Goal: Task Accomplishment & Management: Manage account settings

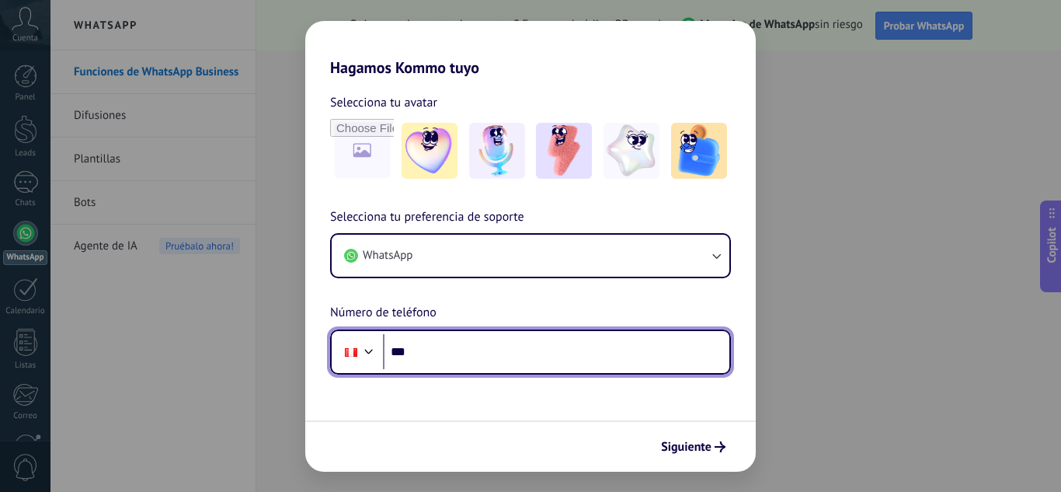
click at [444, 359] on input "***" at bounding box center [556, 352] width 346 height 36
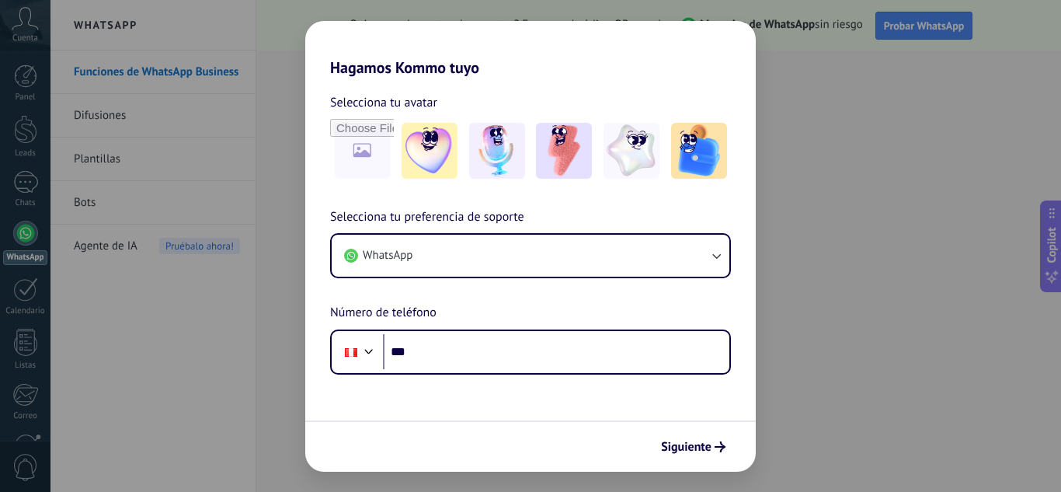
click at [867, 433] on div "Hagamos Kommo tuyo Selecciona tu avatar Selecciona tu preferencia de soporte Wh…" at bounding box center [530, 246] width 1061 height 492
click at [701, 449] on span "Siguiente" at bounding box center [686, 446] width 50 height 11
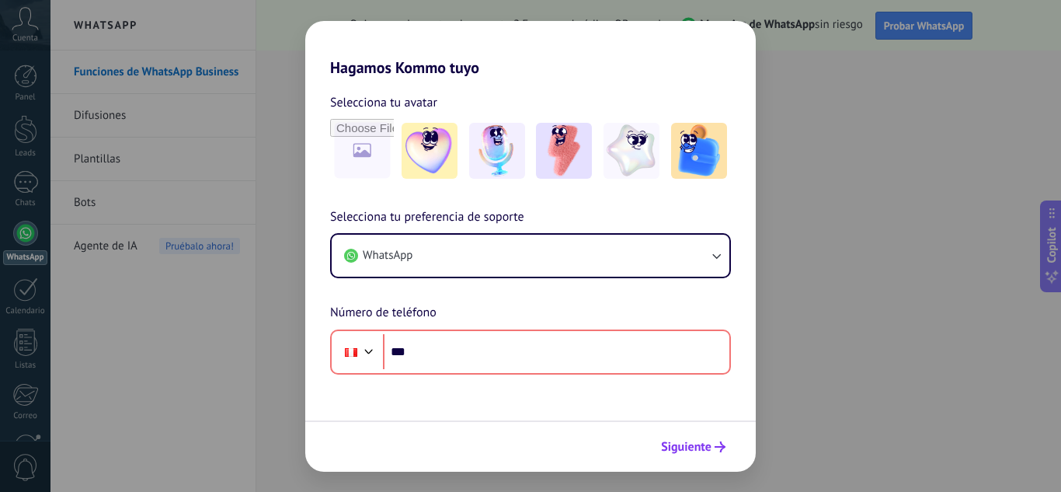
click at [701, 449] on span "Siguiente" at bounding box center [686, 446] width 50 height 11
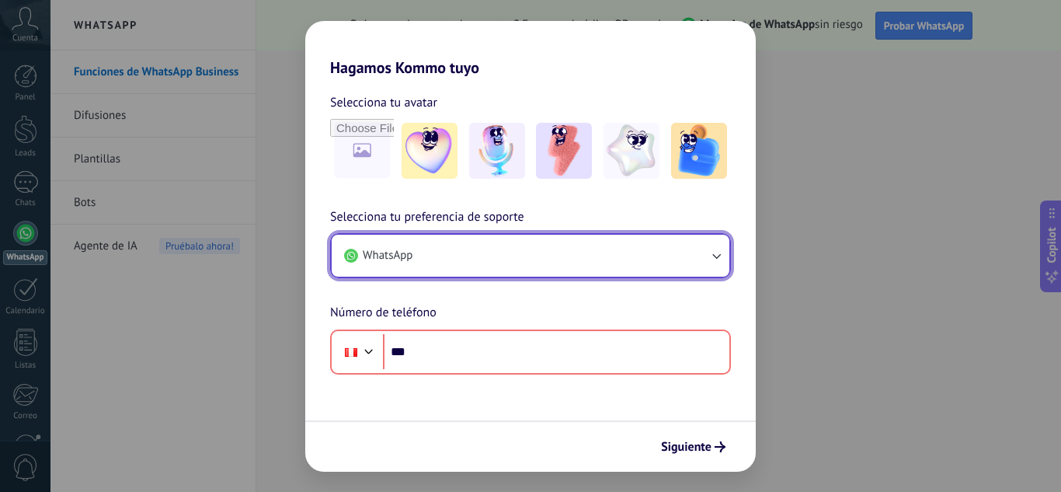
click at [593, 255] on button "WhatsApp" at bounding box center [531, 256] width 398 height 42
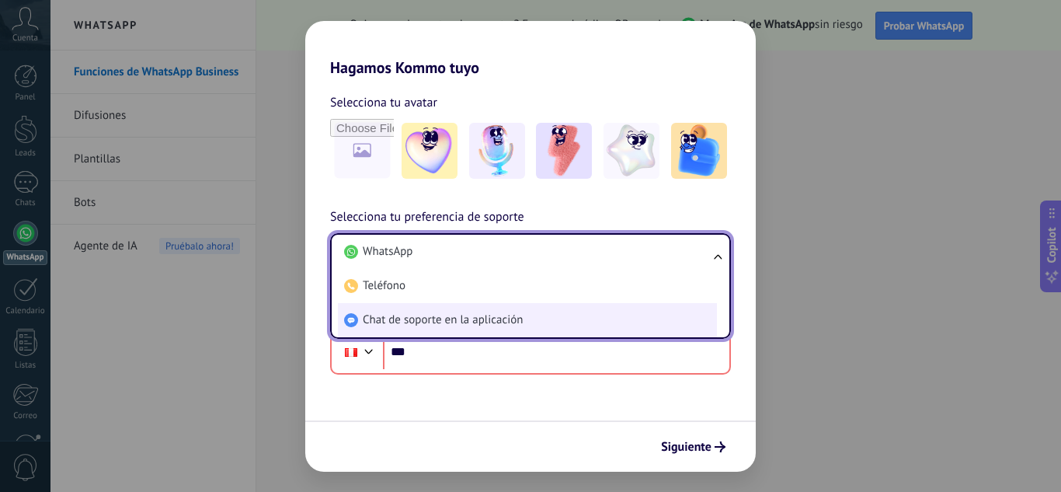
click at [534, 318] on li "Chat de soporte en la aplicación" at bounding box center [527, 320] width 379 height 34
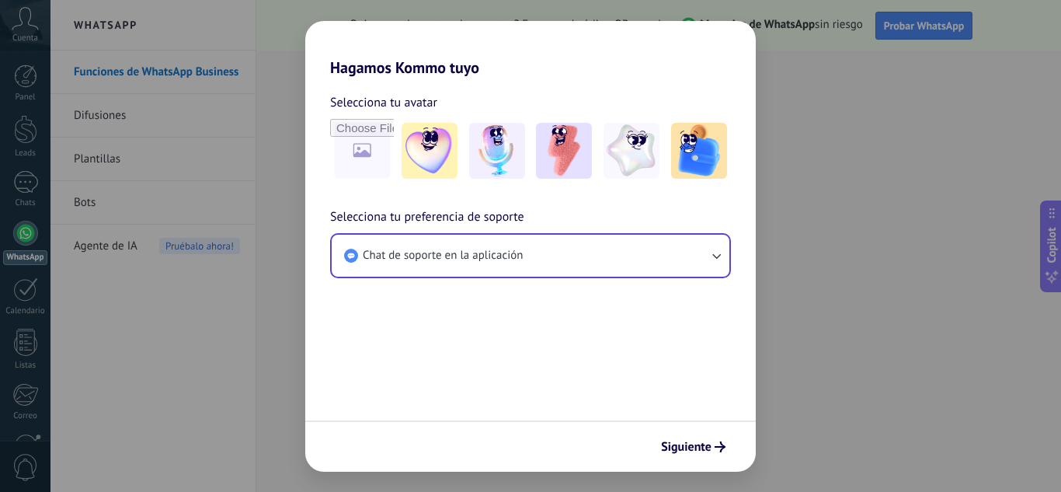
click at [693, 437] on button "Siguiente" at bounding box center [693, 446] width 78 height 26
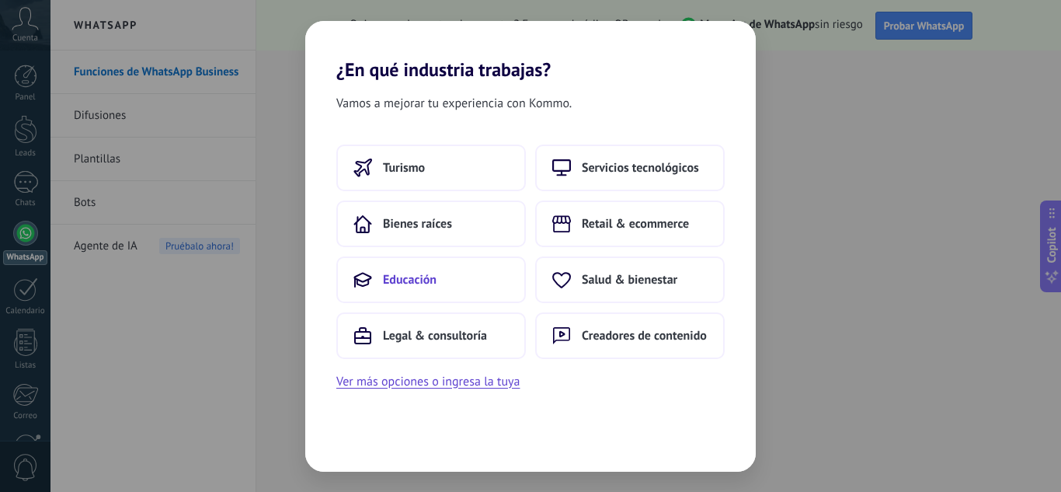
click at [452, 273] on button "Educación" at bounding box center [431, 279] width 190 height 47
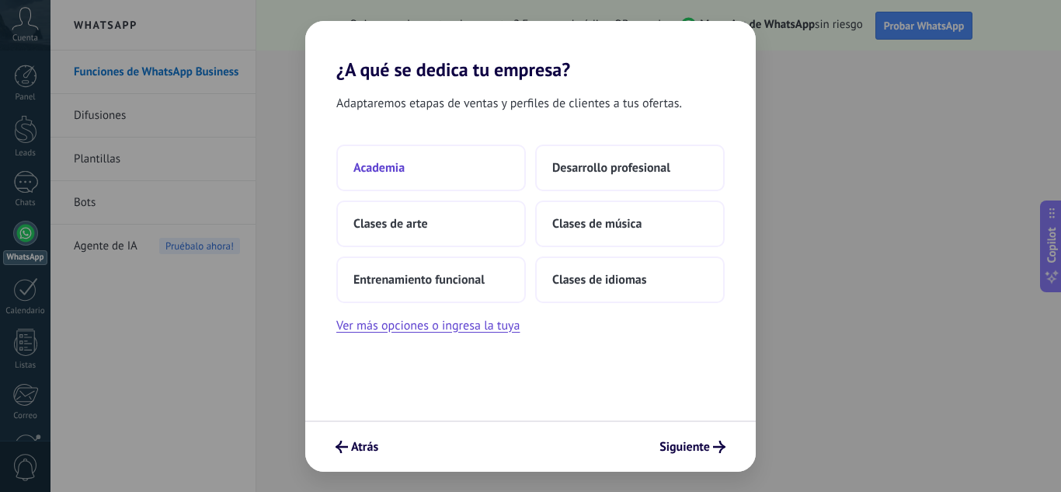
click at [412, 162] on button "Academia" at bounding box center [431, 167] width 190 height 47
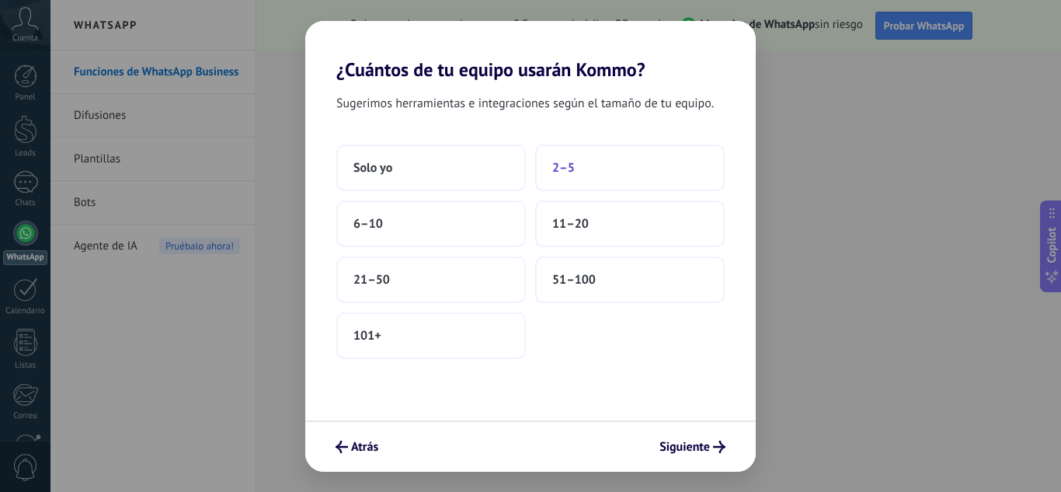
click at [625, 176] on button "2–5" at bounding box center [630, 167] width 190 height 47
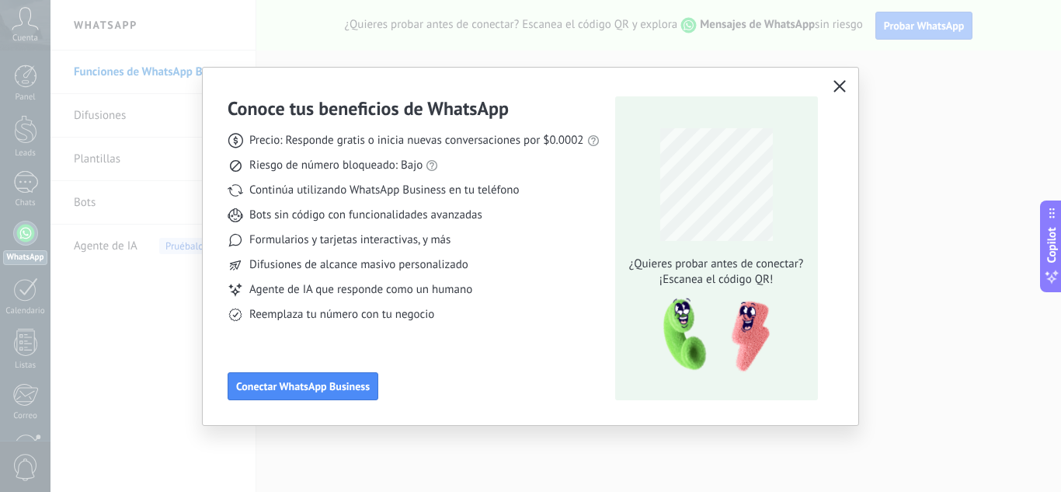
click at [845, 81] on icon "button" at bounding box center [839, 86] width 12 height 12
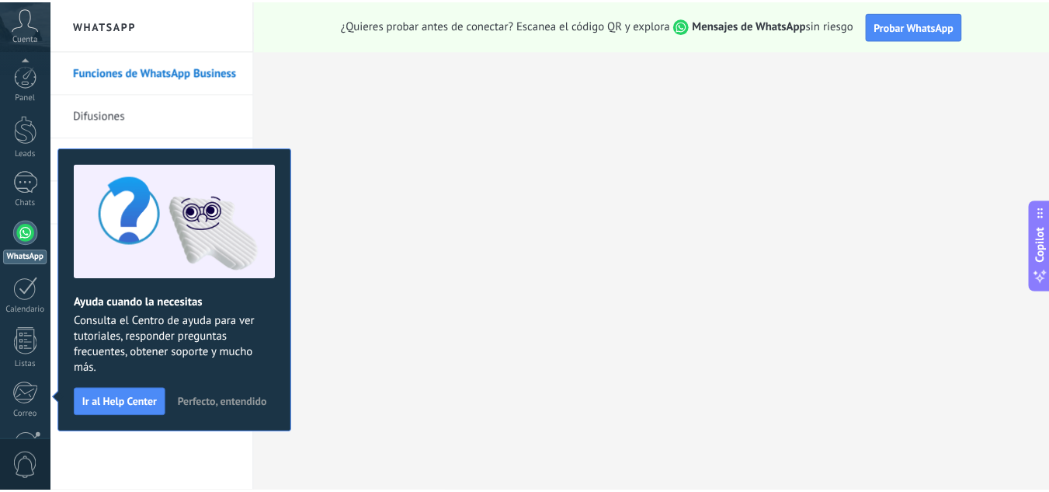
scroll to position [155, 0]
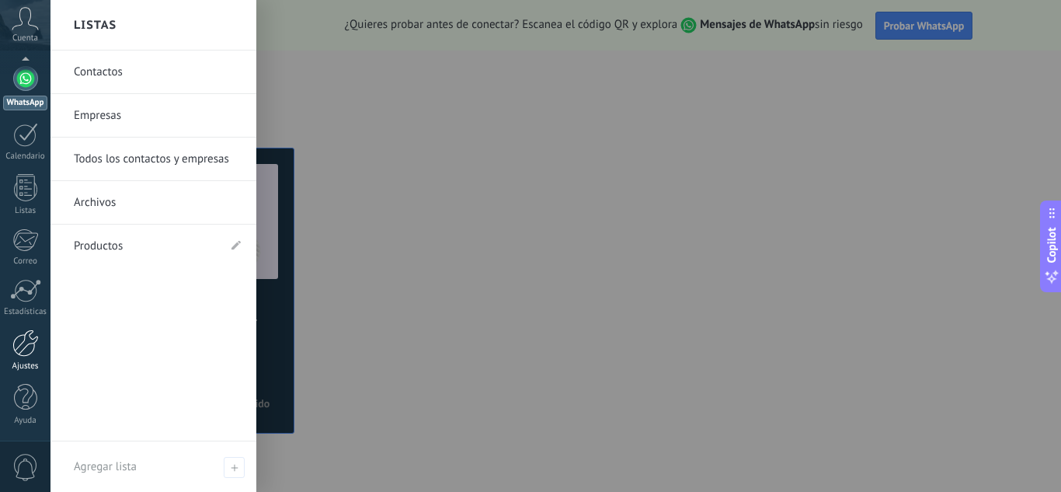
click at [26, 347] on div at bounding box center [25, 342] width 26 height 27
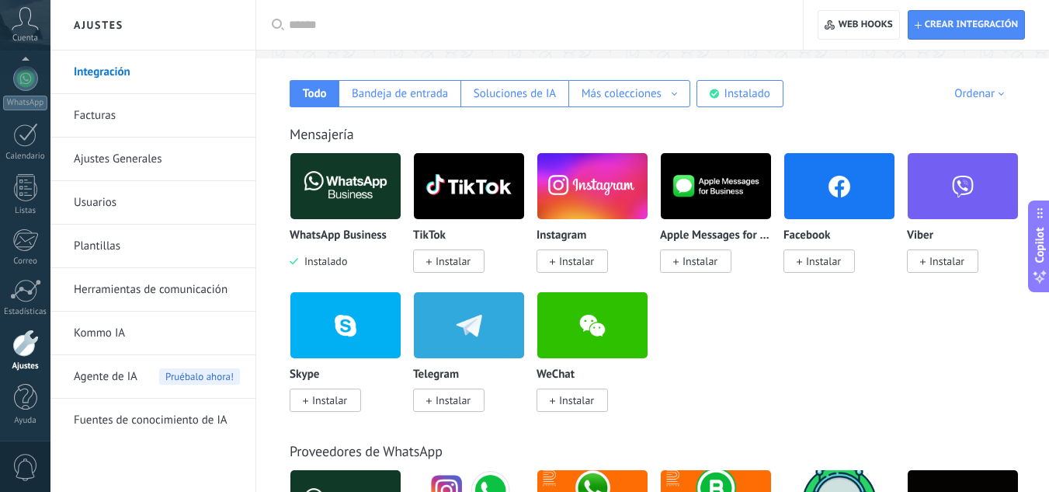
scroll to position [259, 0]
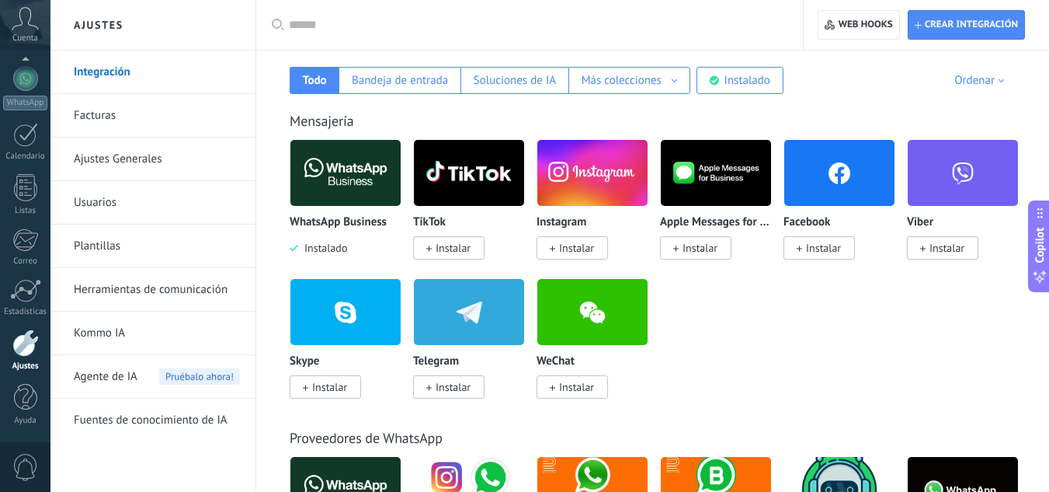
click at [833, 252] on span "Instalar" at bounding box center [823, 248] width 35 height 14
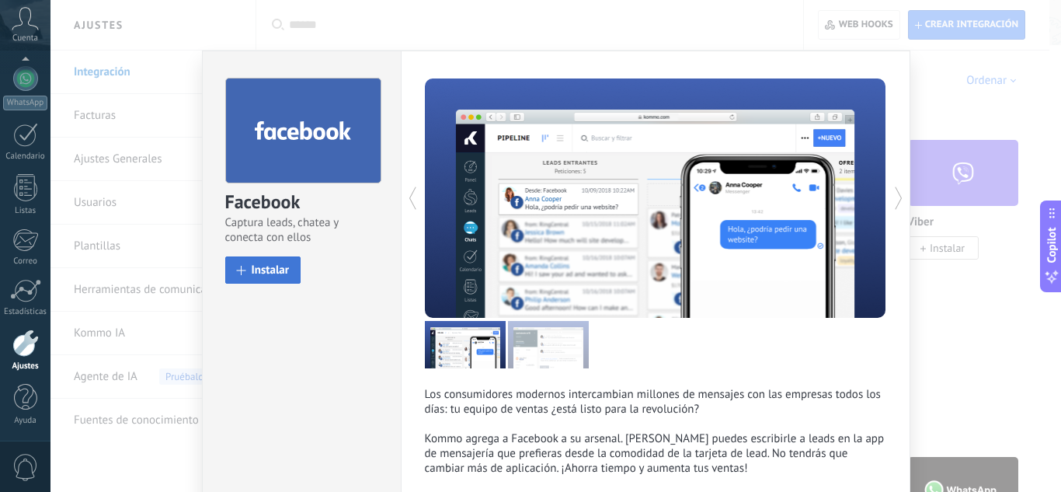
click at [252, 266] on span "Instalar" at bounding box center [271, 270] width 38 height 12
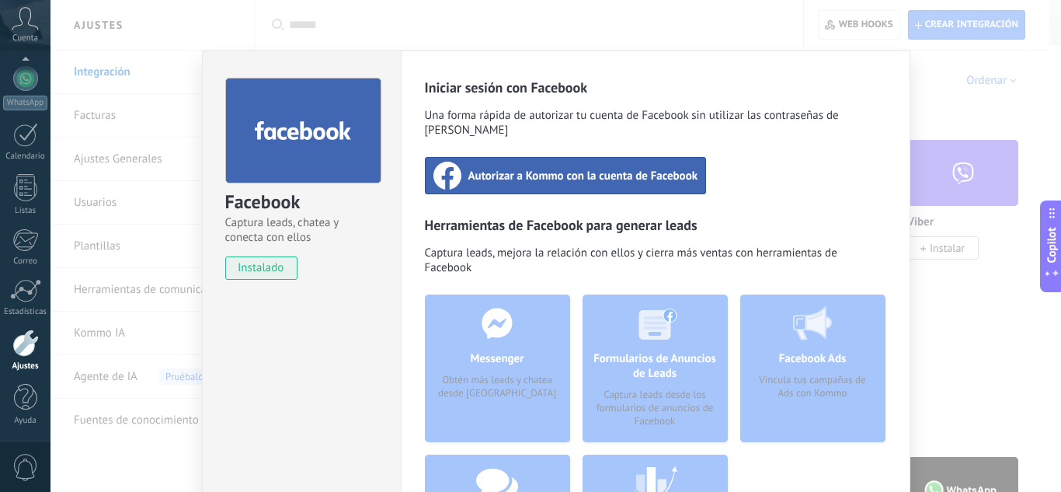
click at [576, 172] on div "Autorizar a Kommo con la cuenta de Facebook" at bounding box center [566, 175] width 282 height 37
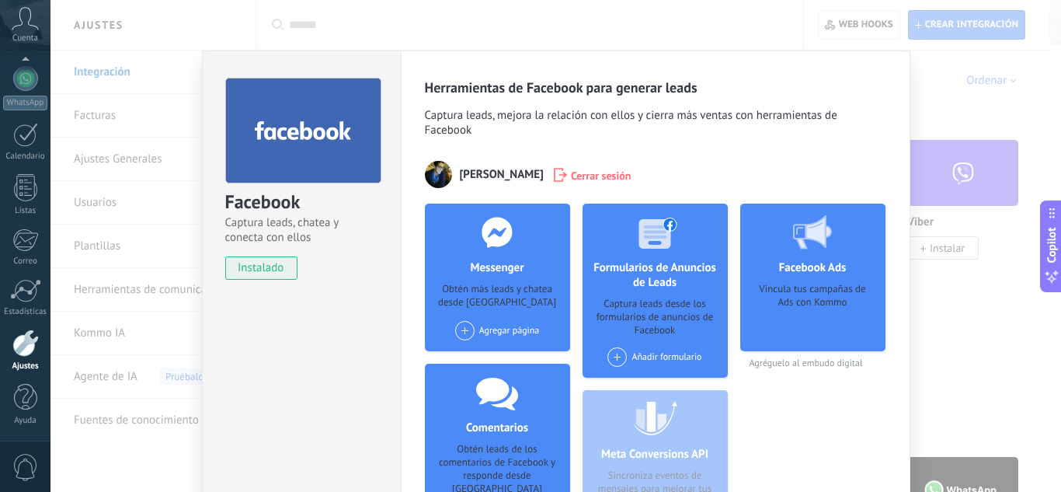
click at [634, 349] on div "Añadir formulario" at bounding box center [654, 356] width 94 height 19
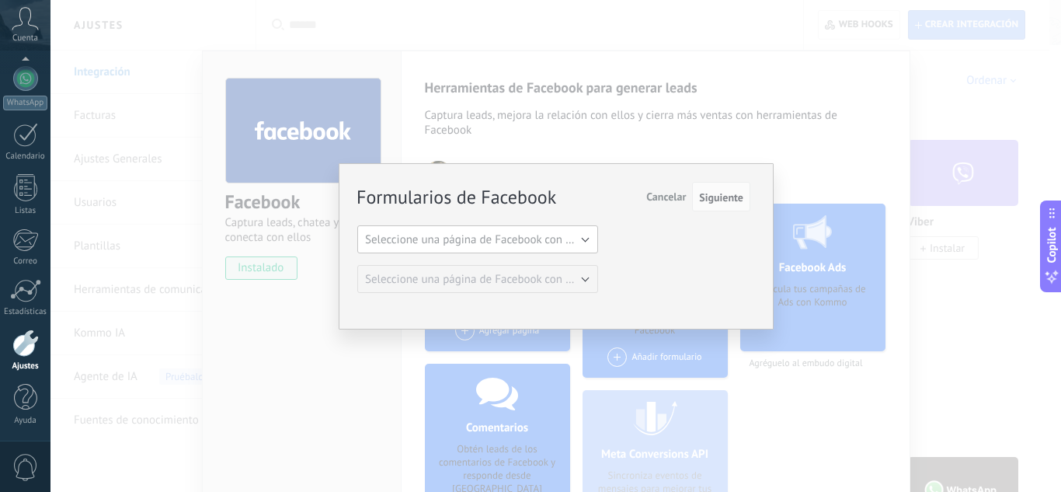
click at [574, 235] on span "Seleccione una página de Facebook con formas" at bounding box center [482, 239] width 235 height 15
click at [574, 235] on span "Seleccione una página de Facebook con formas" at bounding box center [470, 239] width 245 height 15
click at [962, 304] on div "Formularios de Facebook Siguiente Cancelar Seleccione una página de Facebook co…" at bounding box center [555, 246] width 1011 height 492
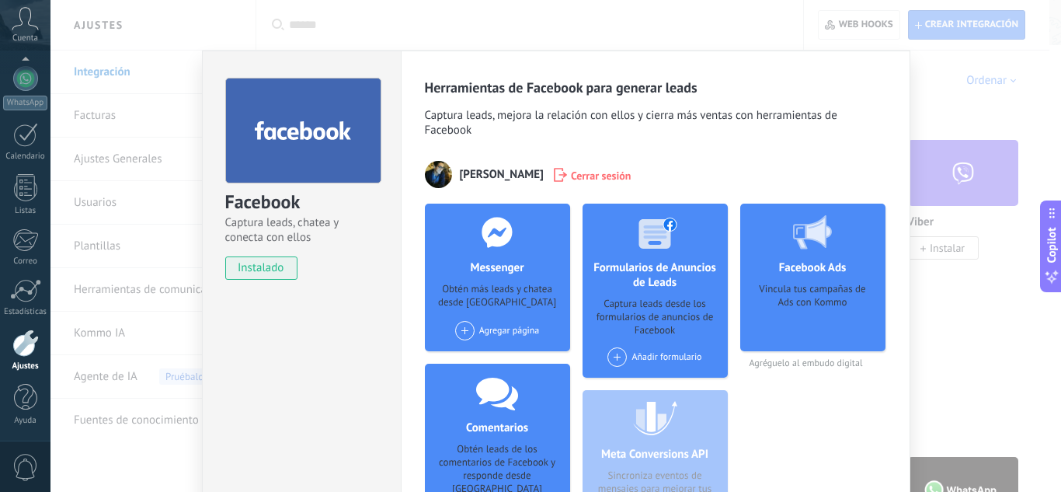
click at [928, 75] on div "Facebook Captura leads, chatea y conecta con ellos instalado Desinstalar Herram…" at bounding box center [555, 246] width 1011 height 492
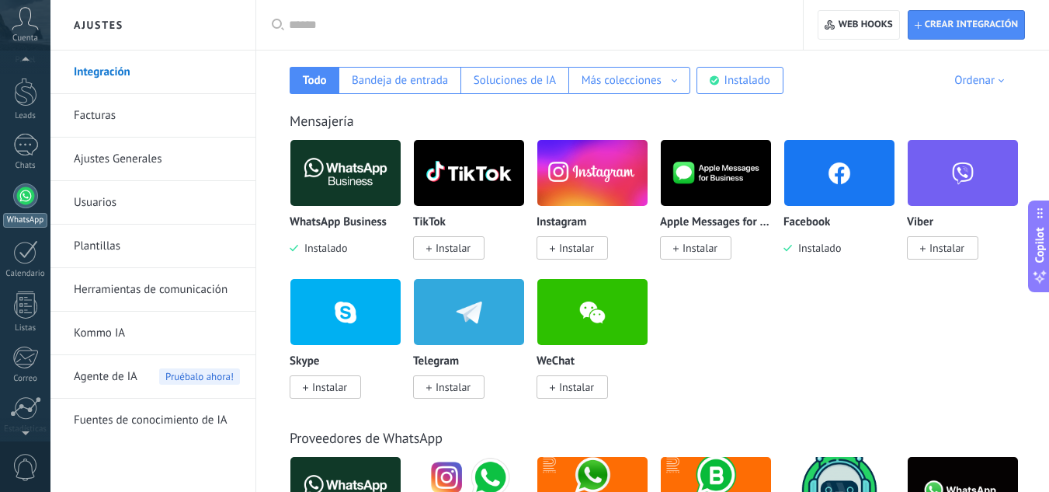
scroll to position [0, 0]
click at [33, 144] on link "Leads" at bounding box center [25, 136] width 50 height 43
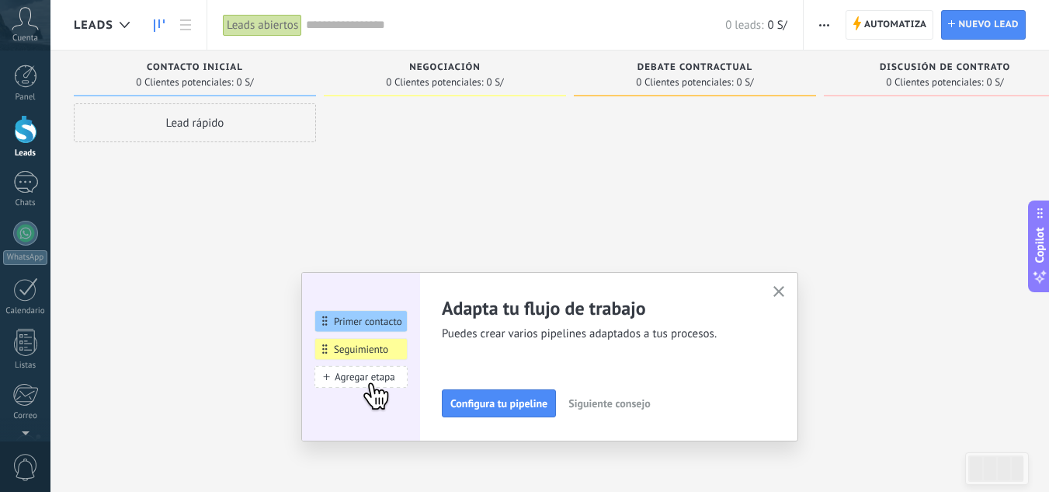
click at [785, 294] on icon "button" at bounding box center [780, 292] width 12 height 12
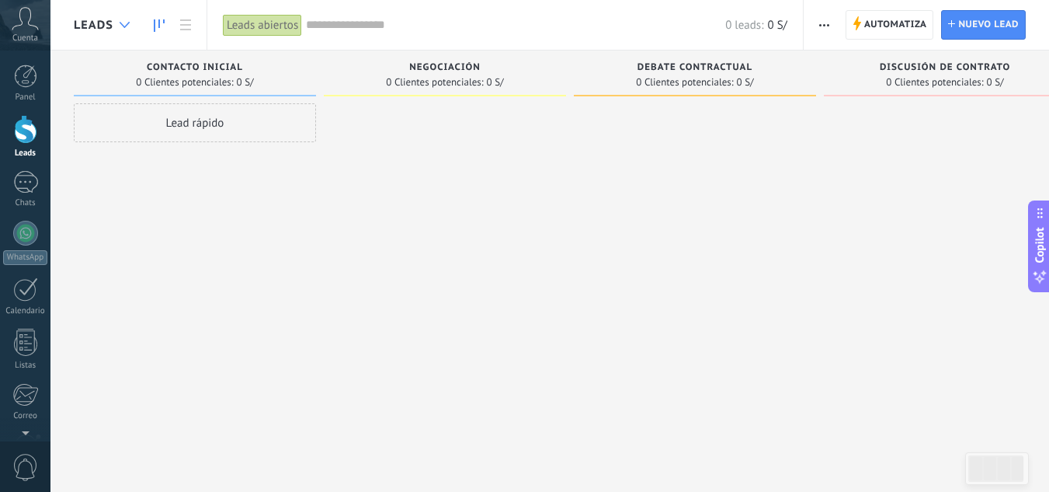
click at [120, 23] on use at bounding box center [125, 25] width 10 height 6
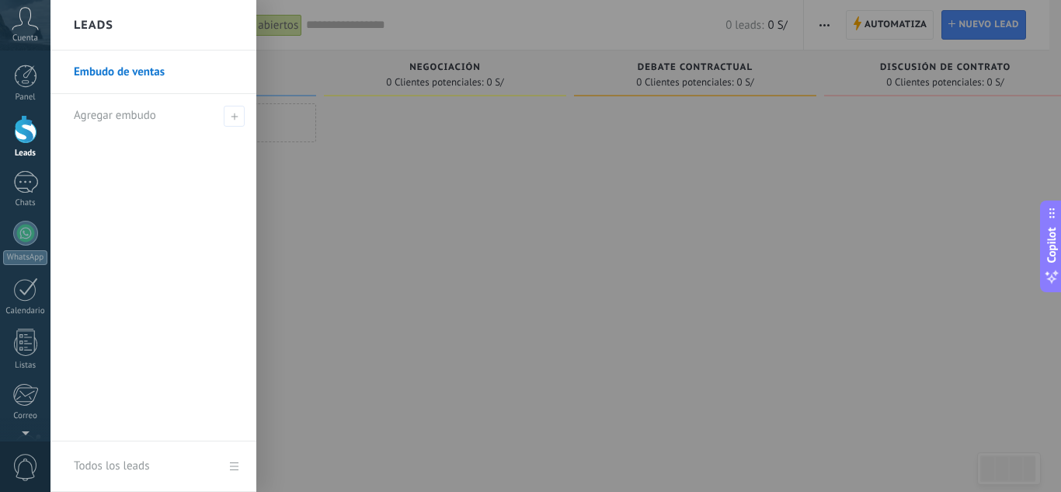
click at [890, 22] on div at bounding box center [580, 246] width 1061 height 492
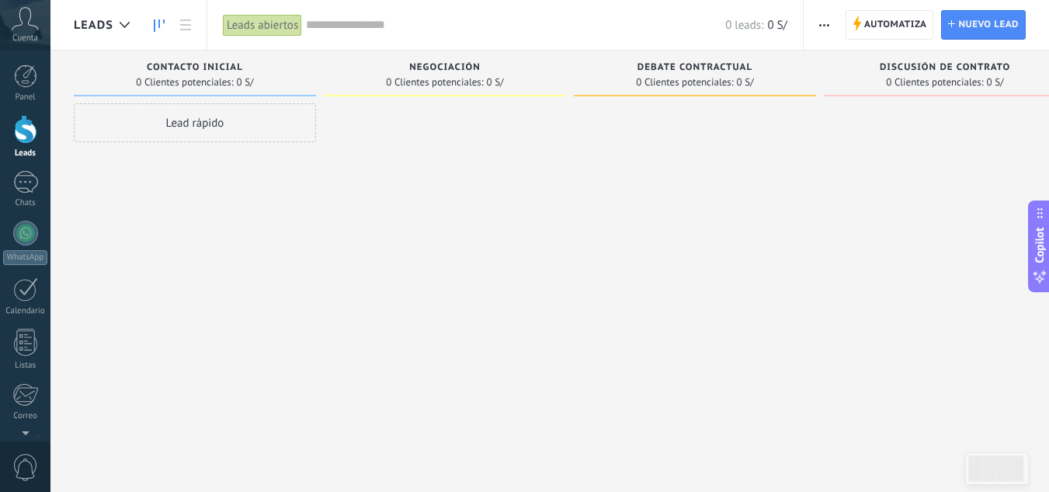
click at [890, 22] on span "Automatiza" at bounding box center [896, 25] width 63 height 28
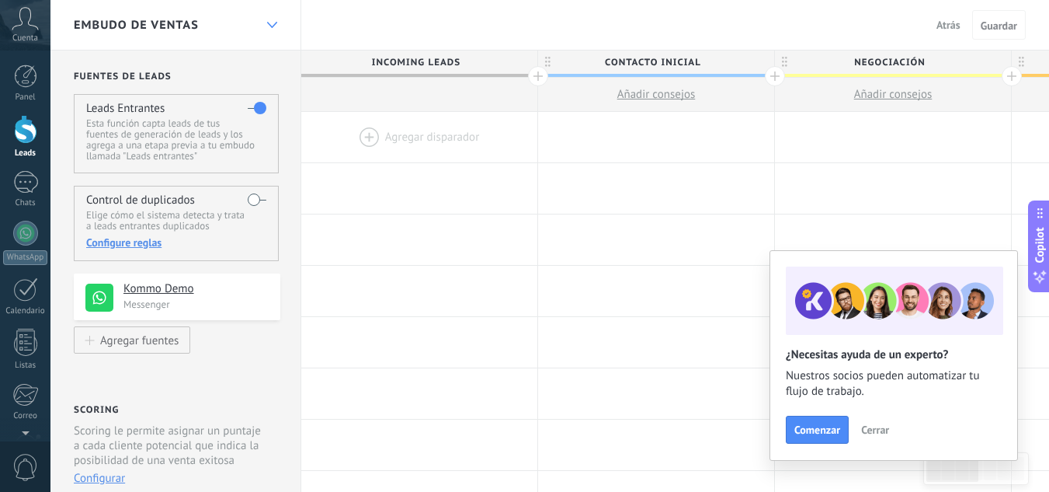
click at [264, 19] on div at bounding box center [272, 25] width 26 height 30
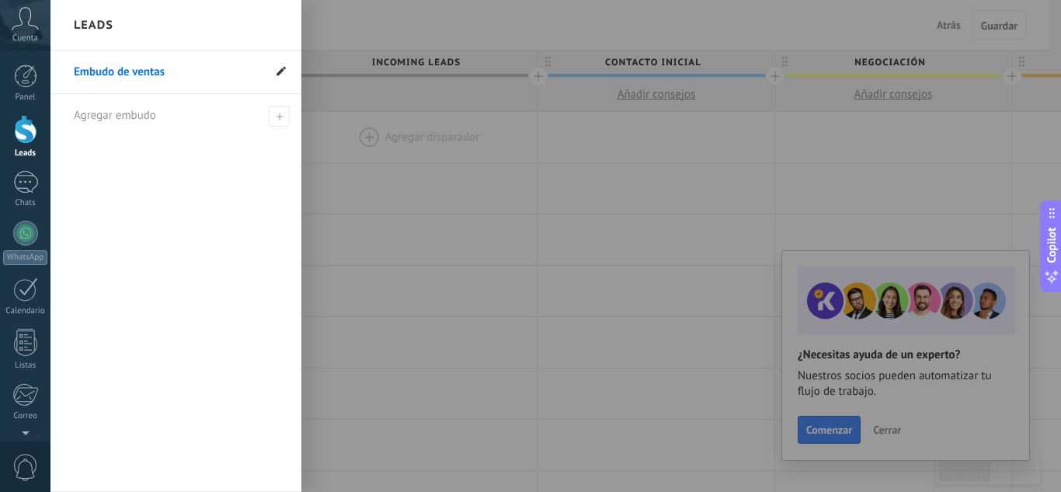
click at [281, 74] on icon at bounding box center [281, 70] width 9 height 9
click at [232, 77] on input "**********" at bounding box center [168, 72] width 189 height 25
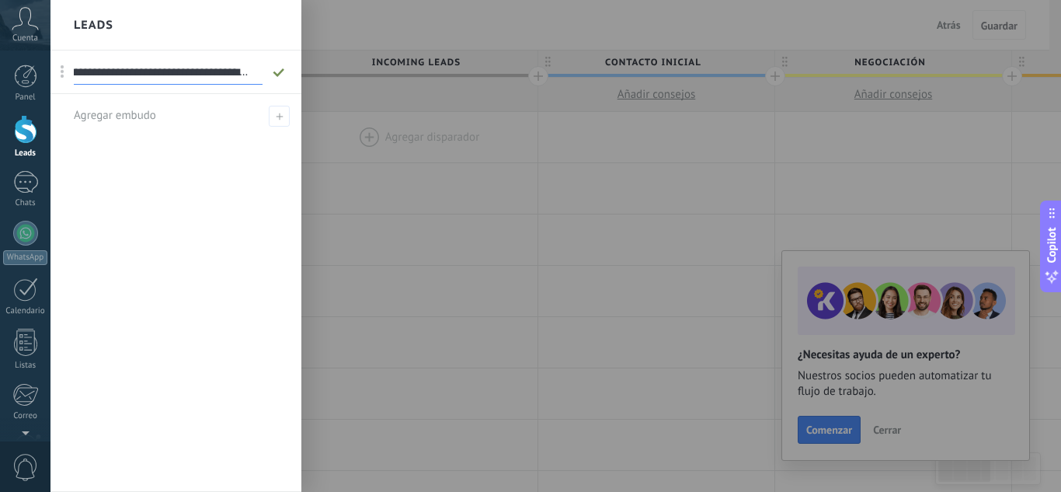
type input "**********"
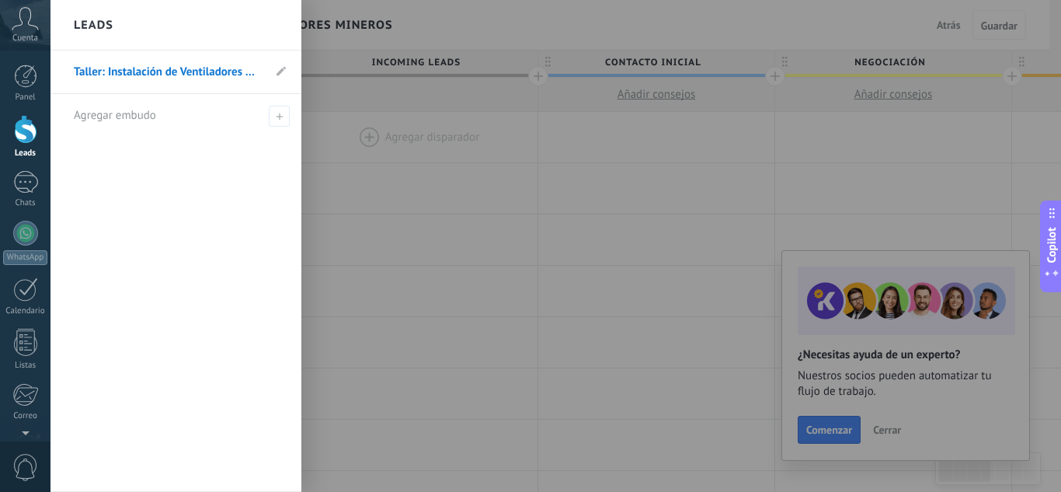
click at [486, 203] on div at bounding box center [580, 246] width 1061 height 492
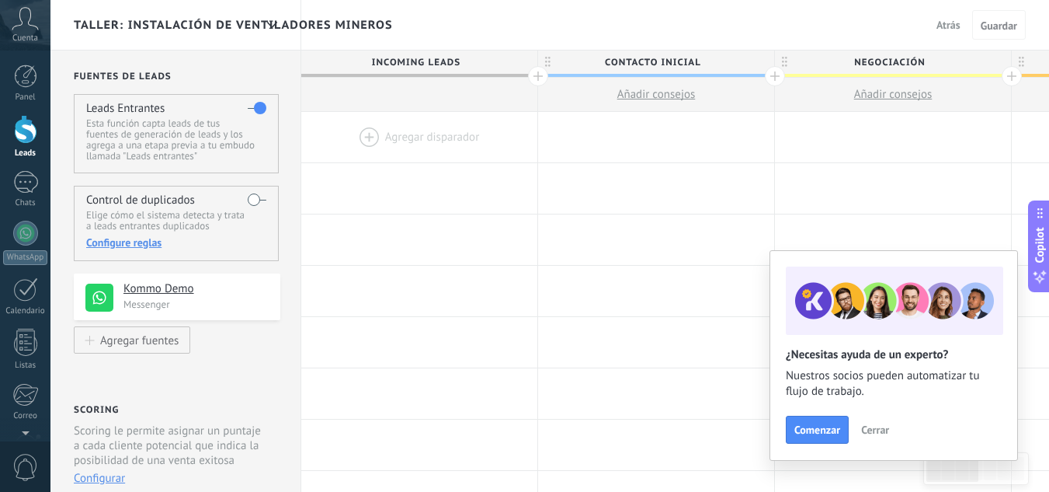
click at [163, 287] on h4 "Kommo Demo" at bounding box center [196, 289] width 145 height 16
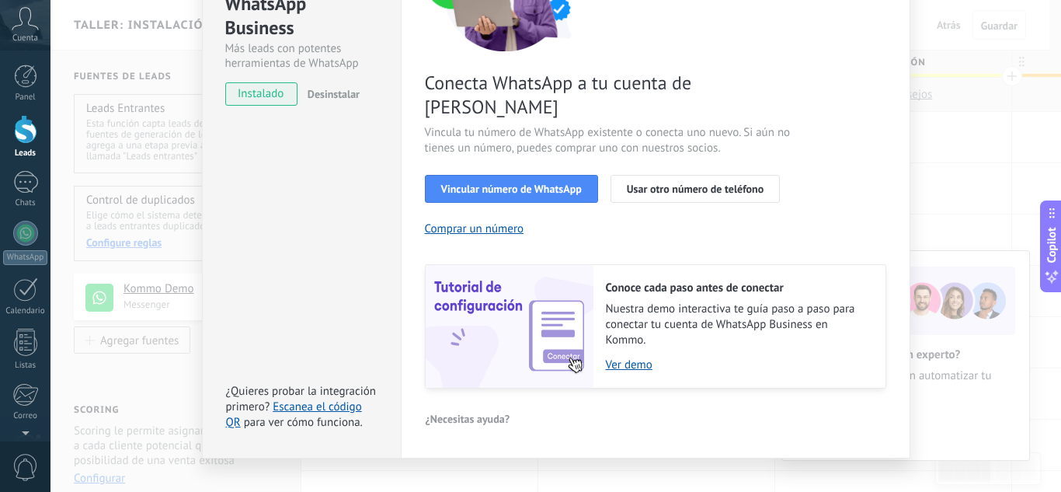
scroll to position [0, 0]
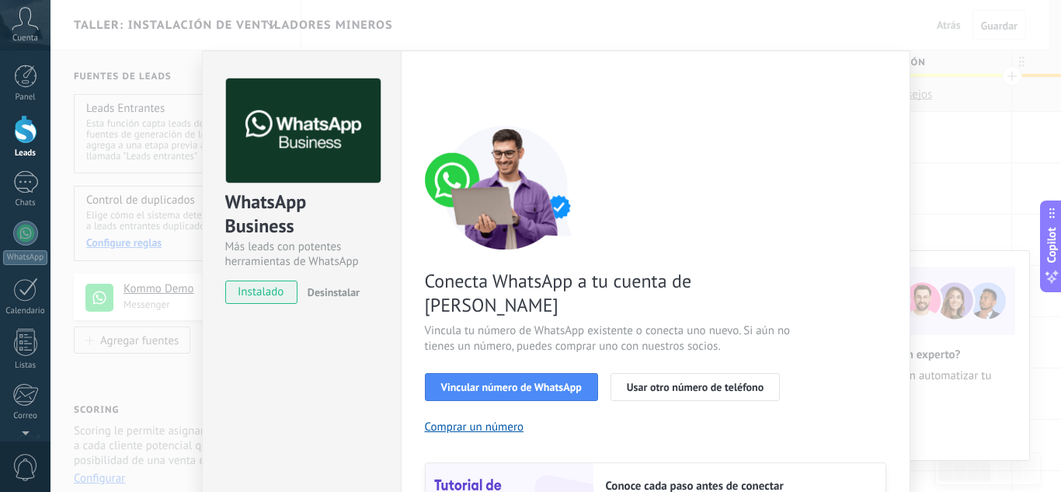
click at [350, 291] on span "Desinstalar" at bounding box center [334, 292] width 52 height 14
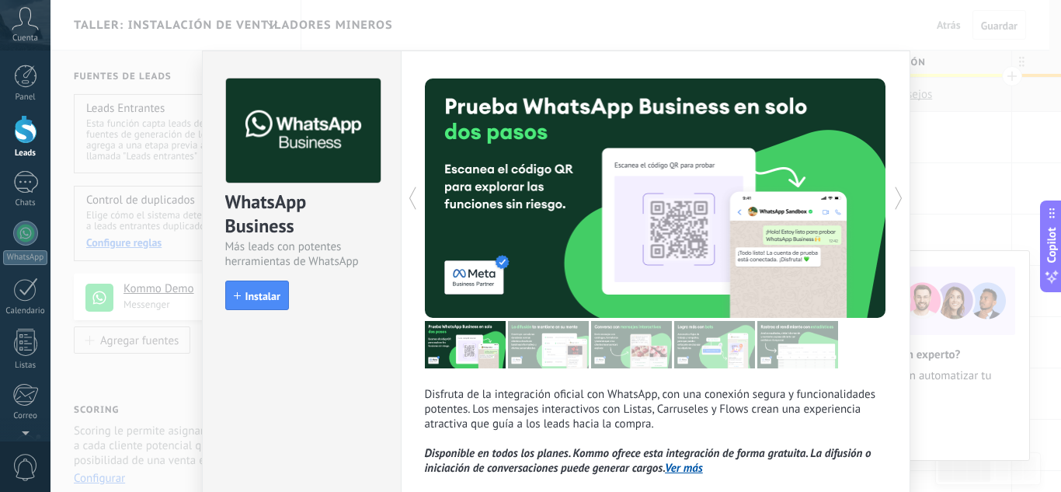
click at [137, 342] on div "WhatsApp Business Más leads con potentes herramientas de WhatsApp install Insta…" at bounding box center [555, 246] width 1011 height 492
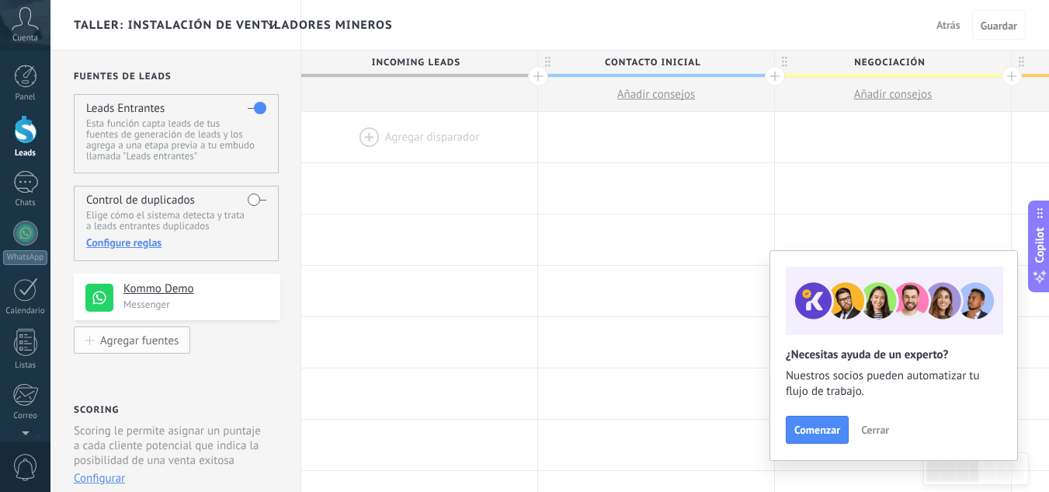
click at [135, 350] on button "Agregar fuentes" at bounding box center [132, 339] width 117 height 27
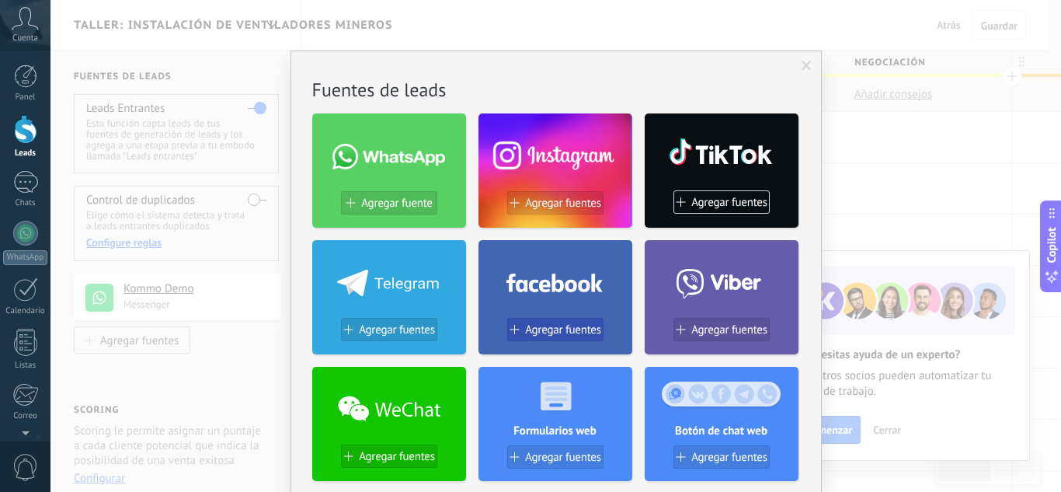
click at [535, 321] on button "Agregar fuentes" at bounding box center [555, 329] width 96 height 23
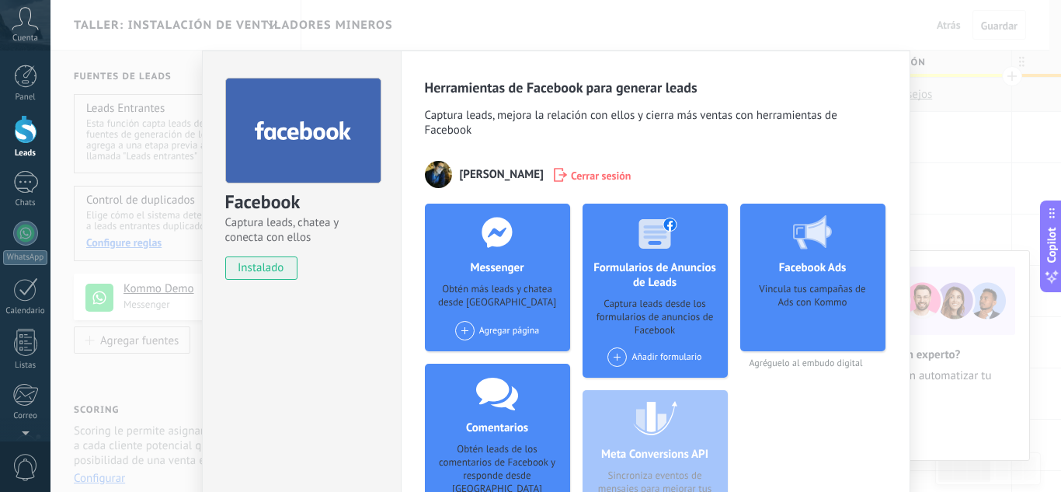
click at [635, 353] on div "Añadir formulario" at bounding box center [654, 356] width 94 height 19
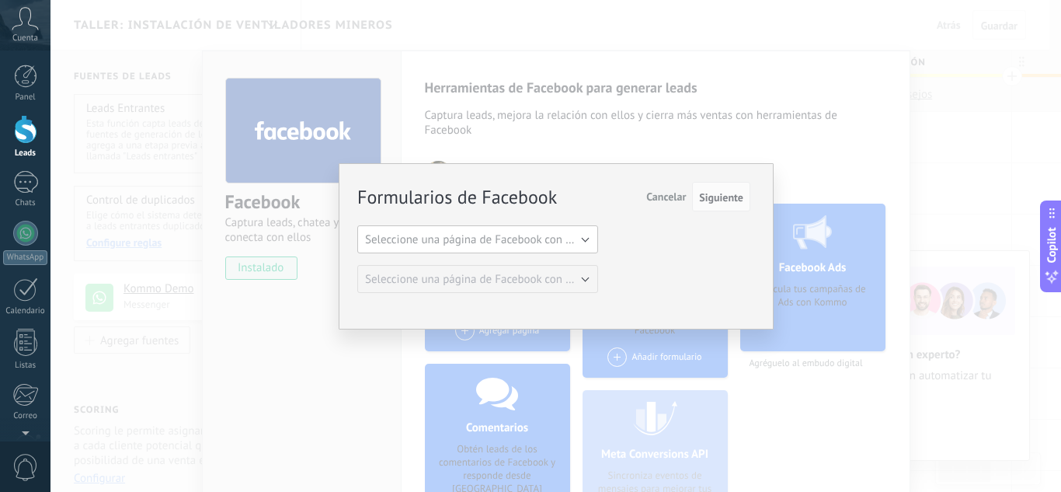
click at [588, 238] on button "Seleccione una página de Facebook con formas" at bounding box center [477, 239] width 241 height 28
click at [468, 268] on span "VPS Consulting" at bounding box center [470, 266] width 245 height 15
click at [468, 278] on span "Seleccione una página de Facebook con formas" at bounding box center [482, 279] width 235 height 15
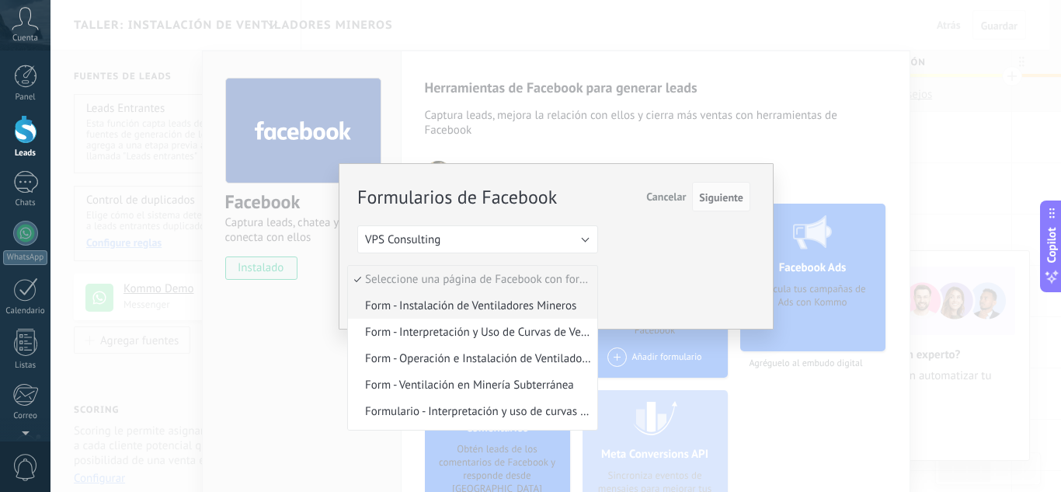
click at [458, 310] on span "Form - Instalación de Ventiladores Mineros" at bounding box center [470, 305] width 245 height 15
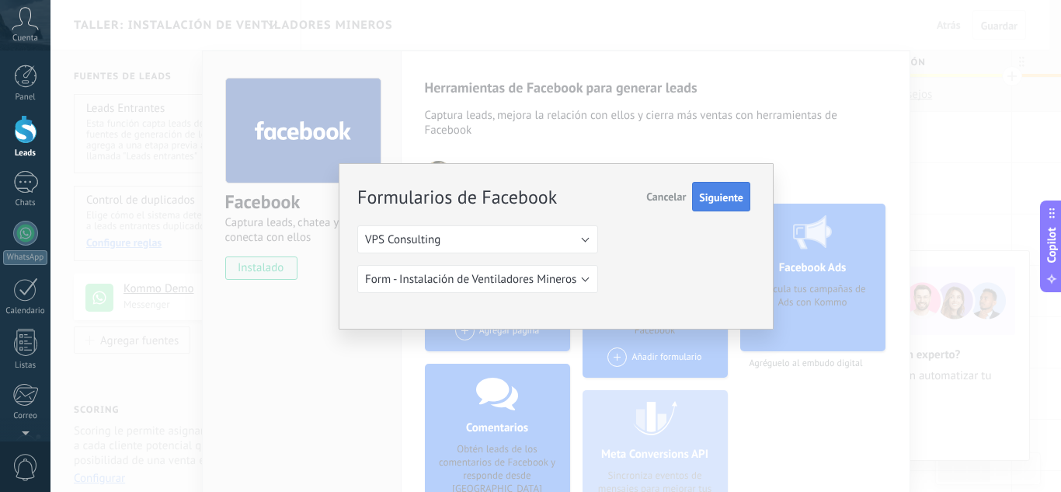
click at [714, 200] on span "Siguiente" at bounding box center [721, 197] width 44 height 11
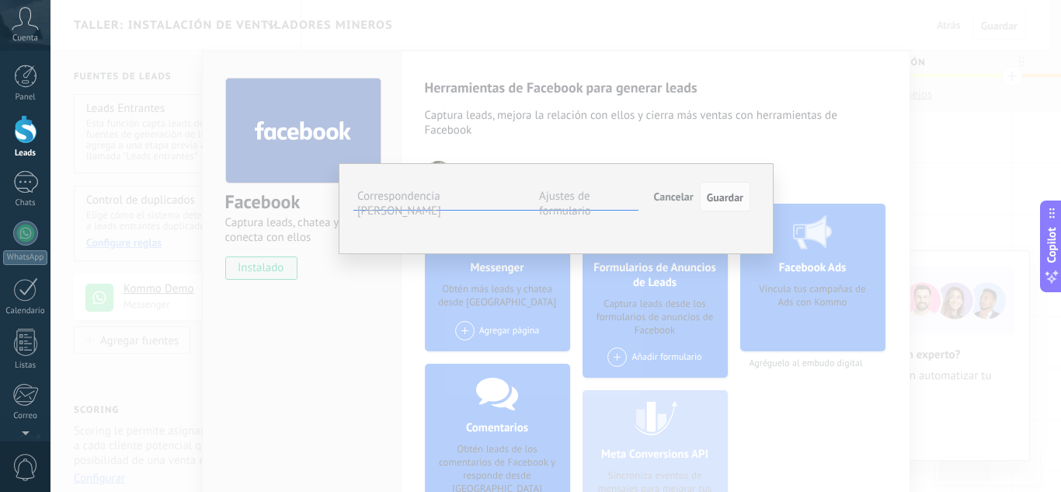
click at [0, 0] on span "Seleccionar campo" at bounding box center [0, 0] width 0 height 0
click at [656, 116] on div "**********" at bounding box center [555, 246] width 1011 height 492
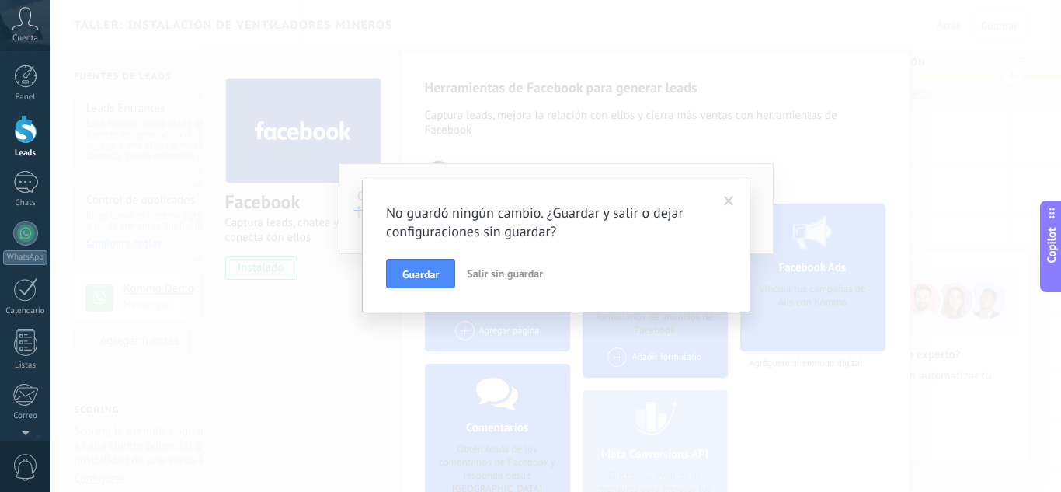
click at [495, 274] on span "Salir sin guardar" at bounding box center [505, 273] width 76 height 14
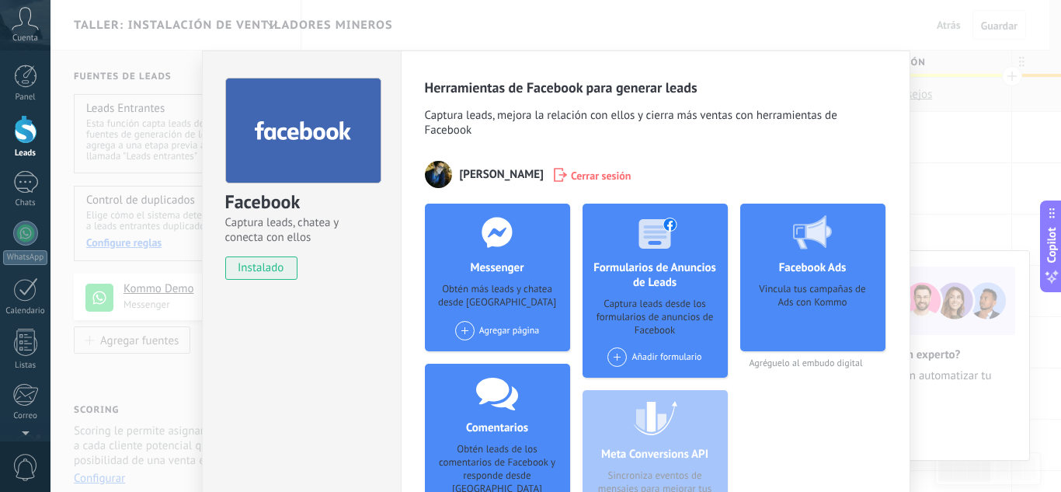
click at [175, 284] on div "Facebook Captura leads, chatea y conecta con ellos instalado Desinstalar Herram…" at bounding box center [555, 246] width 1011 height 492
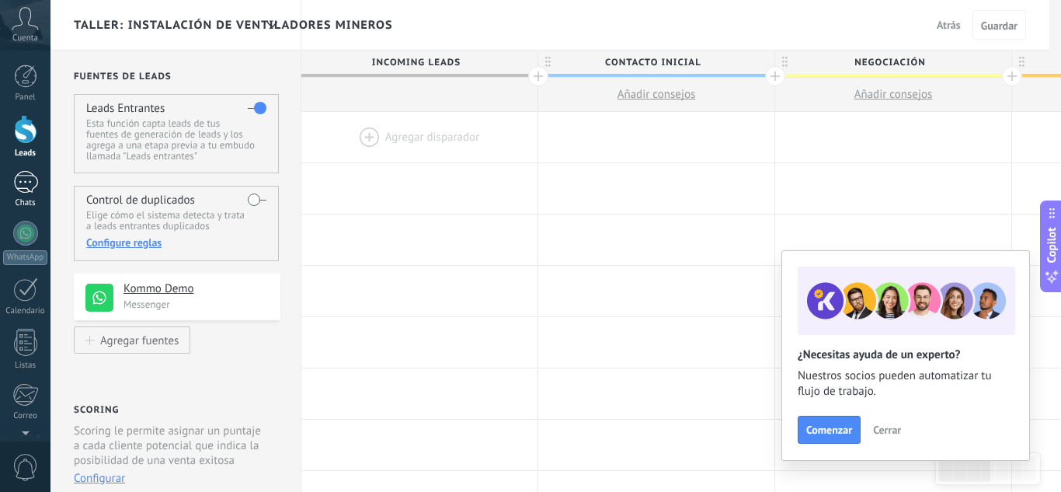
click at [29, 191] on div at bounding box center [25, 182] width 25 height 23
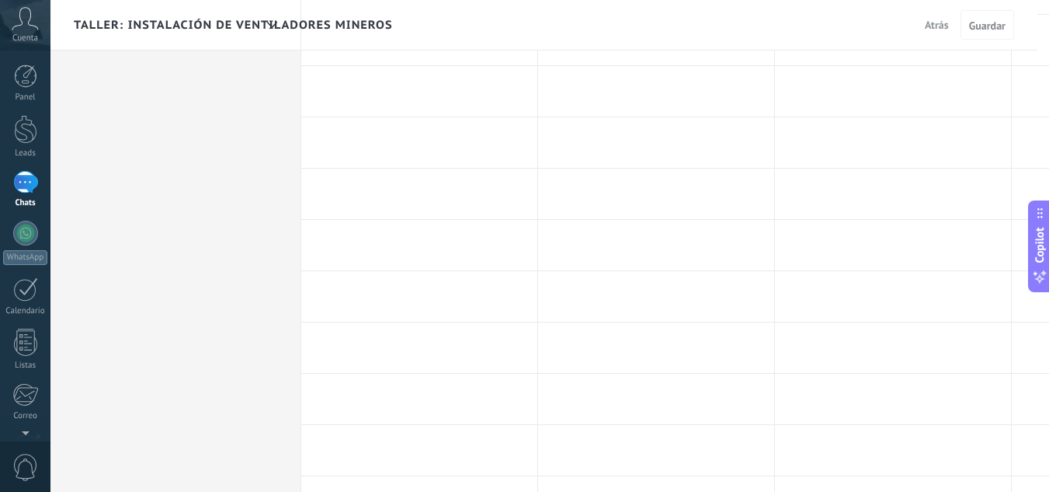
scroll to position [518, 0]
click at [12, 130] on link "Leads" at bounding box center [25, 136] width 50 height 43
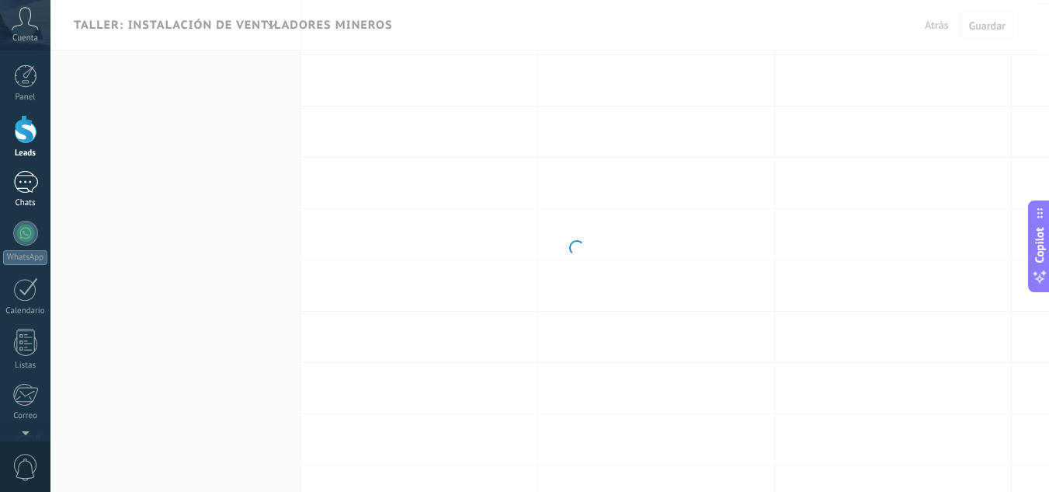
click at [24, 188] on div at bounding box center [25, 182] width 25 height 23
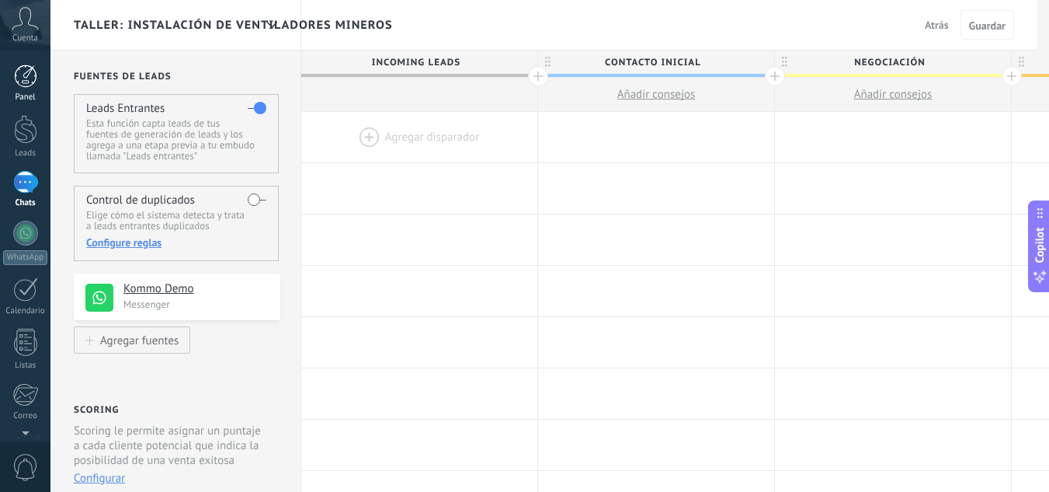
click at [11, 74] on link "Panel" at bounding box center [25, 83] width 50 height 38
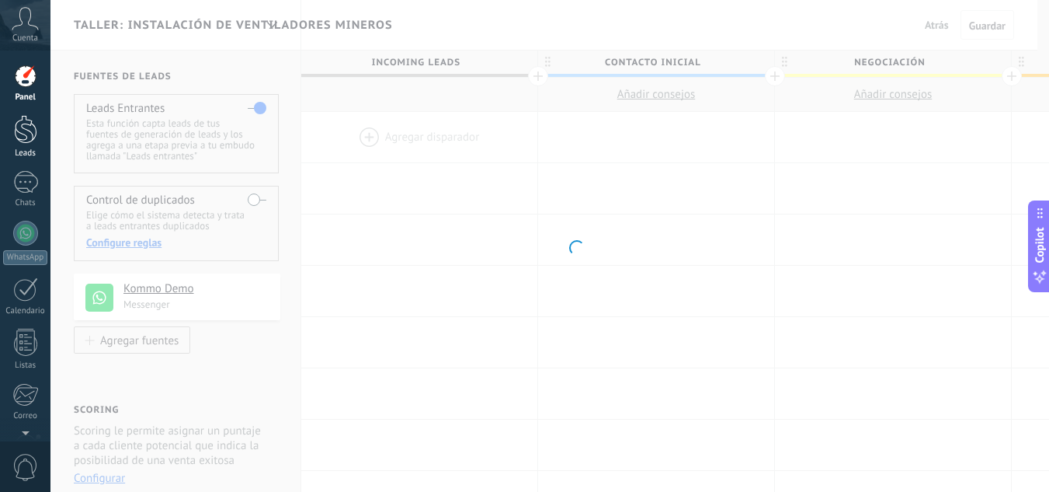
click at [34, 138] on div at bounding box center [25, 129] width 23 height 29
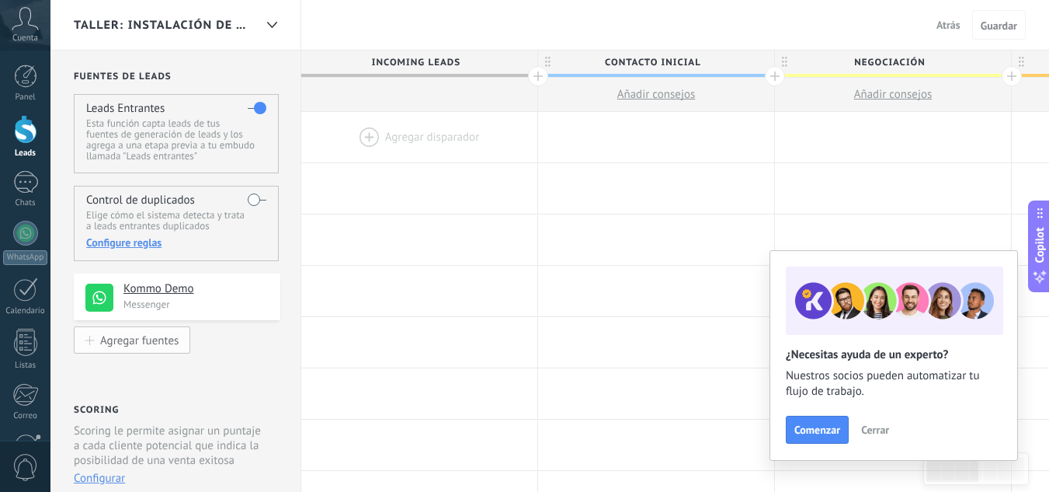
click at [175, 335] on div "Agregar fuentes" at bounding box center [139, 339] width 78 height 13
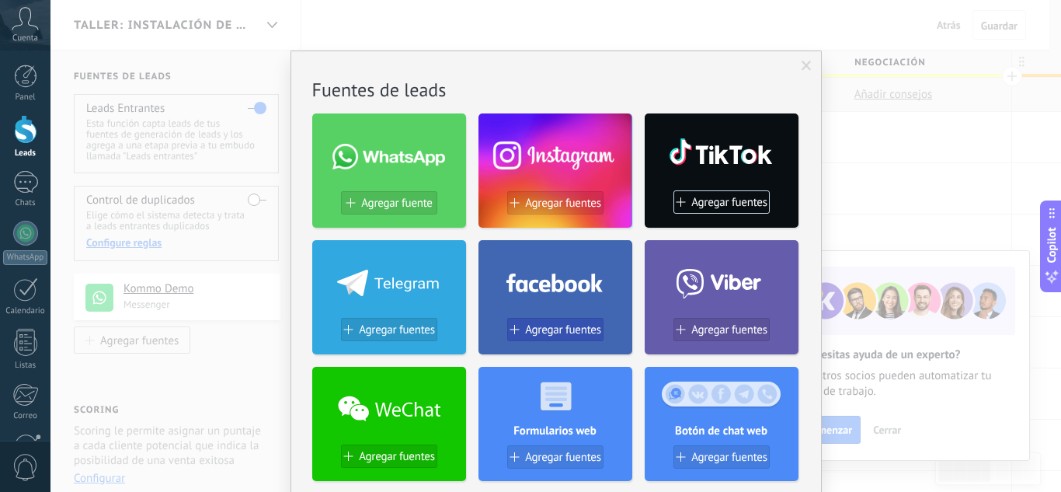
click at [561, 329] on span "Agregar fuentes" at bounding box center [563, 329] width 76 height 13
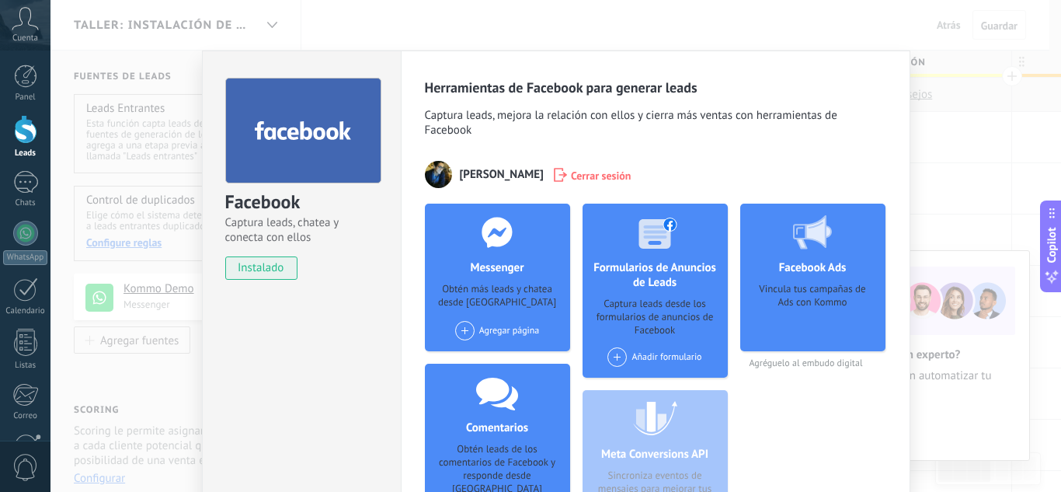
click at [625, 357] on div "Añadir formulario" at bounding box center [654, 356] width 94 height 19
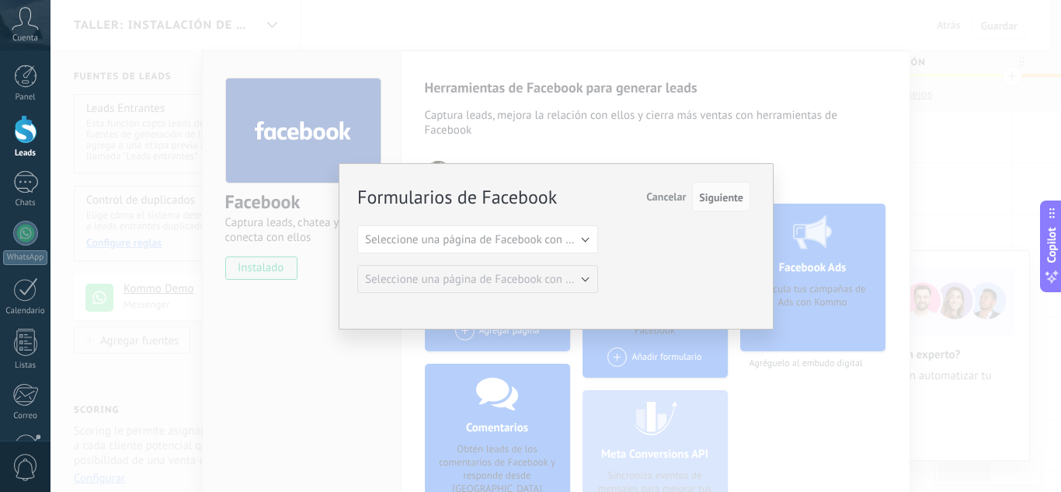
drag, startPoint x: 510, startPoint y: 214, endPoint x: 509, endPoint y: 226, distance: 12.5
click at [510, 215] on div "Formularios de Facebook Siguiente Cancelar Seleccione una página de Facebook co…" at bounding box center [553, 238] width 393 height 110
click at [510, 227] on button "Seleccione una página de Facebook con formas" at bounding box center [477, 239] width 241 height 28
click at [495, 259] on span "VPS Consulting" at bounding box center [470, 266] width 245 height 15
click at [532, 284] on span "Seleccione una página de Facebook con formas" at bounding box center [482, 279] width 235 height 15
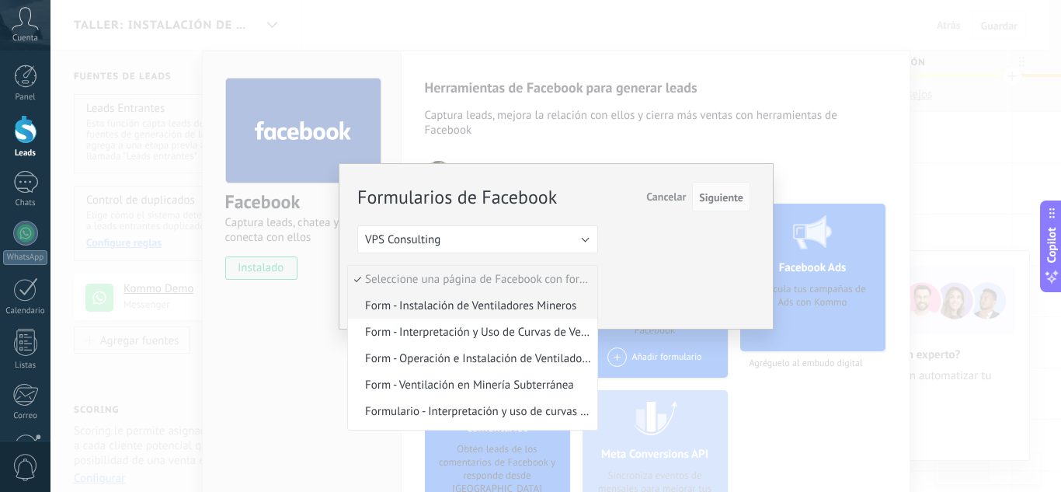
click at [507, 301] on span "Form - Instalación de Ventiladores Mineros" at bounding box center [470, 305] width 245 height 15
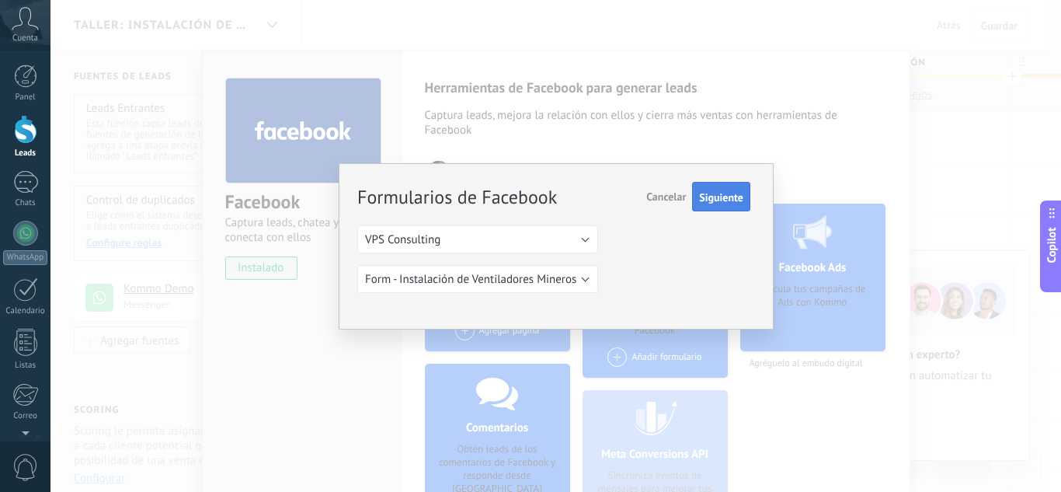
click at [712, 198] on span "Siguiente" at bounding box center [721, 197] width 44 height 11
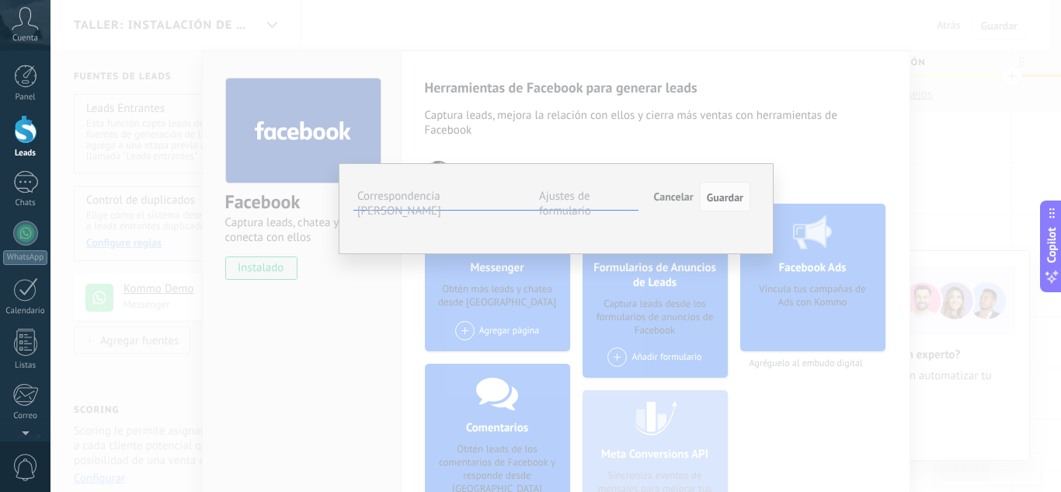
click at [0, 0] on span "Seleccionar campo" at bounding box center [0, 0] width 0 height 0
click at [0, 0] on span "Cargo (contacto)" at bounding box center [0, 0] width 0 height 0
click at [0, 0] on span "Seleccionar campo" at bounding box center [0, 0] width 0 height 0
click at [0, 0] on span "Cargo (contacto)" at bounding box center [0, 0] width 0 height 0
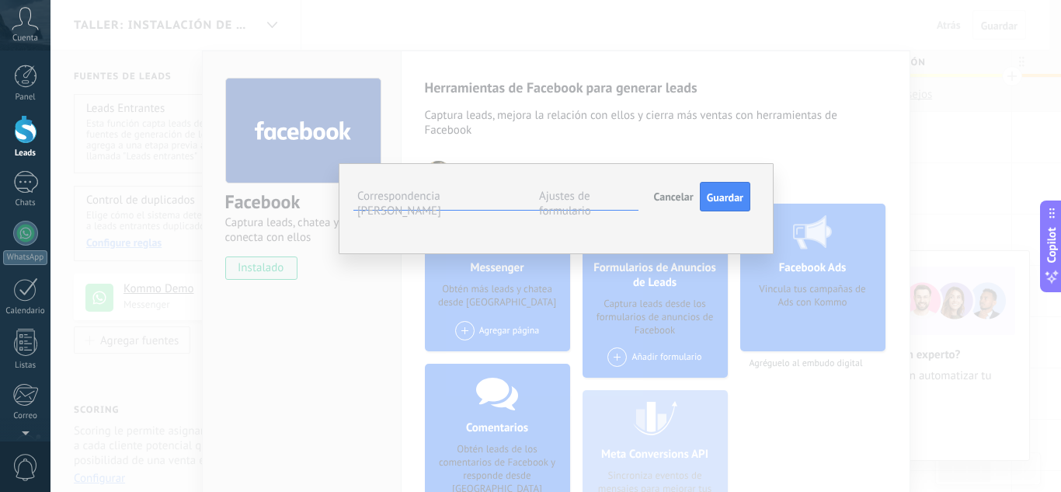
click at [0, 0] on span "Nombre de la compañía (compañía)" at bounding box center [0, 0] width 0 height 0
click at [0, 0] on span "Seleccionar campo" at bounding box center [0, 0] width 0 height 0
click at [0, 0] on div "¿Cuál es tu puesto o rol en la operación minera?" at bounding box center [0, 0] width 0 height 0
click at [0, 0] on span "Seleccionar campo" at bounding box center [0, 0] width 0 height 0
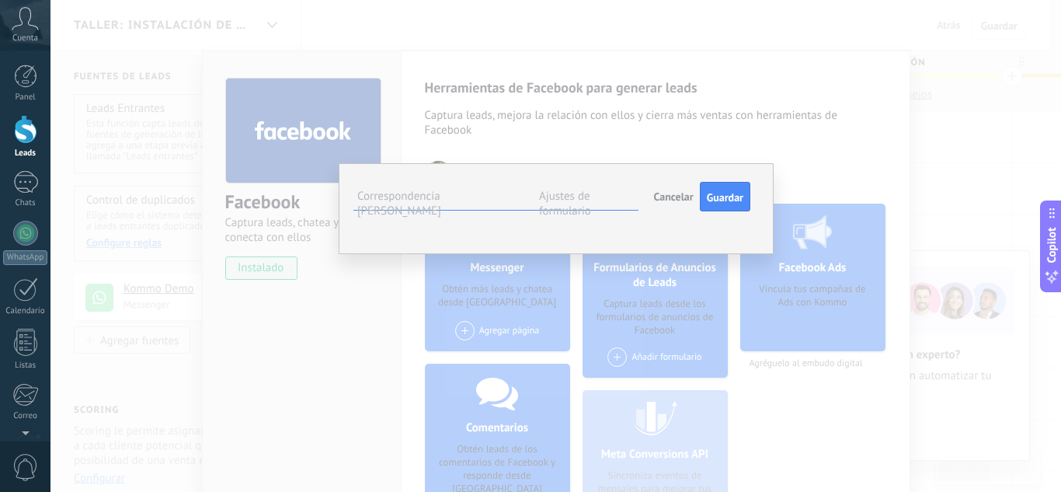
click at [0, 0] on div "Full name Seleccionar campo Nota (lead) Nombre del contacto (contacto) Teléfono…" at bounding box center [0, 0] width 0 height 0
click at [0, 0] on div "Form - Instalación de Ventiladores Mineros Campos de Kommo ¿En qué mina trabaja…" at bounding box center [0, 0] width 0 height 0
click at [0, 0] on span "Seleccionar campo" at bounding box center [0, 0] width 0 height 0
click at [0, 0] on div "Phone number Seleccionar campo Nota (lead) Nombre del contacto (contacto) Teléf…" at bounding box center [0, 0] width 0 height 0
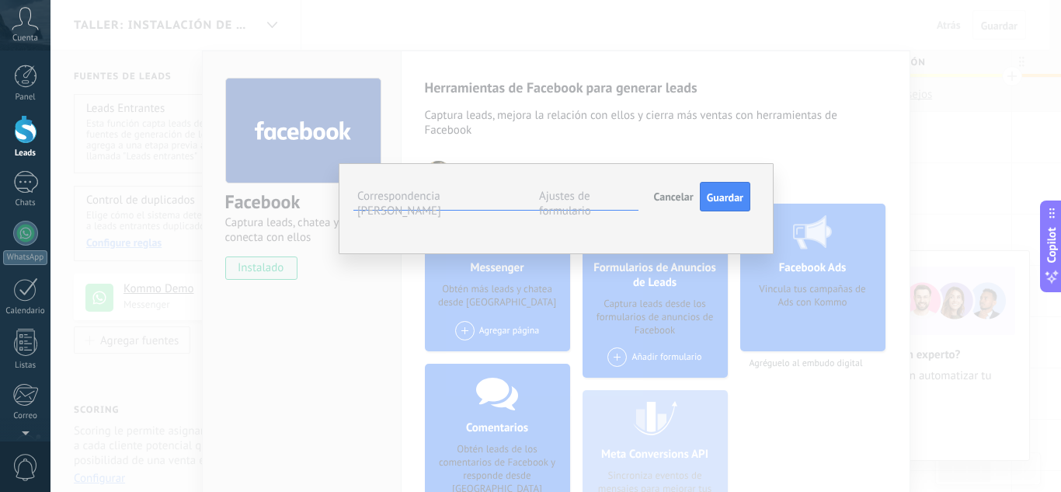
click at [591, 197] on label "Ajustes de formulario" at bounding box center [565, 204] width 52 height 30
click at [441, 197] on label "Correspondencia [PERSON_NAME]" at bounding box center [399, 204] width 84 height 30
click at [0, 0] on span "Nombre de la compañía (compañía)" at bounding box center [0, 0] width 0 height 0
click at [676, 197] on span "Cancelar" at bounding box center [674, 197] width 40 height 14
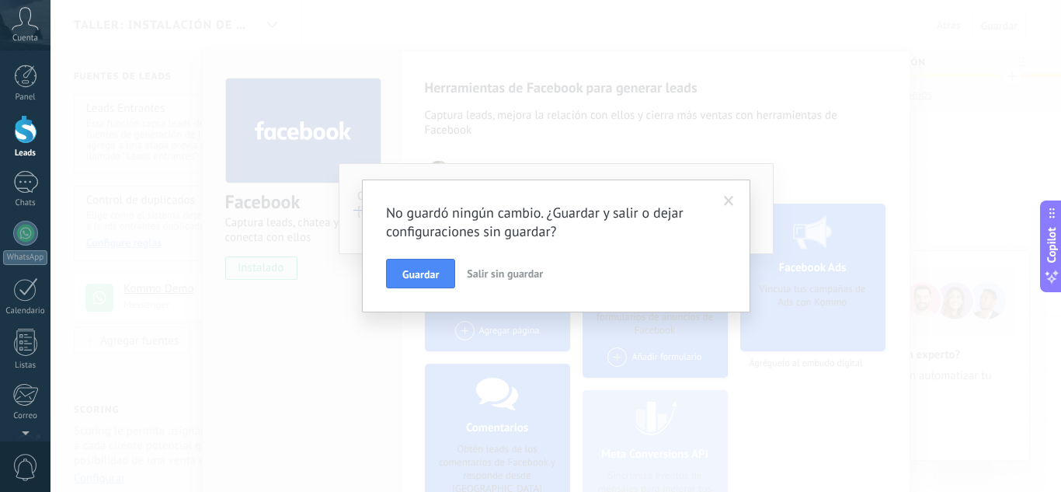
click at [500, 276] on span "Salir sin guardar" at bounding box center [505, 273] width 76 height 14
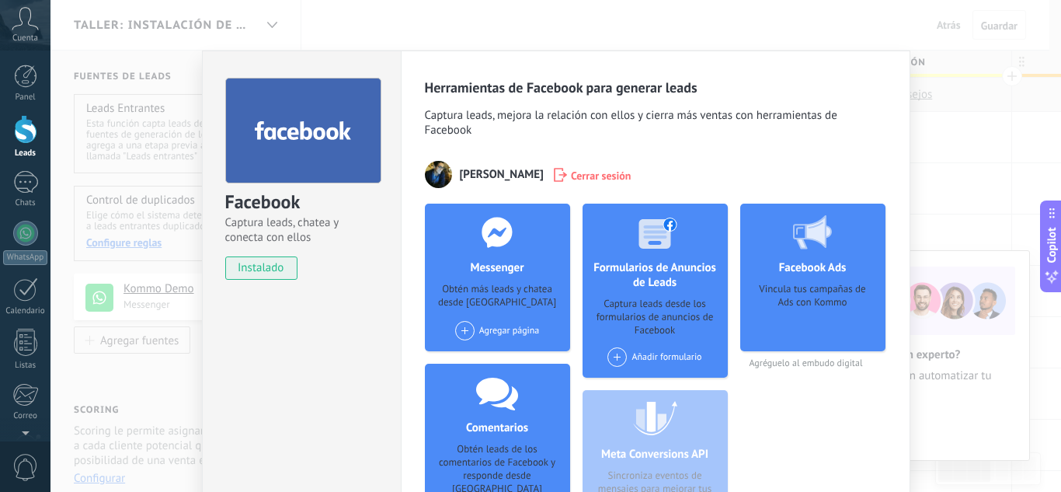
click at [982, 86] on div "Facebook Captura leads, chatea y conecta con ellos instalado Desinstalar Herram…" at bounding box center [555, 246] width 1011 height 492
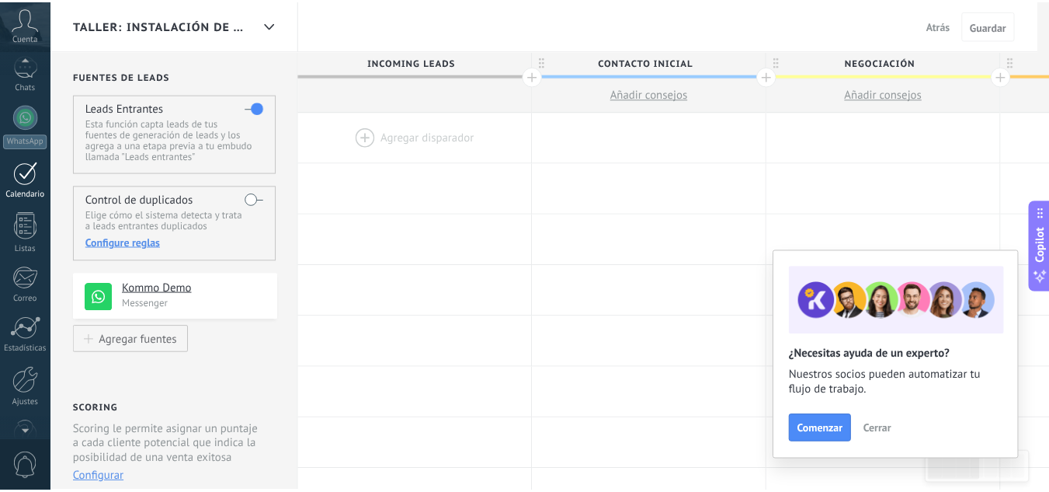
scroll to position [155, 0]
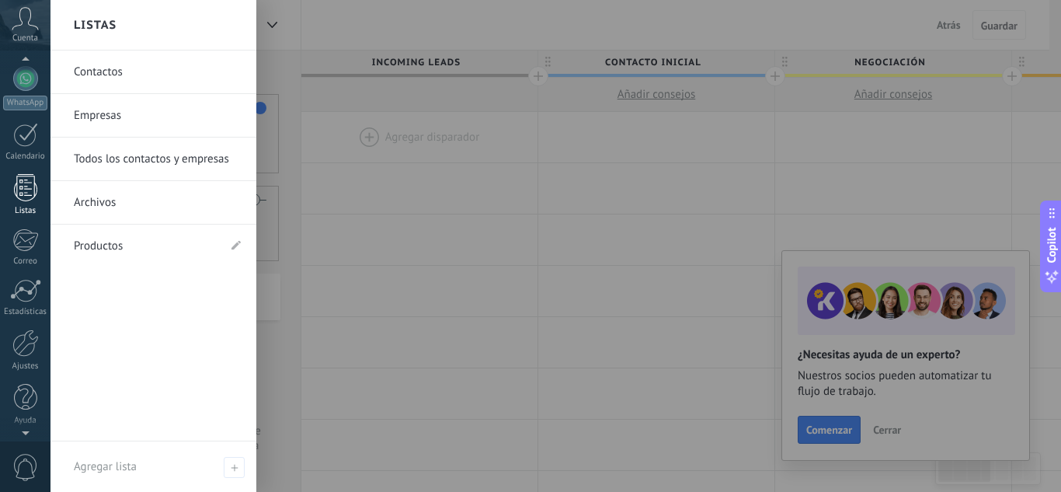
click at [23, 180] on div at bounding box center [25, 187] width 23 height 27
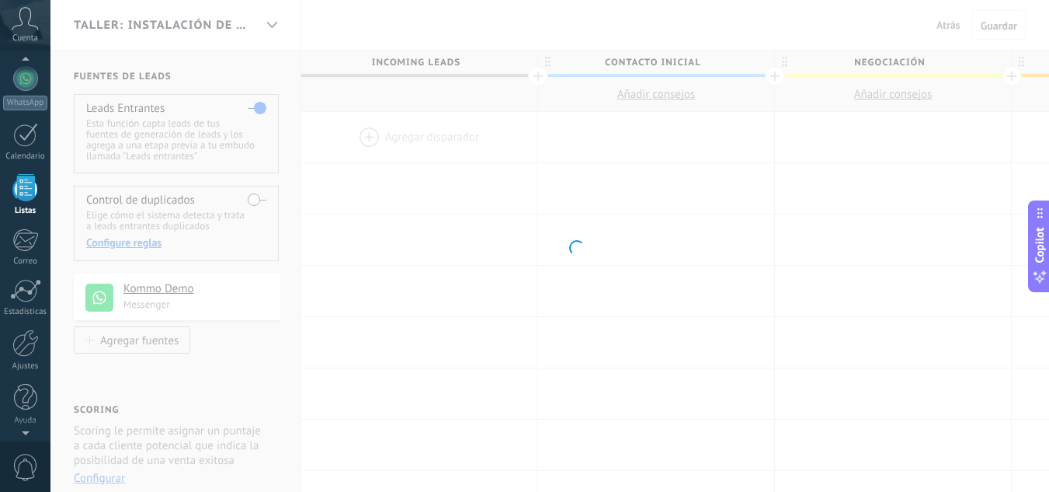
scroll to position [96, 0]
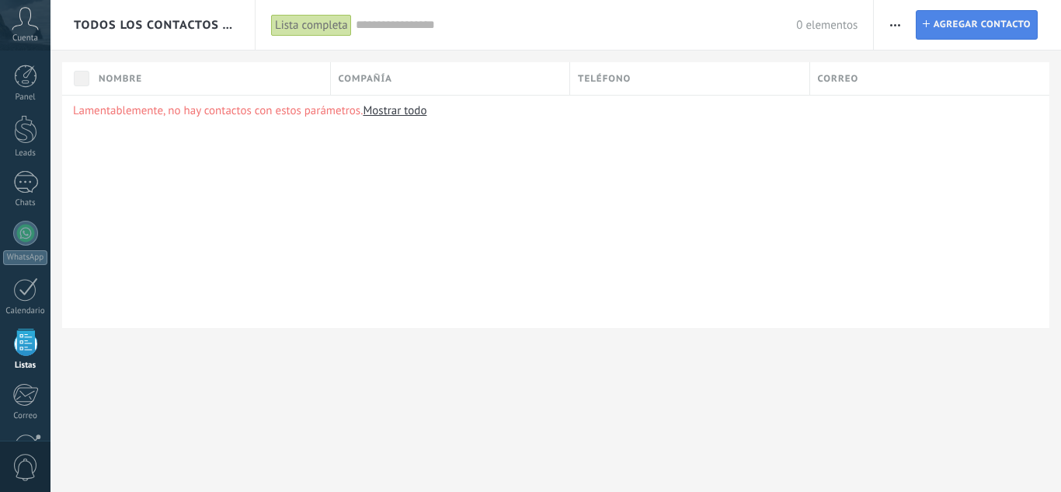
click at [942, 28] on span "Agregar contacto" at bounding box center [982, 25] width 97 height 28
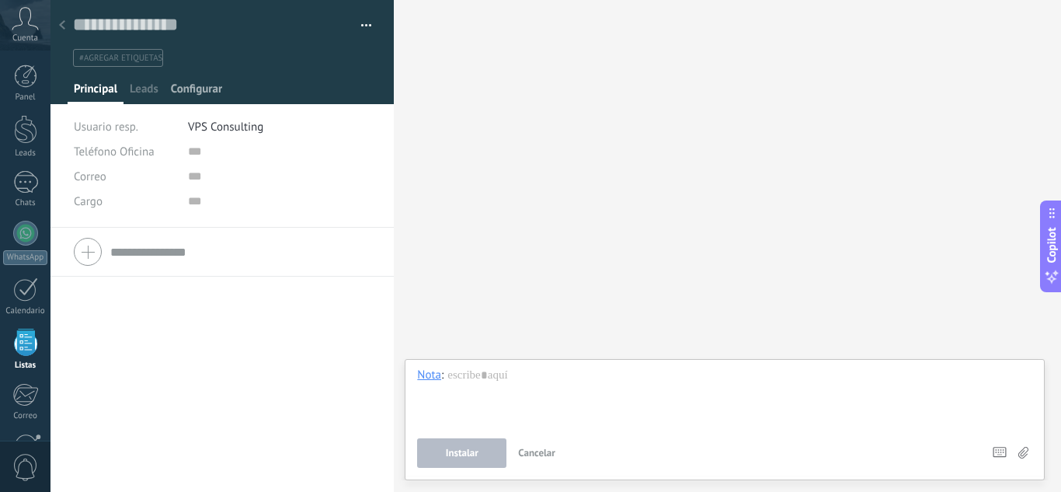
click at [186, 89] on span "Configurar" at bounding box center [196, 93] width 51 height 23
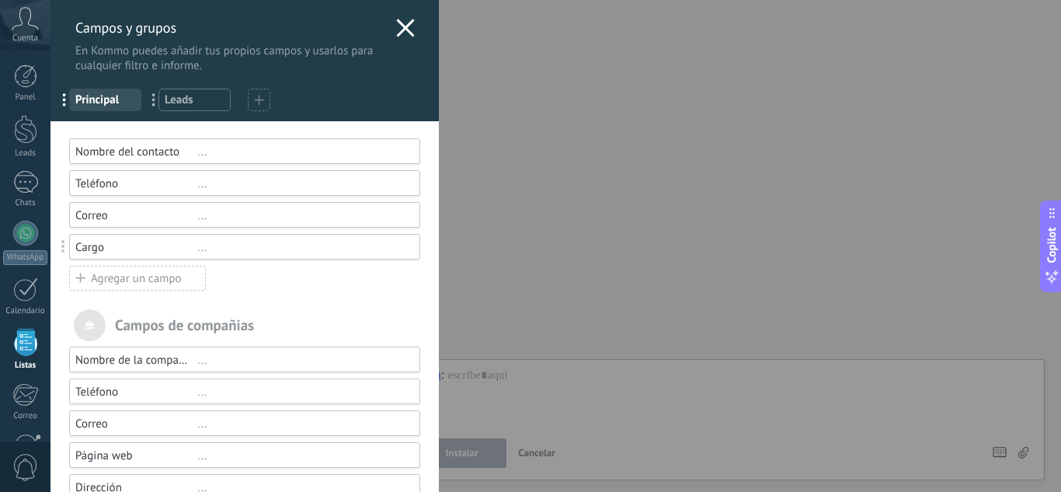
click at [163, 278] on div "Agregar un campo" at bounding box center [137, 278] width 137 height 25
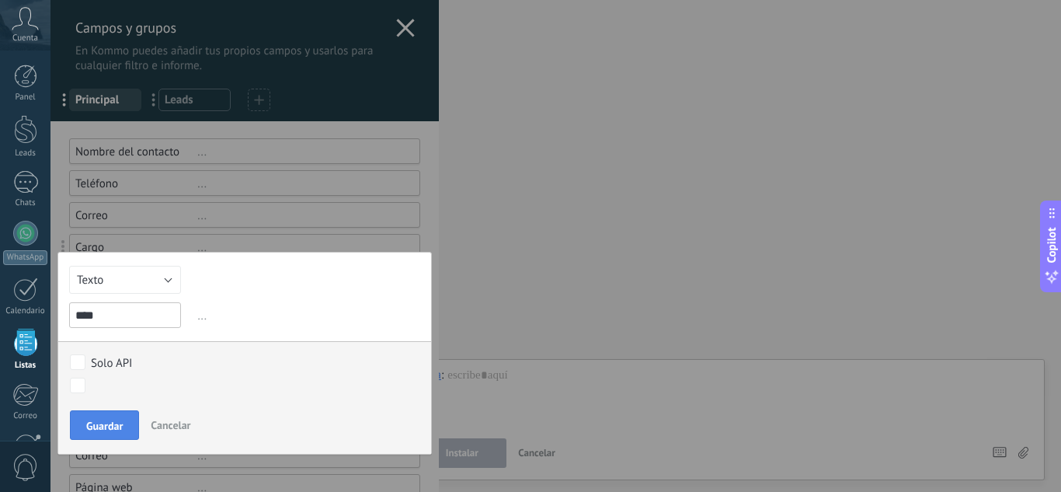
type input "****"
click at [121, 420] on span "Guardar" at bounding box center [104, 425] width 37 height 11
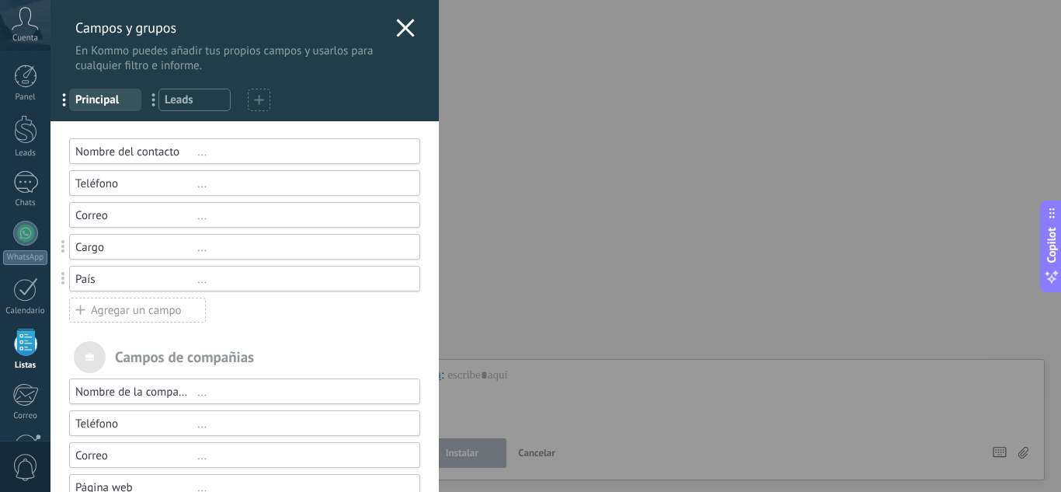
click at [149, 315] on div "Agregar un campo" at bounding box center [137, 310] width 137 height 25
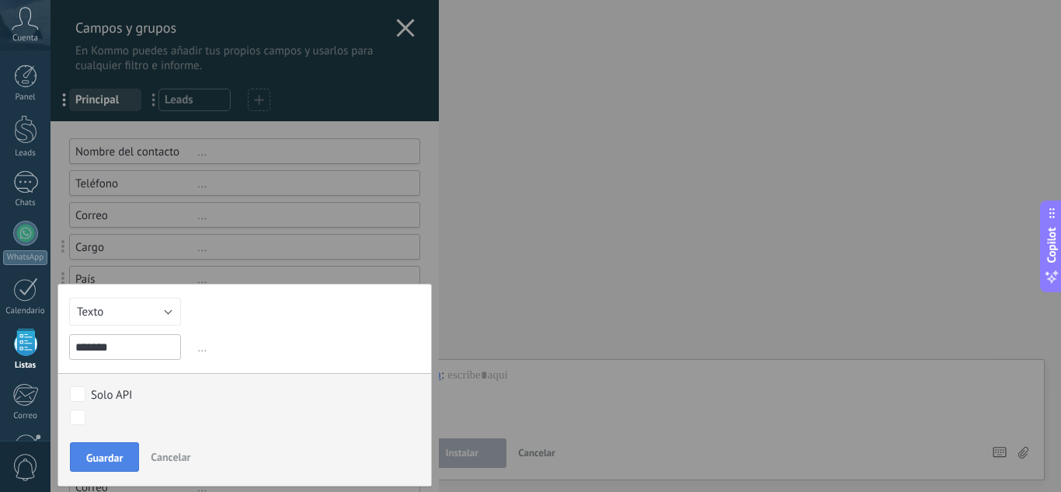
type input "*******"
click at [113, 454] on span "Guardar" at bounding box center [104, 457] width 37 height 11
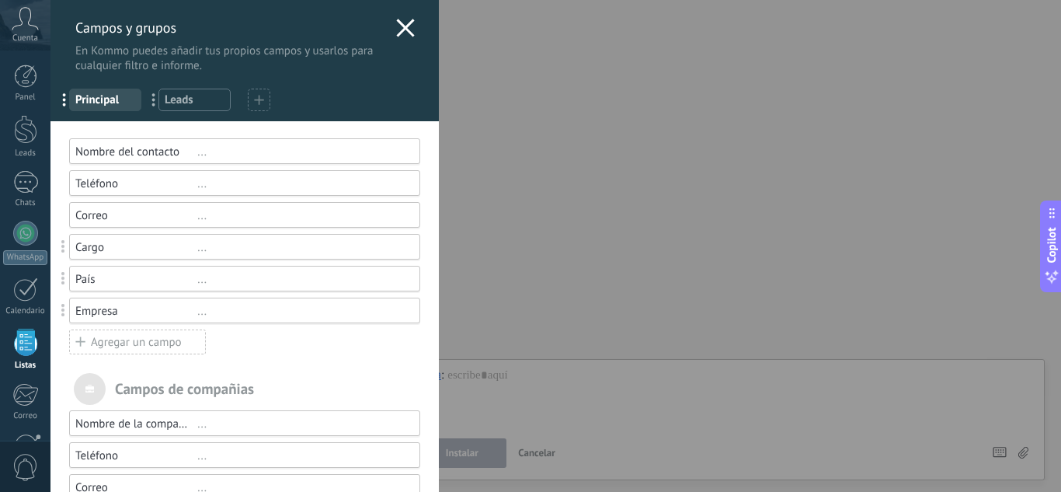
click at [127, 345] on div "Agregar un campo" at bounding box center [137, 341] width 137 height 25
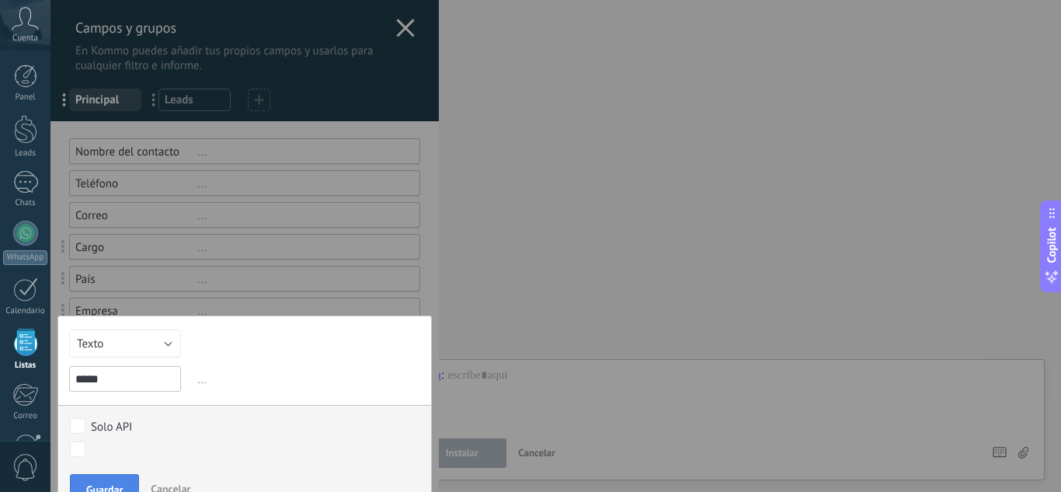
type input "*****"
click at [82, 481] on button "Guardar" at bounding box center [104, 489] width 69 height 30
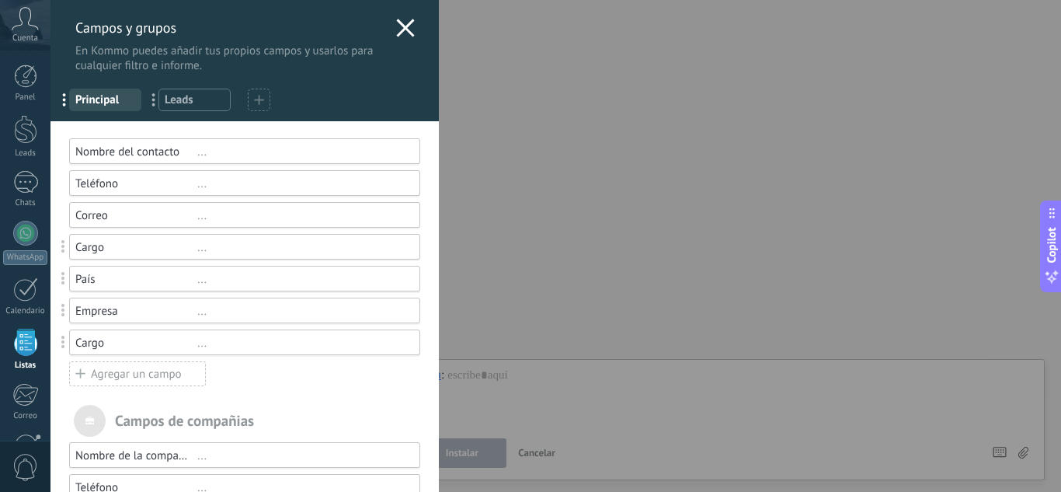
click at [406, 24] on icon at bounding box center [405, 28] width 19 height 19
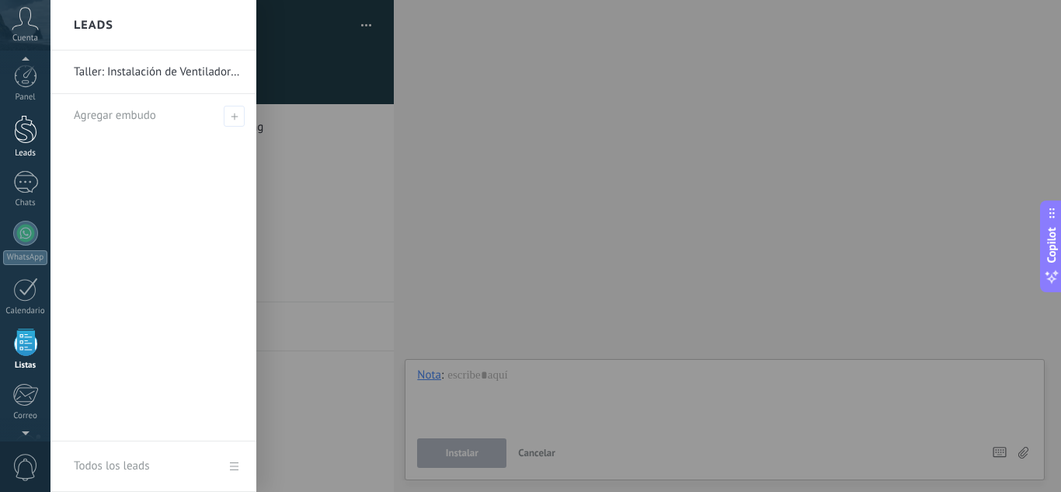
click at [25, 134] on div at bounding box center [25, 129] width 23 height 29
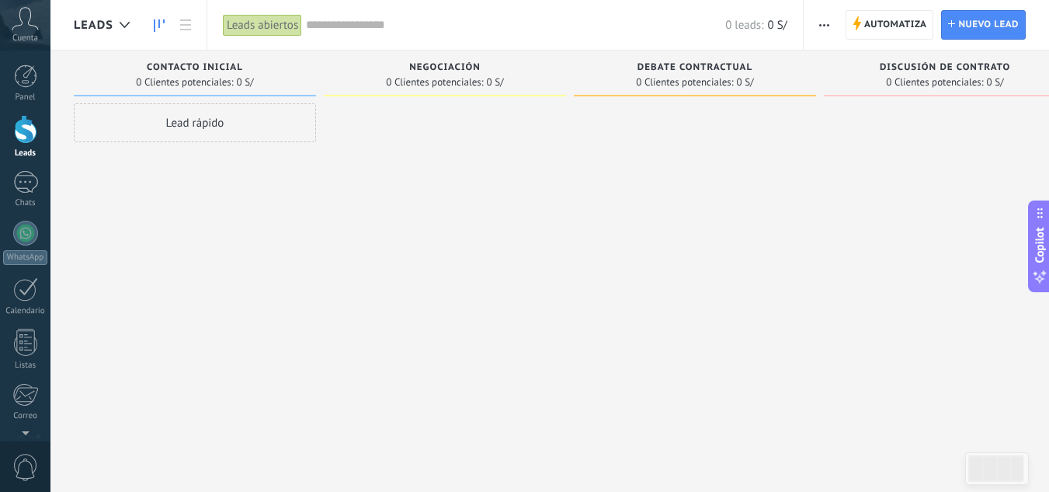
click at [890, 9] on div "Automatiza Nueva difusión Editar embudo Editar el diseño de la tarjeta Importar…" at bounding box center [926, 25] width 245 height 50
click at [888, 16] on span "Automatiza" at bounding box center [896, 25] width 63 height 28
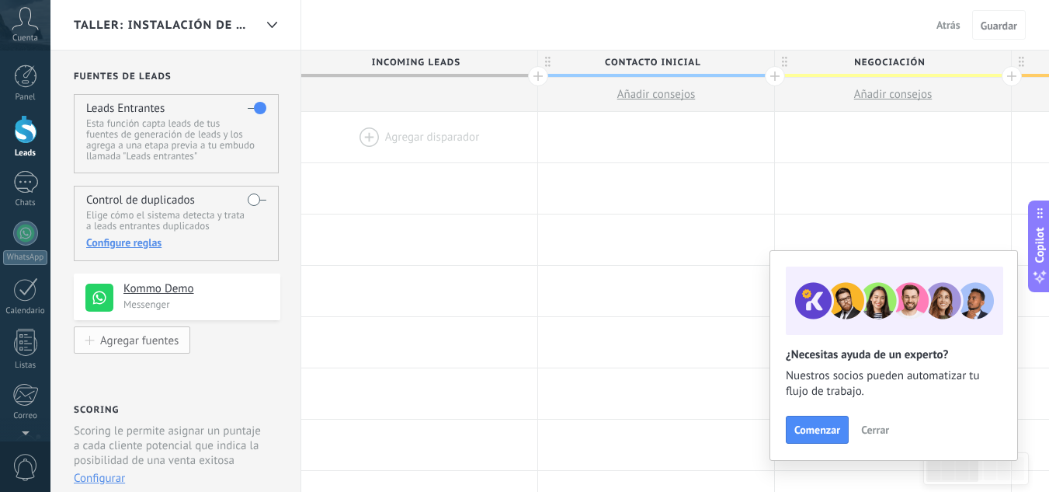
click at [162, 343] on div "Agregar fuentes" at bounding box center [139, 339] width 78 height 13
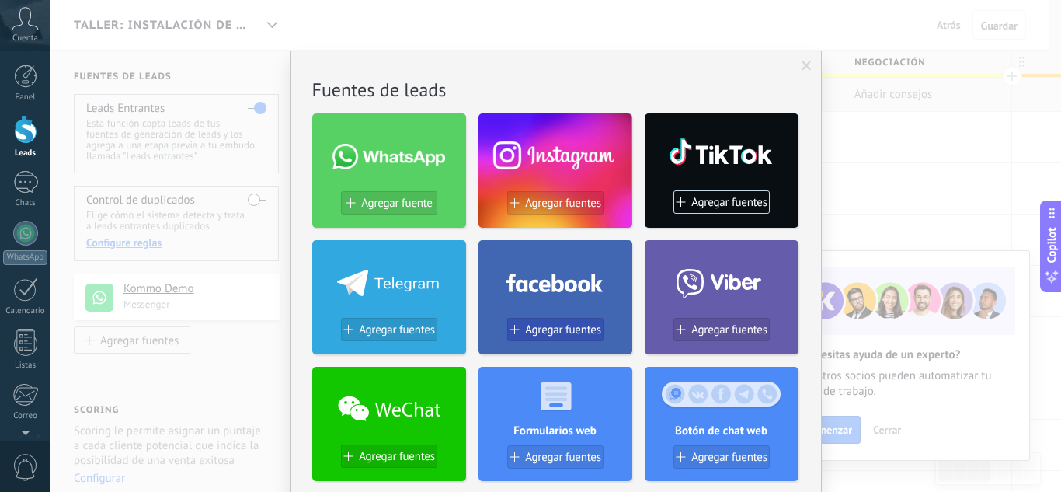
click at [556, 329] on span "Agregar fuentes" at bounding box center [563, 329] width 76 height 13
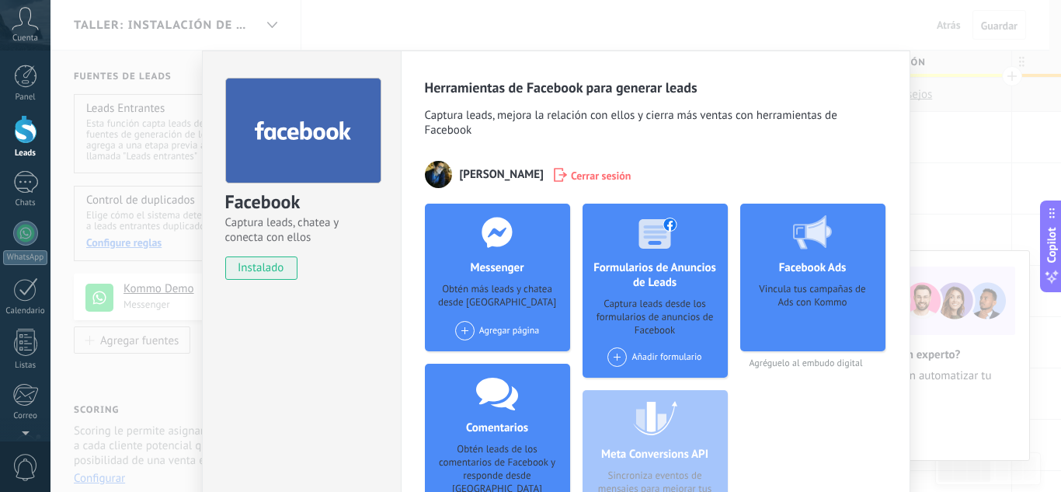
click at [670, 355] on div "Añadir formulario" at bounding box center [654, 356] width 94 height 19
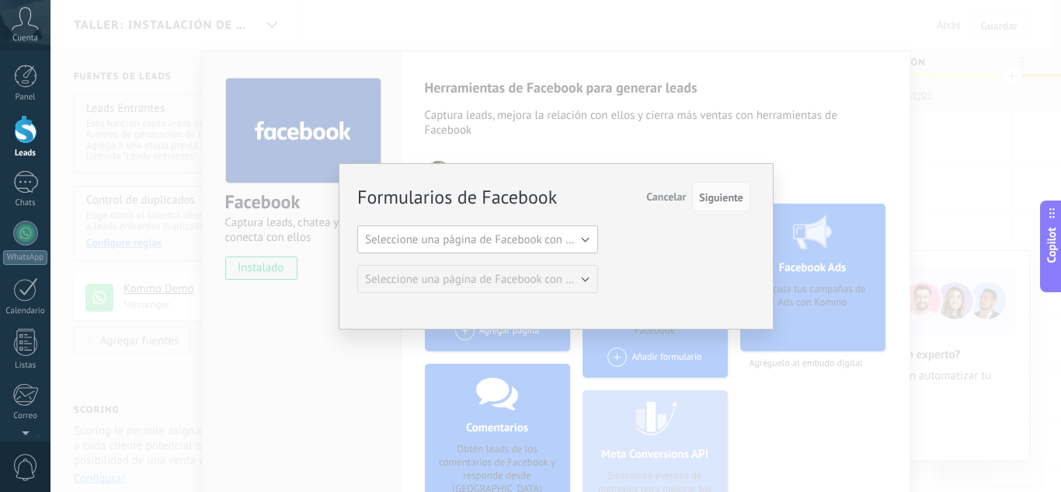
click at [554, 239] on span "Seleccione una página de Facebook con formas" at bounding box center [482, 239] width 235 height 15
click at [457, 265] on span "VPS Consulting" at bounding box center [470, 266] width 245 height 15
click at [458, 279] on span "Seleccione una página de Facebook con formas" at bounding box center [482, 279] width 235 height 15
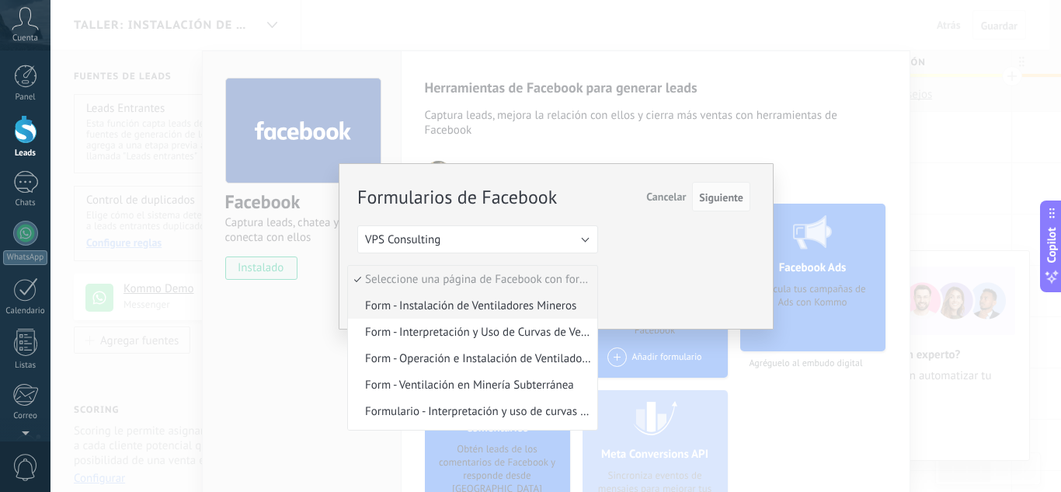
click at [461, 311] on span "Form - Instalación de Ventiladores Mineros" at bounding box center [470, 305] width 245 height 15
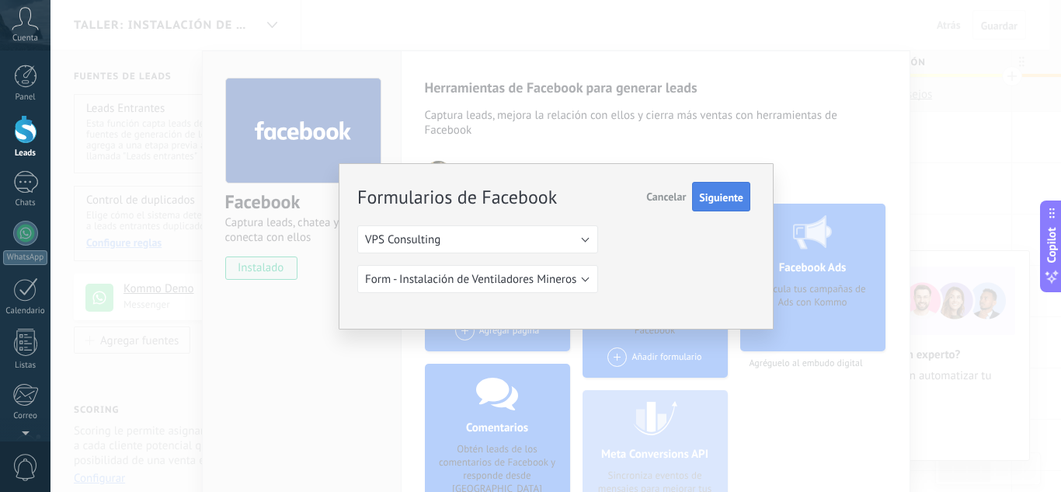
click at [710, 197] on span "Siguiente" at bounding box center [721, 197] width 44 height 11
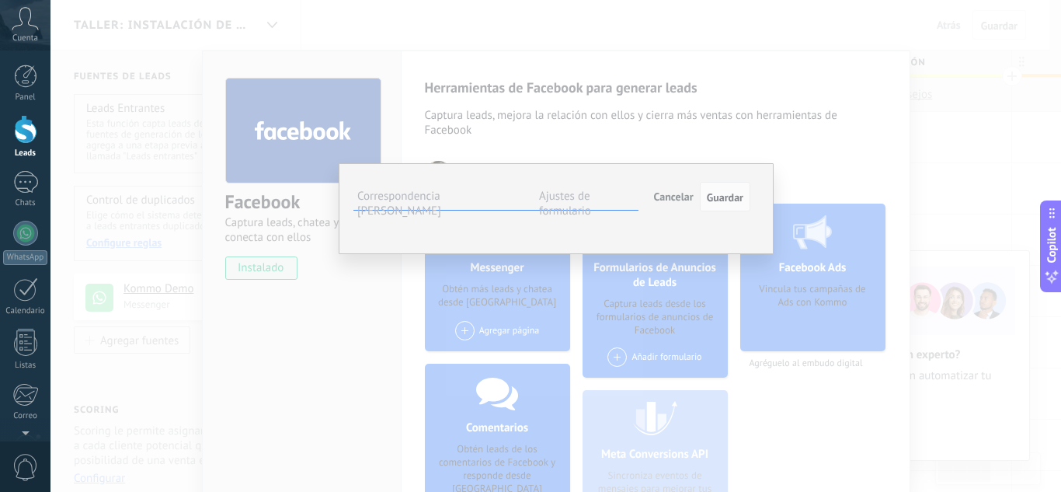
click at [0, 0] on span "Seleccionar campo" at bounding box center [0, 0] width 0 height 0
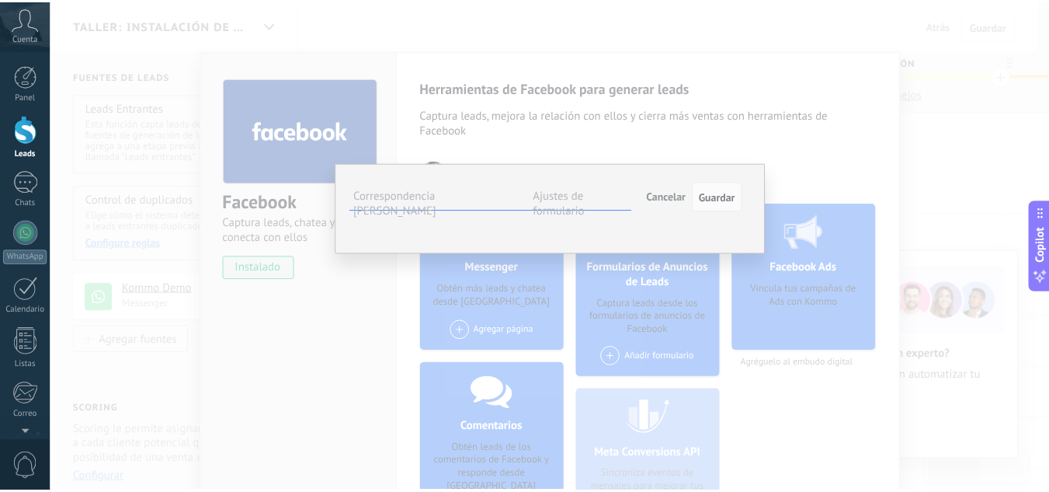
scroll to position [158, 0]
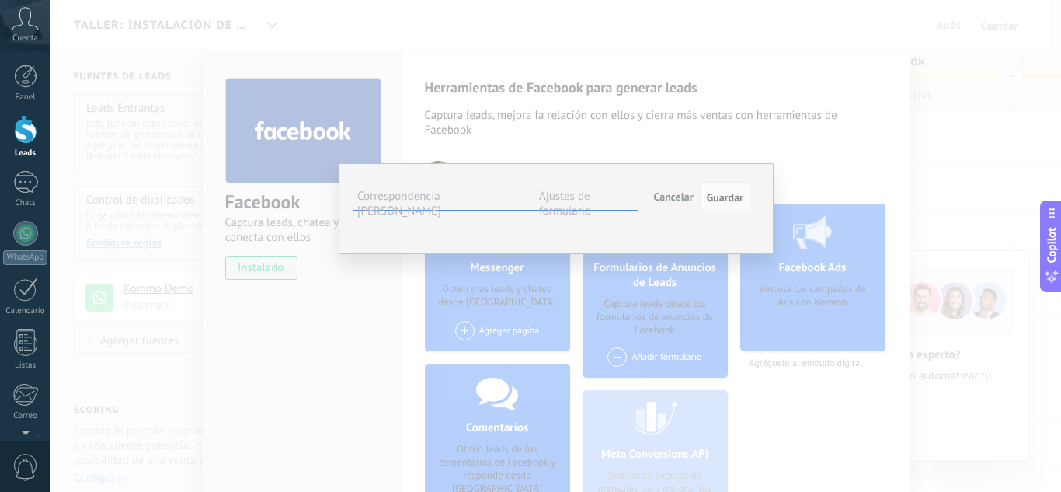
click at [0, 0] on span "Empresa (contacto)" at bounding box center [0, 0] width 0 height 0
click at [0, 0] on span "Seleccionar campo" at bounding box center [0, 0] width 0 height 0
click at [0, 0] on span "Cargo (contacto)" at bounding box center [0, 0] width 0 height 0
click at [0, 0] on span "Seleccionar campo" at bounding box center [0, 0] width 0 height 0
click at [0, 0] on span "Nombre del contacto (contacto)" at bounding box center [0, 0] width 0 height 0
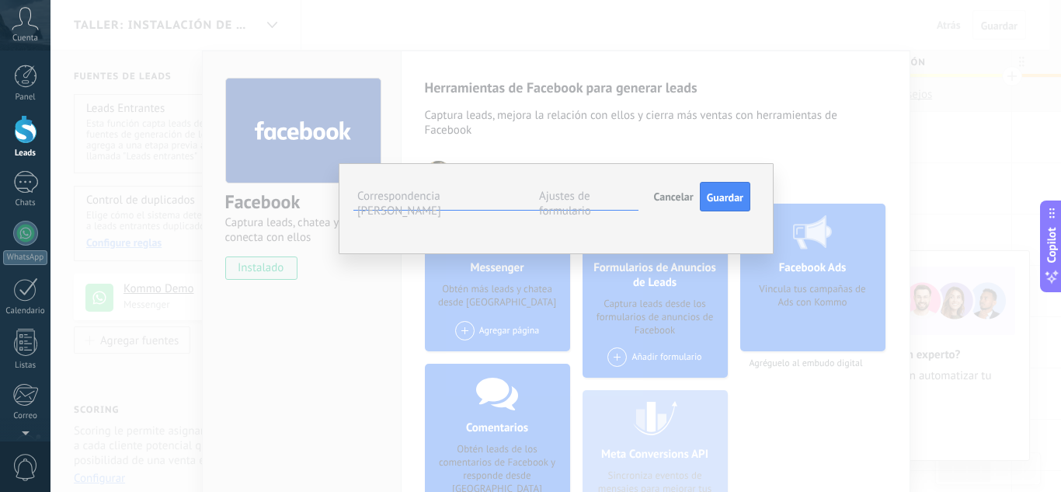
click at [0, 0] on span "Seleccionar campo" at bounding box center [0, 0] width 0 height 0
click at [0, 0] on span "País (contacto)" at bounding box center [0, 0] width 0 height 0
click at [0, 0] on span "Seleccionar campo" at bounding box center [0, 0] width 0 height 0
click at [0, 0] on span "Teléfono (contacto)" at bounding box center [0, 0] width 0 height 0
click at [0, 0] on button "Seleccionar campo" at bounding box center [0, 0] width 0 height 0
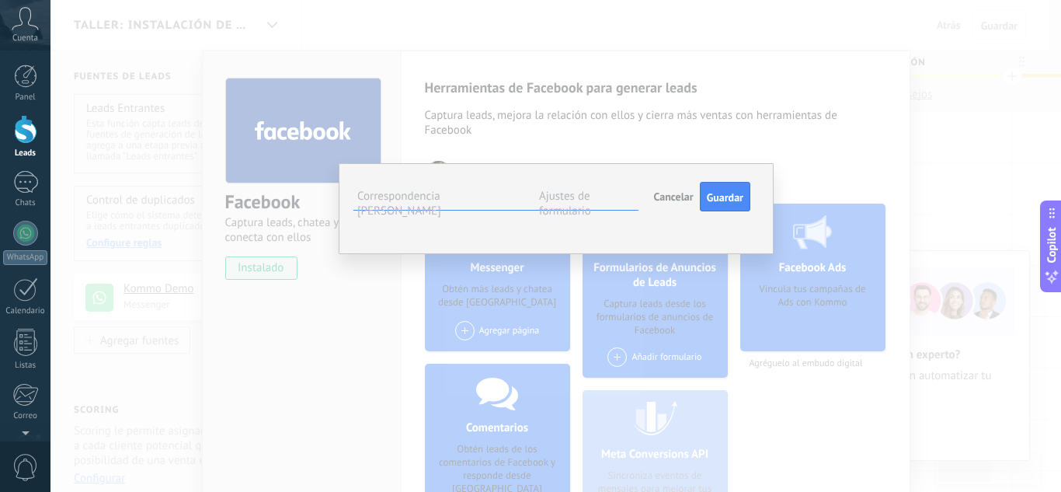
click at [0, 0] on li "Correo (contacto)" at bounding box center [0, 0] width 0 height 0
click at [719, 196] on span "Guardar" at bounding box center [725, 197] width 37 height 11
drag, startPoint x: 719, startPoint y: 196, endPoint x: 659, endPoint y: 211, distance: 60.9
click at [661, 210] on div "Guardar Cancelar" at bounding box center [700, 197] width 99 height 28
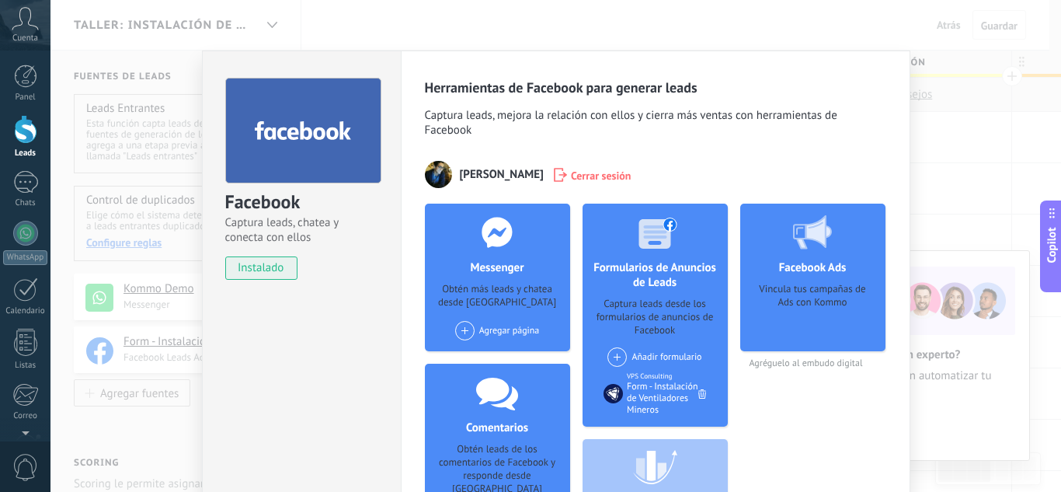
click at [643, 400] on div "Form - Instalación de Ventiladores Mineros" at bounding box center [662, 398] width 71 height 35
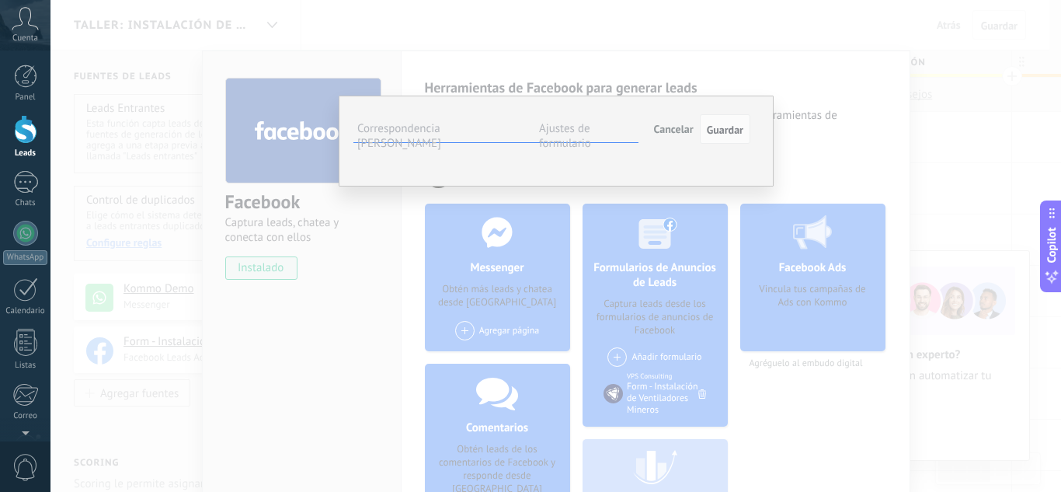
click at [591, 132] on label "Ajustes de formulario" at bounding box center [565, 136] width 52 height 30
click at [0, 0] on ul "#agregar etiquetas" at bounding box center [0, 0] width 0 height 0
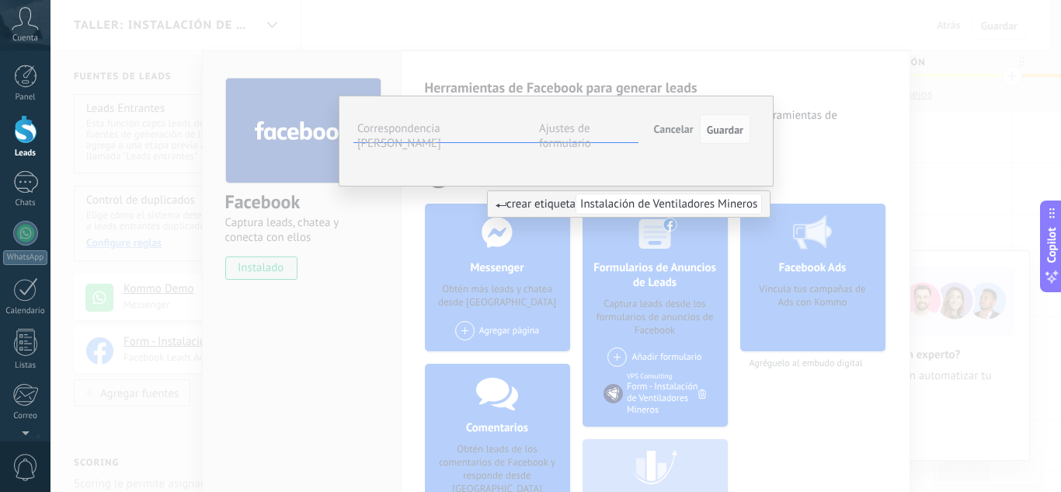
type input "**********"
click at [622, 207] on span "Instalación de Ventiladores Mineros" at bounding box center [669, 203] width 186 height 21
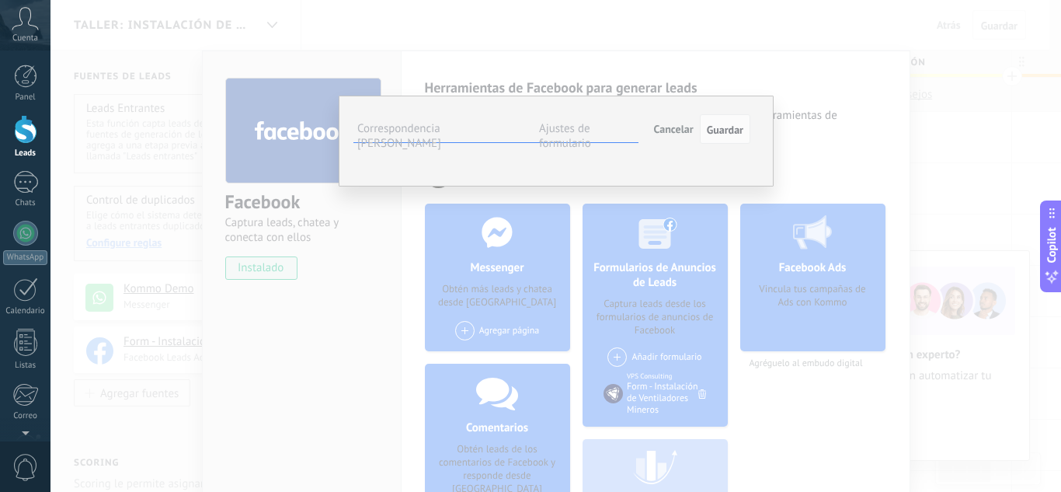
click at [0, 0] on div "Incoming leads Contacto inicial Negociación Debate contractual Discusión de con…" at bounding box center [0, 0] width 0 height 0
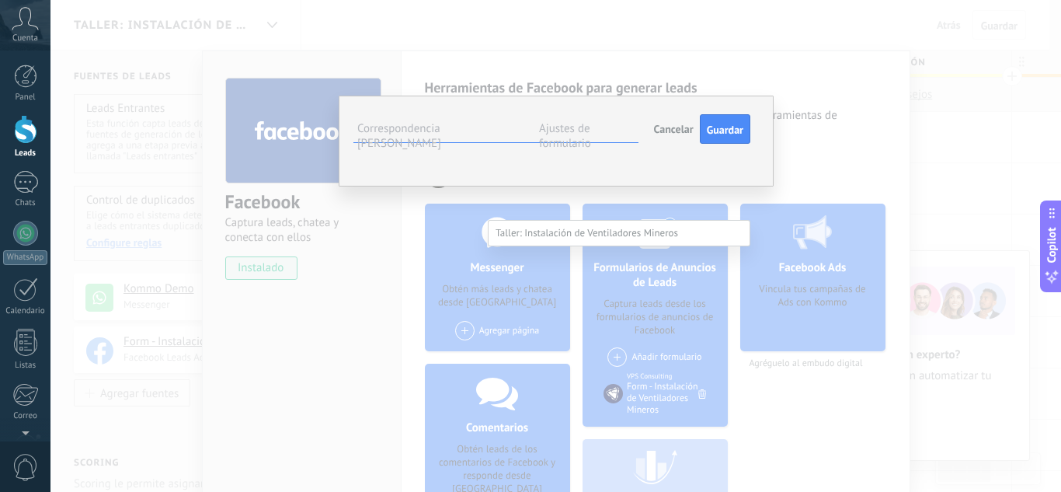
click at [0, 0] on label "Incoming leads" at bounding box center [0, 0] width 0 height 0
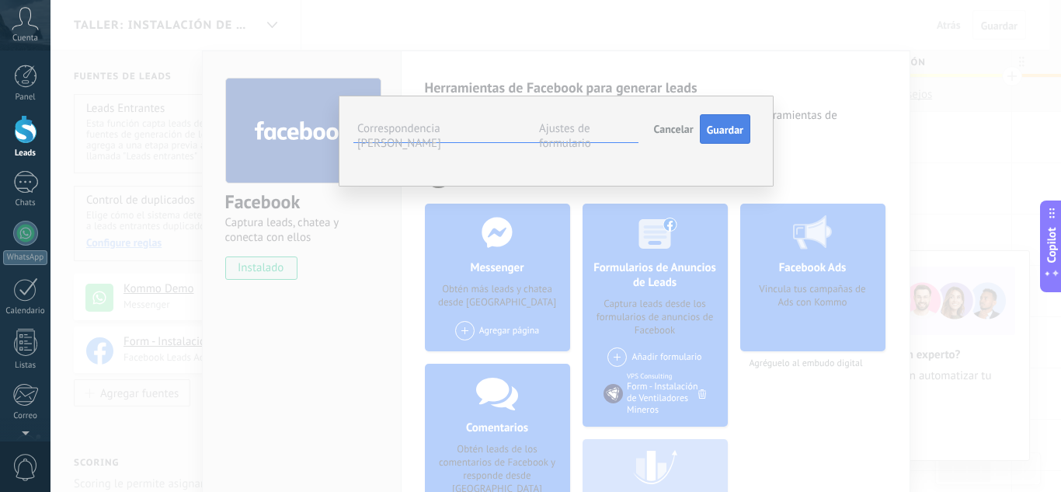
click at [721, 122] on button "Guardar" at bounding box center [725, 129] width 50 height 30
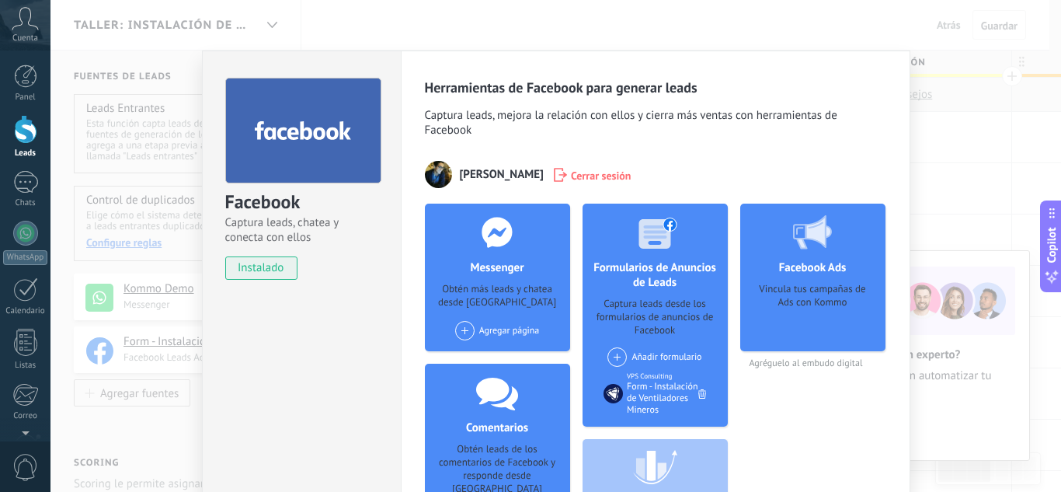
click at [941, 171] on div "Facebook Captura leads, chatea y conecta con ellos instalado Desinstalar Herram…" at bounding box center [555, 246] width 1011 height 492
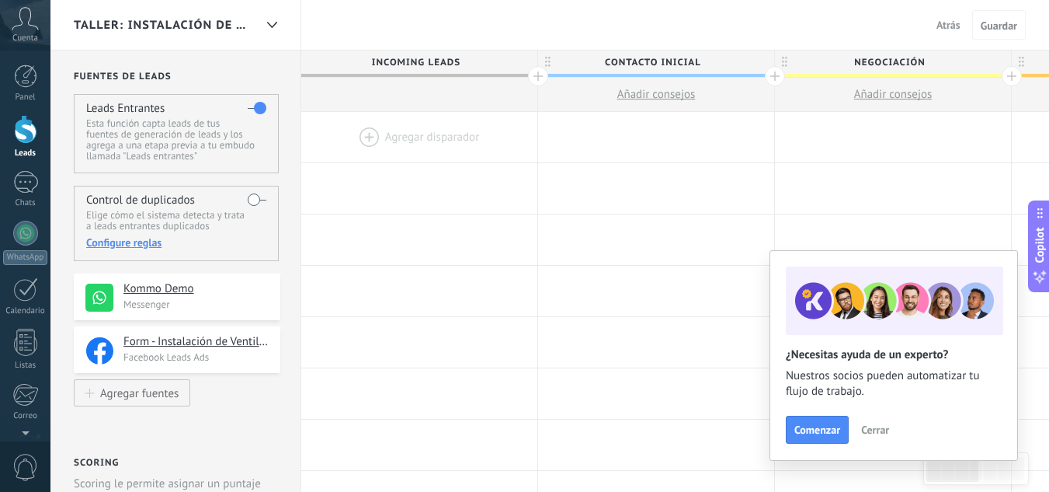
click at [448, 60] on span "Incoming leads" at bounding box center [415, 62] width 228 height 24
click at [374, 64] on span "Incoming leads" at bounding box center [415, 62] width 228 height 24
click at [654, 65] on span "Contacto inicial" at bounding box center [652, 62] width 228 height 24
click at [656, 65] on input "**********" at bounding box center [653, 61] width 206 height 23
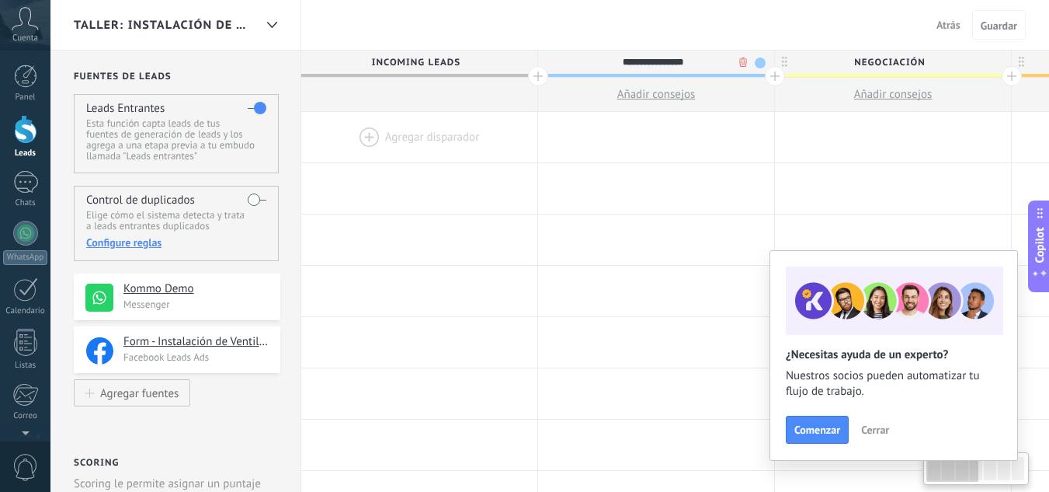
click at [656, 65] on input "**********" at bounding box center [653, 61] width 206 height 23
click at [392, 61] on span "Incoming leads" at bounding box center [415, 62] width 228 height 24
click at [395, 61] on span "Incoming leads" at bounding box center [415, 62] width 228 height 24
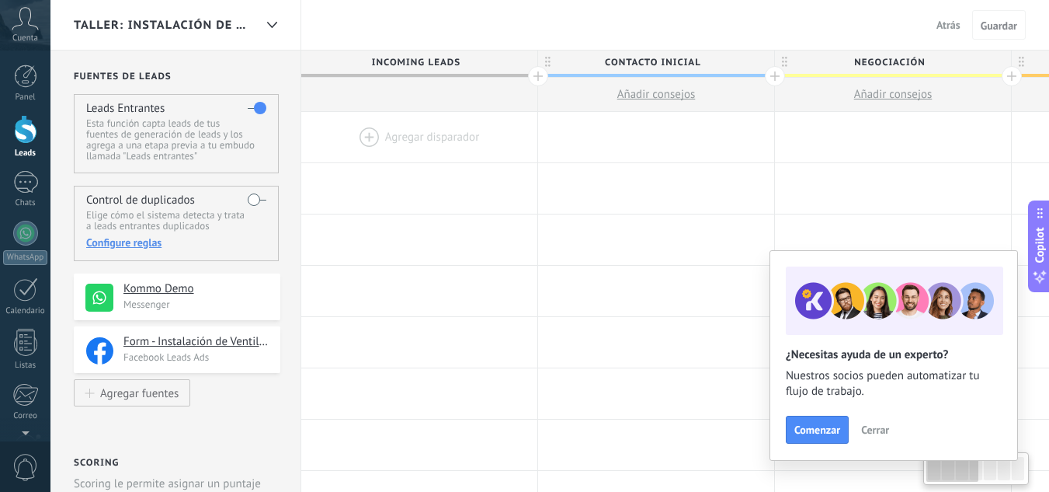
click at [395, 61] on span "Incoming leads" at bounding box center [415, 62] width 228 height 24
click at [621, 59] on span "Contacto inicial" at bounding box center [652, 62] width 228 height 24
click at [621, 59] on input "**********" at bounding box center [653, 61] width 206 height 23
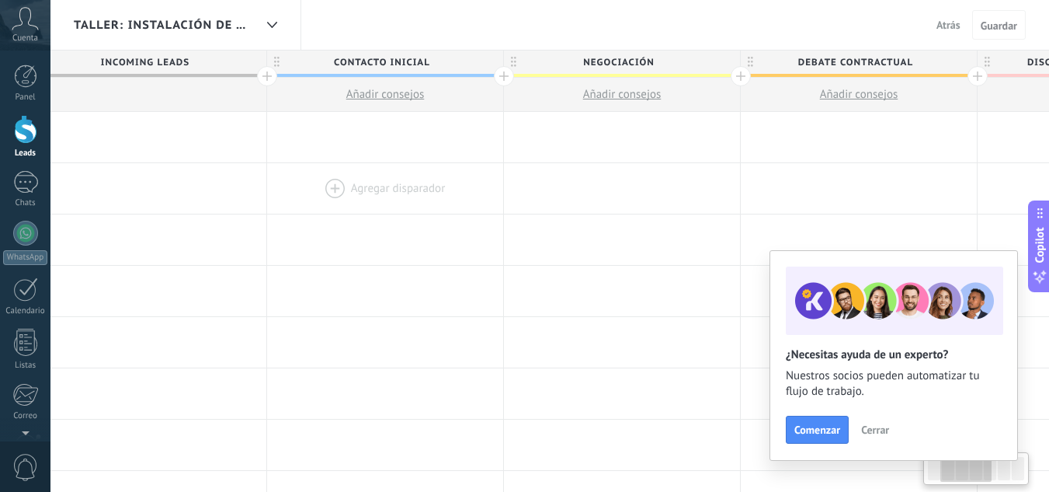
drag, startPoint x: 694, startPoint y: 224, endPoint x: 431, endPoint y: 207, distance: 263.2
click at [402, 66] on span "Contacto inicial" at bounding box center [379, 62] width 228 height 24
click at [649, 58] on span "Negociación" at bounding box center [616, 62] width 228 height 24
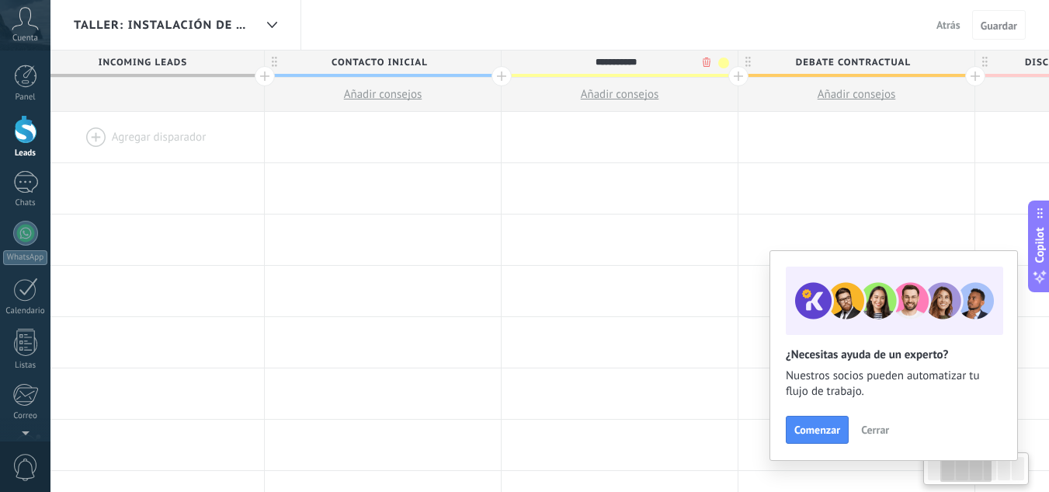
click at [649, 58] on input "**********" at bounding box center [616, 61] width 206 height 23
type input "**********"
click at [739, 75] on div at bounding box center [739, 76] width 20 height 20
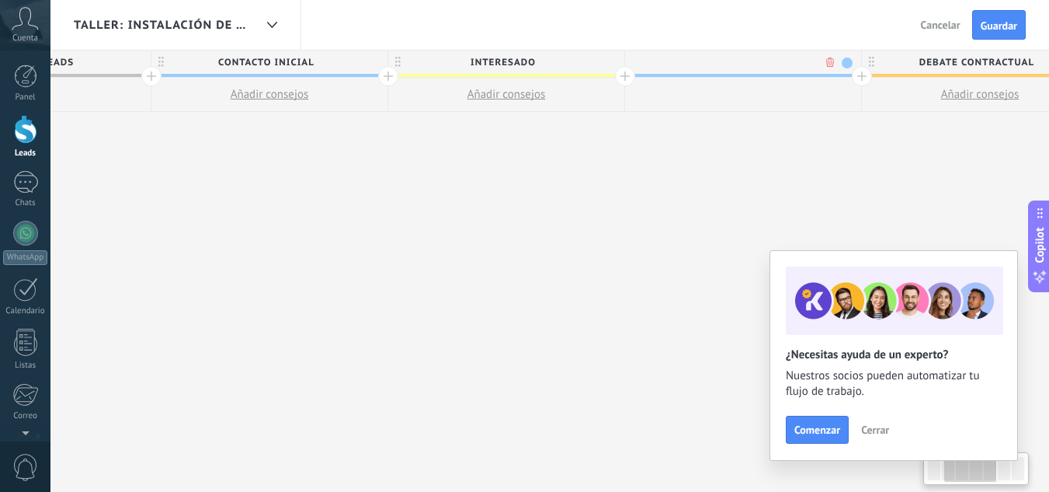
scroll to position [0, 388]
click at [761, 66] on input "text" at bounding box center [738, 61] width 206 height 23
type input "******"
click at [849, 63] on span at bounding box center [845, 62] width 11 height 11
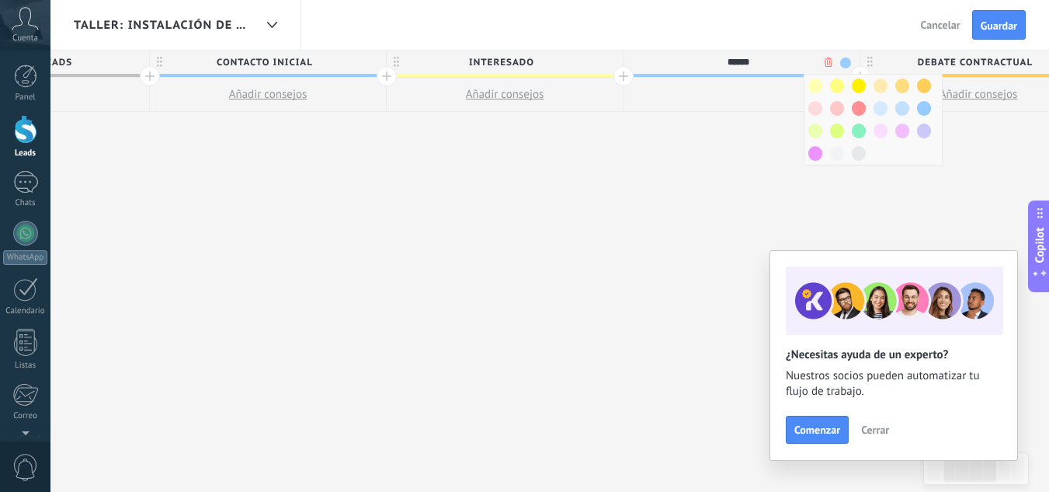
click at [858, 123] on div at bounding box center [859, 131] width 22 height 23
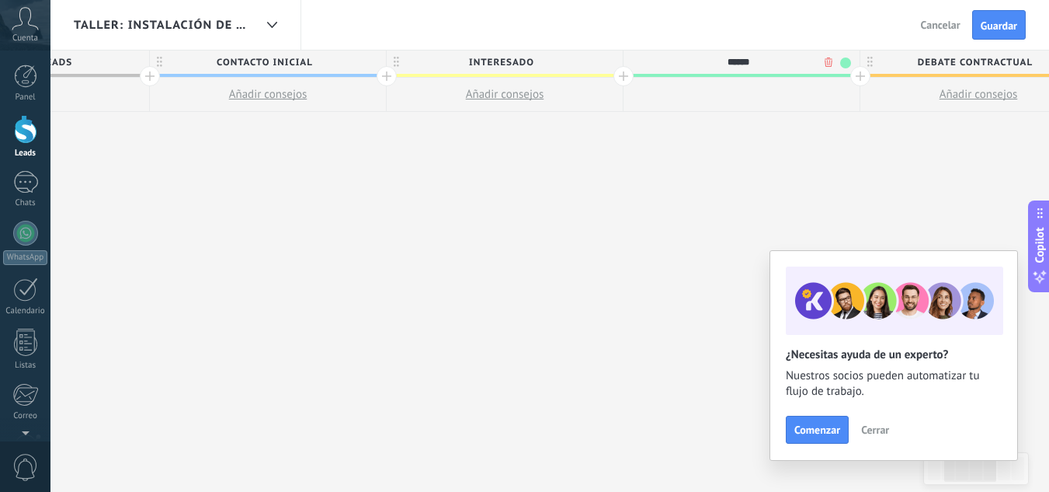
click at [858, 83] on div at bounding box center [861, 76] width 20 height 20
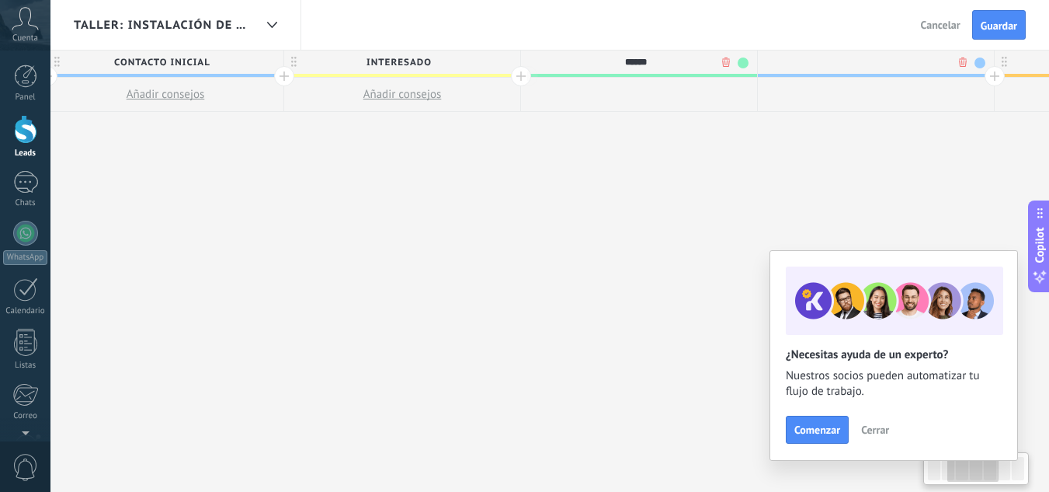
scroll to position [0, 503]
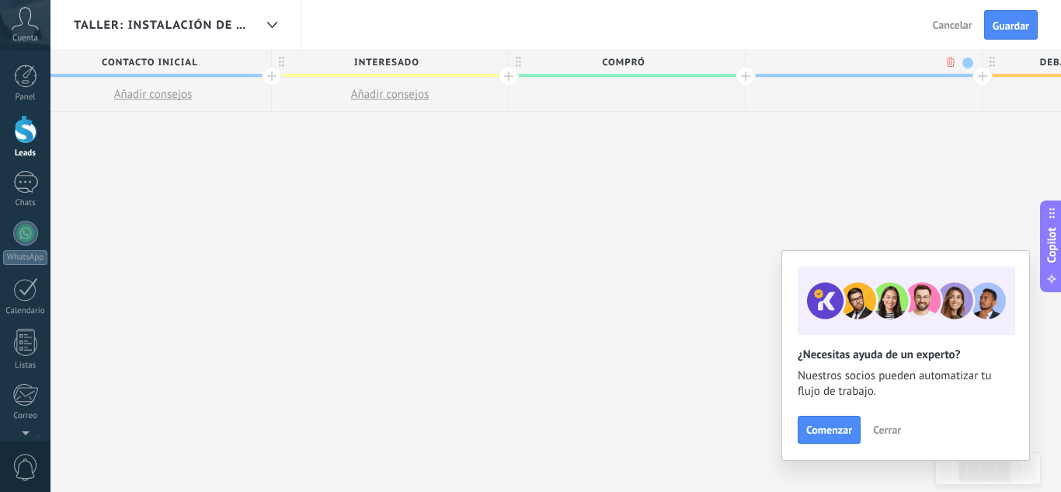
click at [951, 65] on body ".abccls-1,.abccls-2{fill-rule:evenodd}.abccls-2{fill:#fff} .abfcls-1{fill:none}…" at bounding box center [530, 246] width 1061 height 492
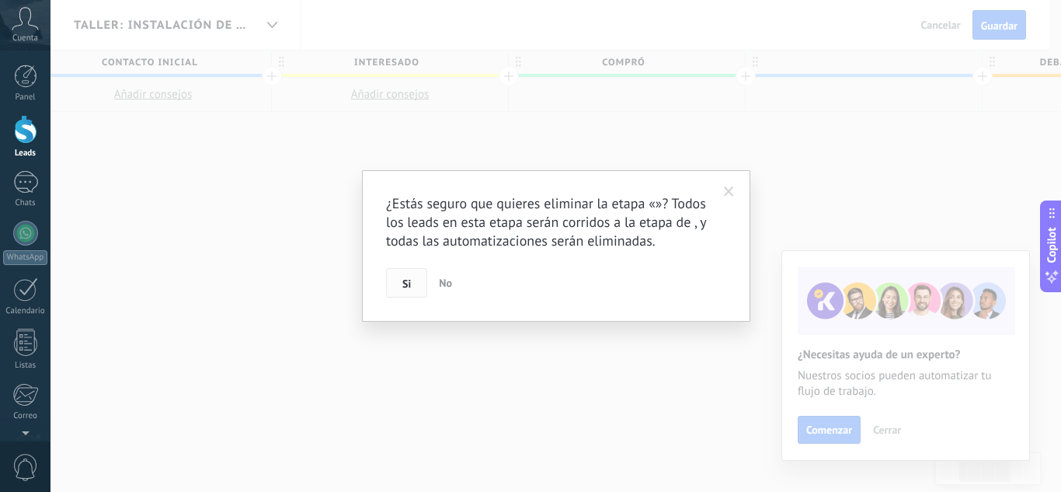
click at [415, 286] on button "Si" at bounding box center [406, 283] width 41 height 30
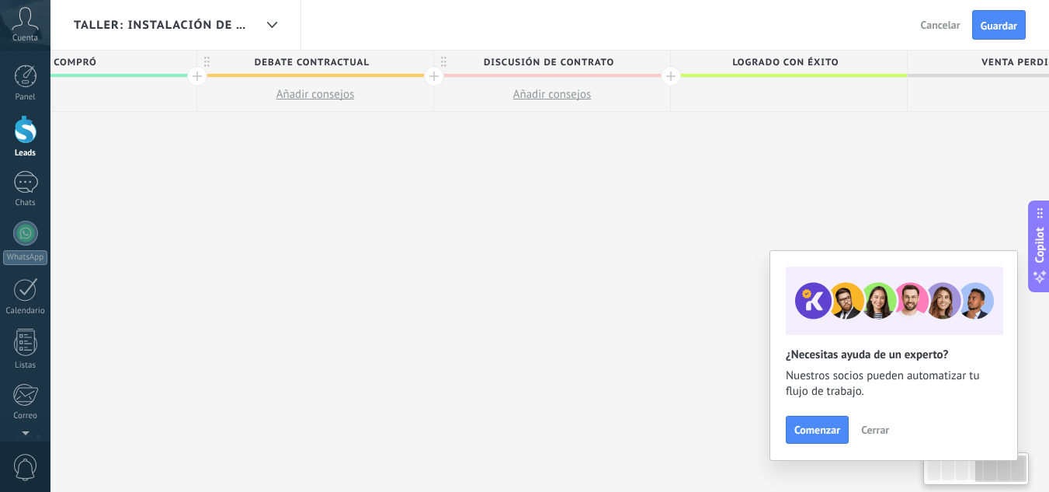
drag, startPoint x: 653, startPoint y: 190, endPoint x: 292, endPoint y: 191, distance: 361.2
click at [272, 191] on div "**********" at bounding box center [197, 299] width 1895 height 499
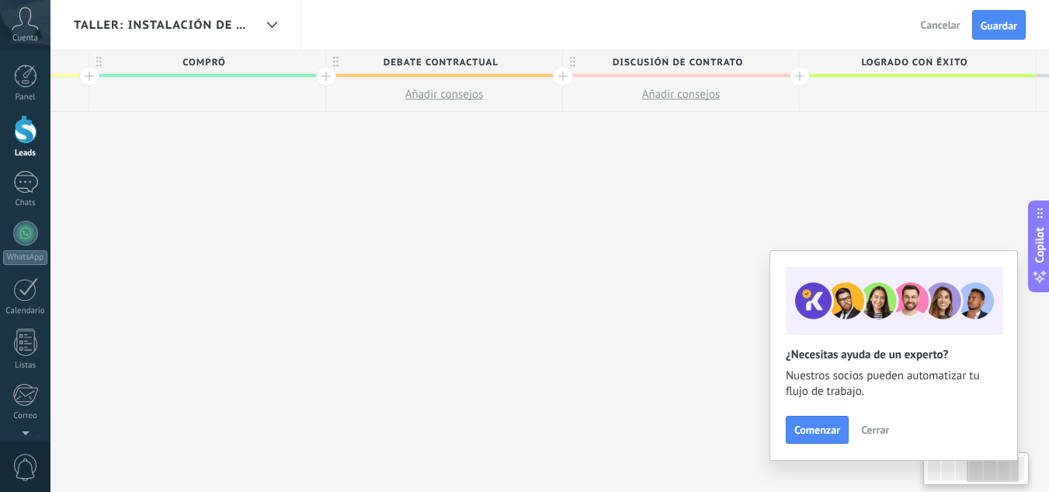
drag, startPoint x: 482, startPoint y: 181, endPoint x: 694, endPoint y: 186, distance: 212.1
click at [694, 186] on div "**********" at bounding box center [326, 299] width 1895 height 499
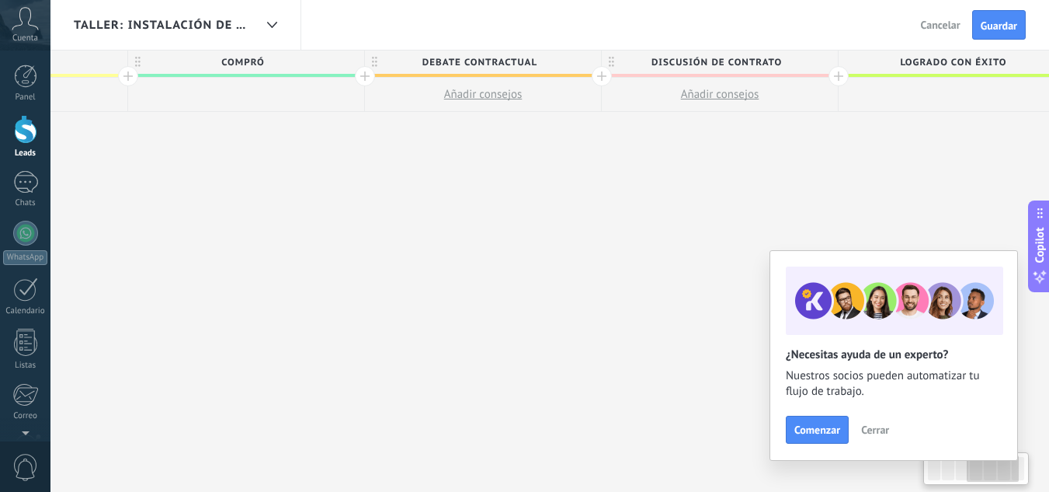
click at [750, 47] on div "Taller: Instalación de Ventiladores Mineros Atrás Cancelar Guardar" at bounding box center [549, 25] width 999 height 50
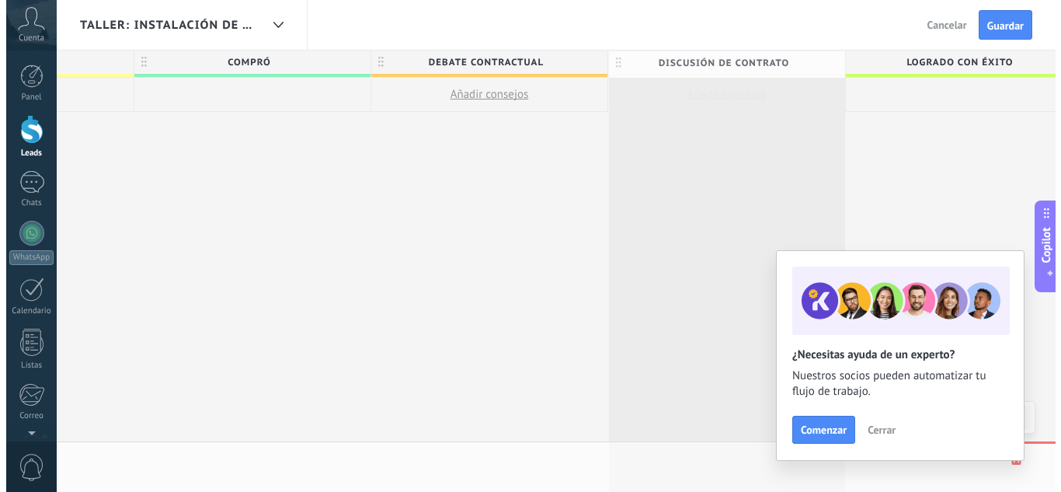
scroll to position [0, 883]
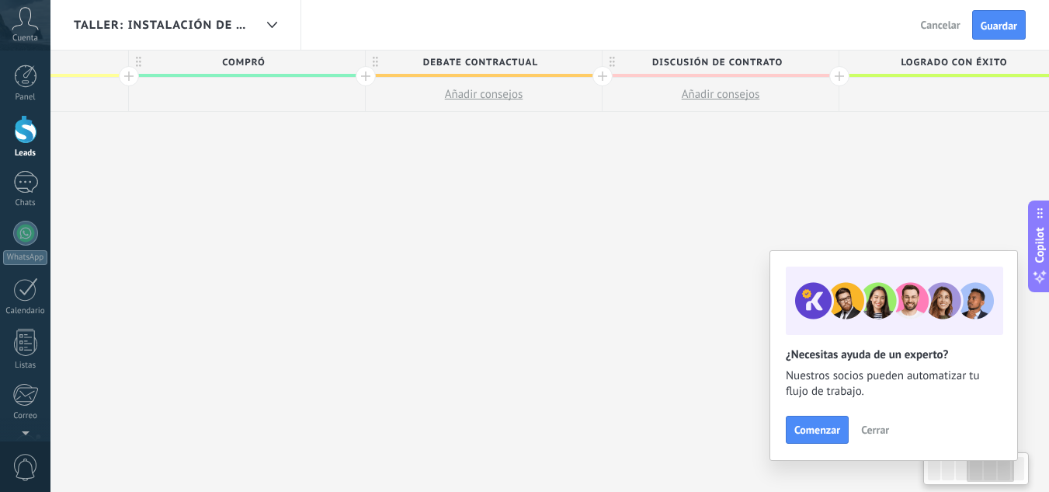
click at [813, 65] on span "Discusión de contrato" at bounding box center [717, 62] width 228 height 24
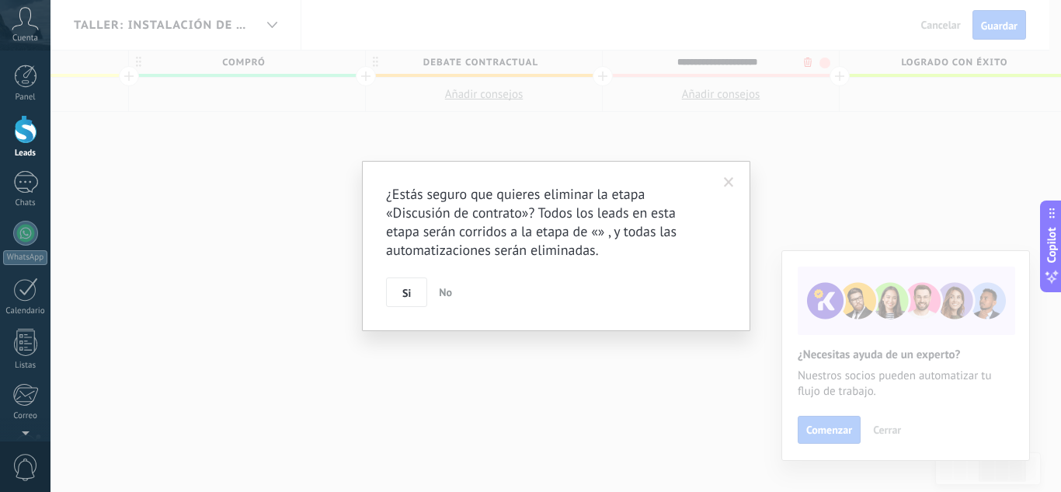
click at [809, 64] on body ".abccls-1,.abccls-2{fill-rule:evenodd}.abccls-2{fill:#fff} .abfcls-1{fill:none}…" at bounding box center [530, 246] width 1061 height 492
click at [418, 286] on button "Si" at bounding box center [406, 292] width 41 height 30
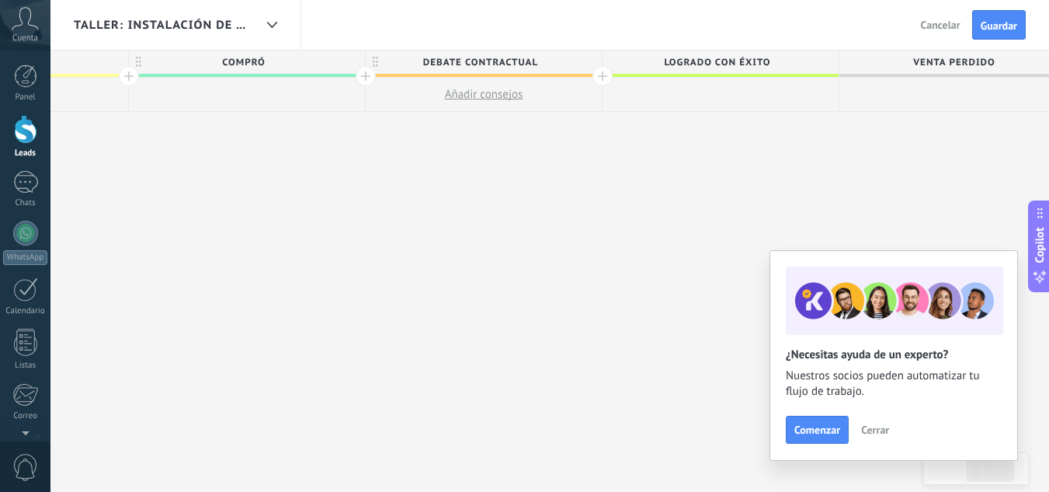
click at [472, 64] on span "Debate contractual" at bounding box center [480, 62] width 228 height 24
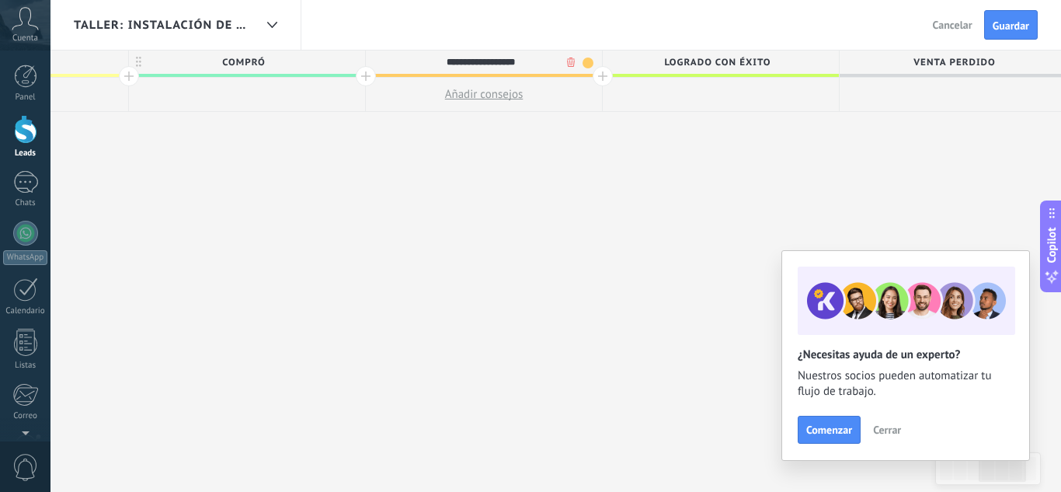
click at [571, 63] on body ".abccls-1,.abccls-2{fill-rule:evenodd}.abccls-2{fill:#fff} .abfcls-1{fill:none}…" at bounding box center [530, 246] width 1061 height 492
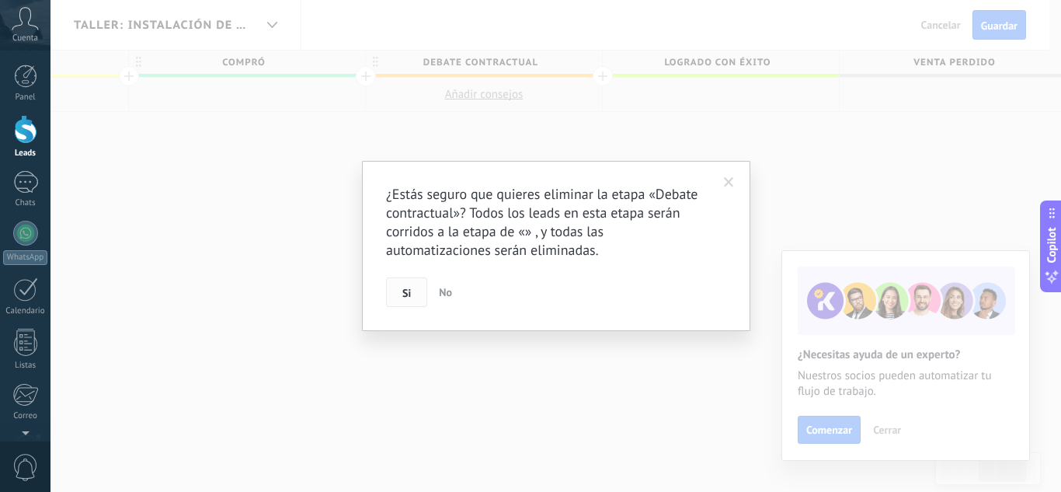
click at [418, 284] on button "Si" at bounding box center [406, 292] width 41 height 30
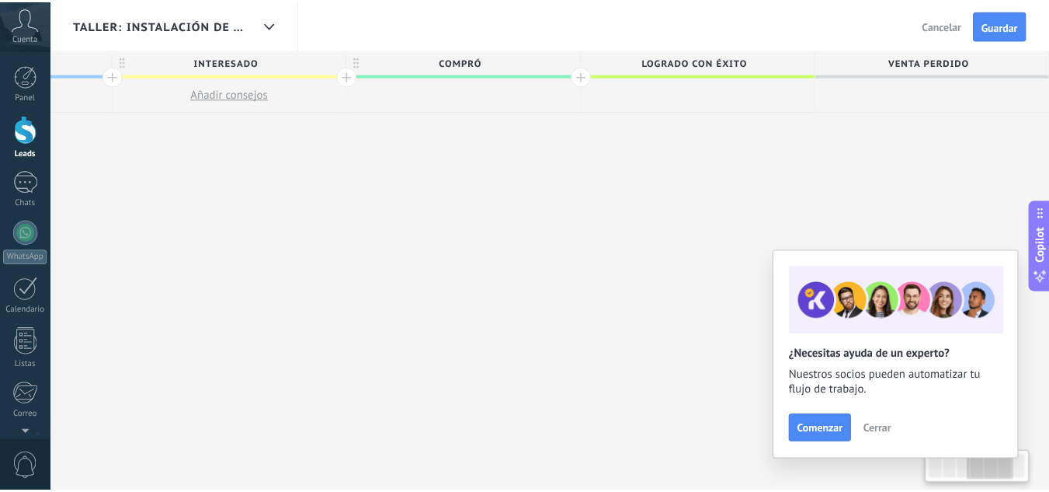
scroll to position [0, 662]
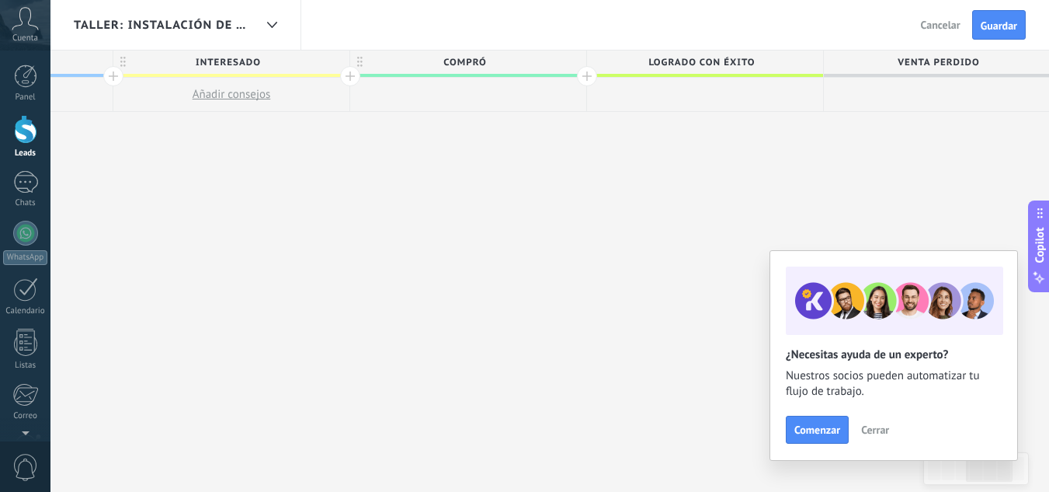
click at [680, 60] on span "Logrado con éxito" at bounding box center [701, 62] width 228 height 24
click at [727, 73] on input "**********" at bounding box center [705, 61] width 206 height 23
click at [743, 65] on input "**********" at bounding box center [705, 61] width 206 height 23
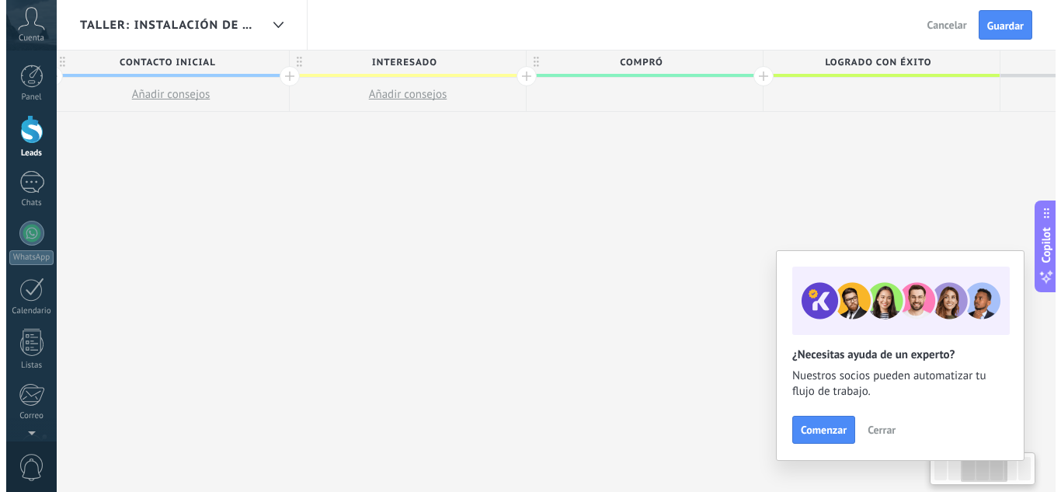
scroll to position [0, 468]
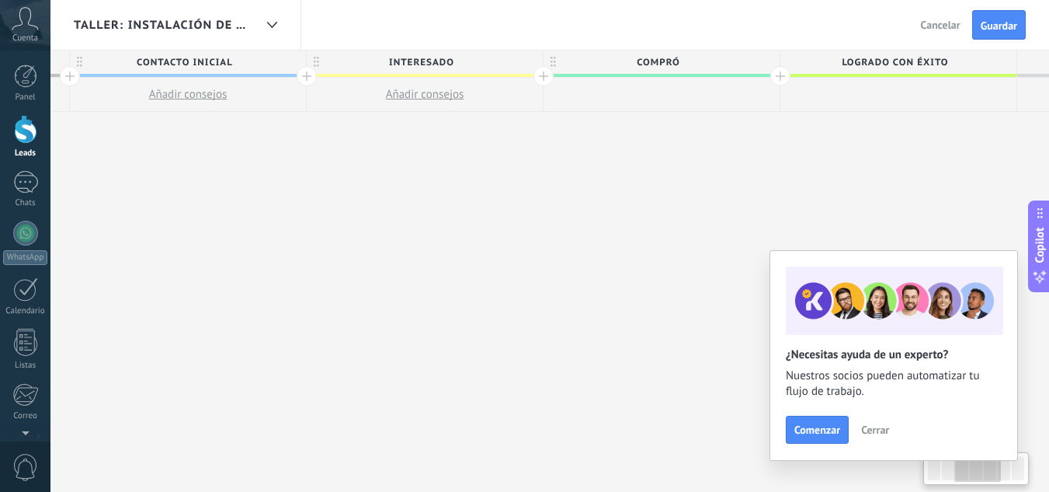
drag, startPoint x: 419, startPoint y: 176, endPoint x: 603, endPoint y: 179, distance: 184.1
click at [603, 179] on div "**********" at bounding box center [543, 299] width 1421 height 499
click at [693, 66] on span "COMPRÓ" at bounding box center [658, 62] width 228 height 24
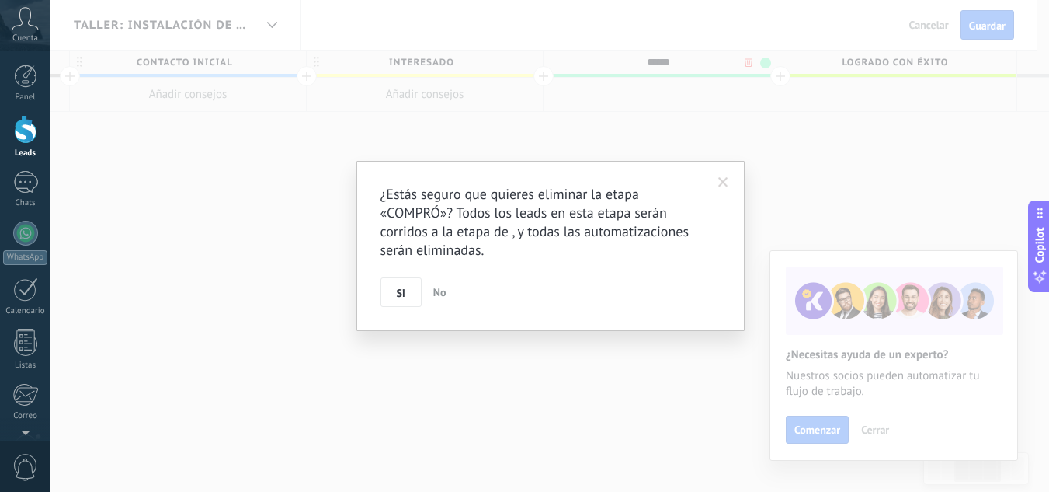
click at [750, 61] on body ".abccls-1,.abccls-2{fill-rule:evenodd}.abccls-2{fill:#fff} .abfcls-1{fill:none}…" at bounding box center [524, 246] width 1049 height 492
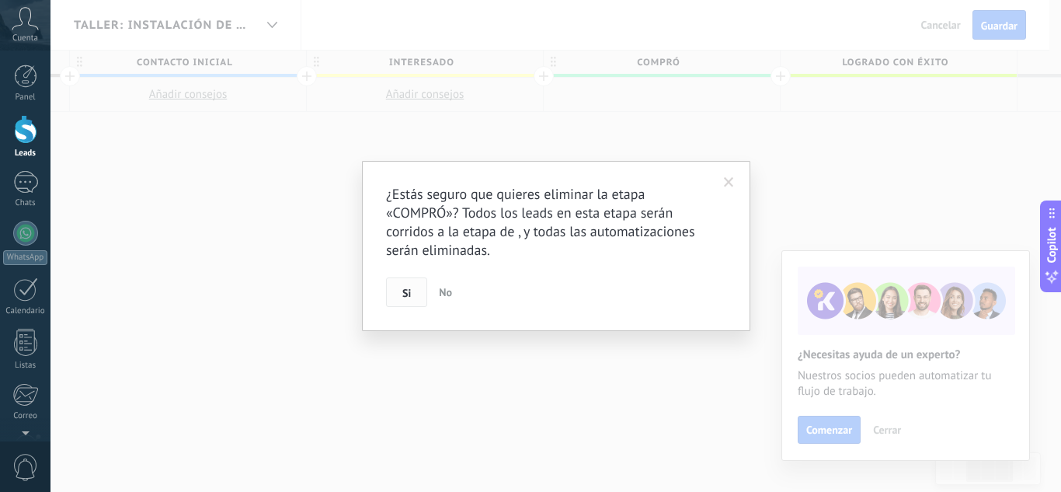
click at [409, 287] on span "Si" at bounding box center [406, 292] width 9 height 11
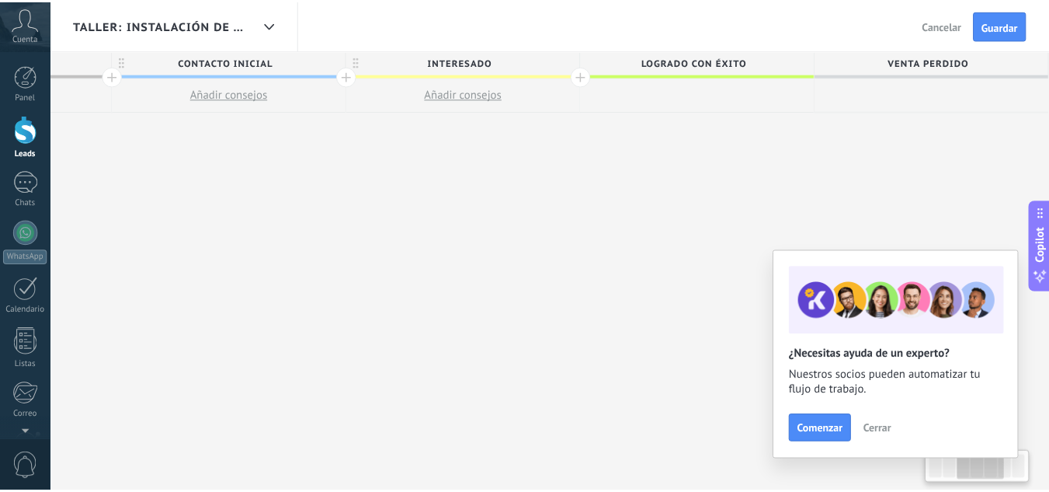
scroll to position [0, 425]
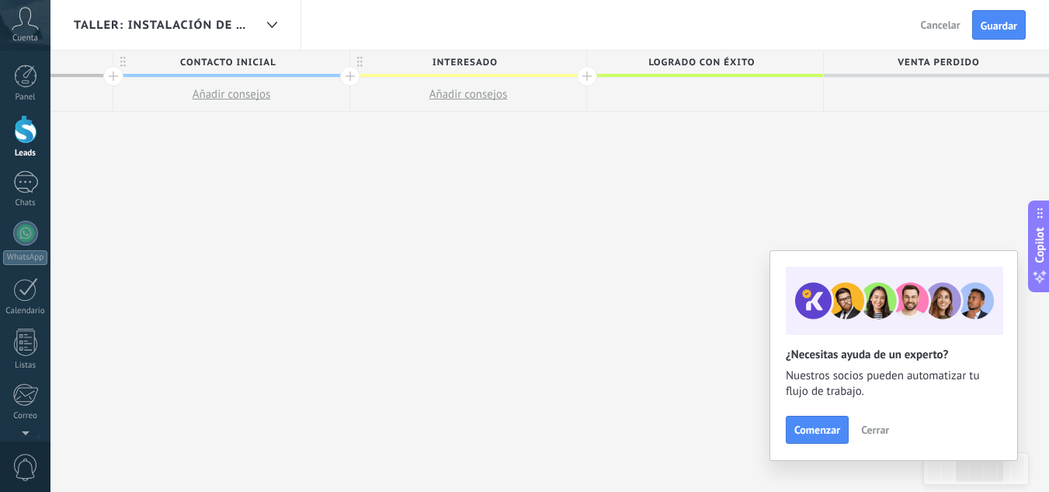
click at [876, 429] on span "Cerrar" at bounding box center [875, 429] width 28 height 11
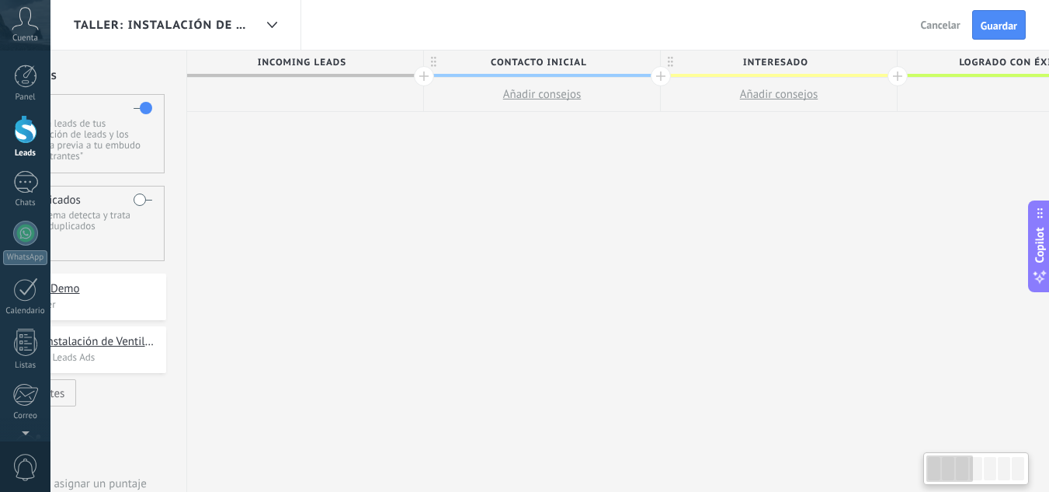
scroll to position [0, 0]
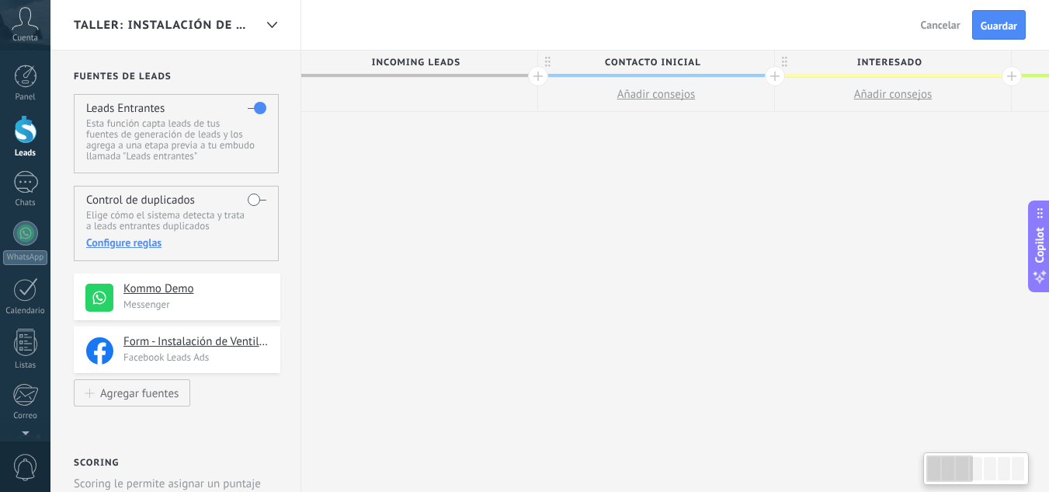
drag, startPoint x: 400, startPoint y: 190, endPoint x: 835, endPoint y: 194, distance: 435.0
click at [862, 190] on div "**********" at bounding box center [893, 299] width 1185 height 499
drag, startPoint x: 378, startPoint y: 265, endPoint x: 497, endPoint y: 253, distance: 120.2
click at [497, 253] on div "**********" at bounding box center [893, 299] width 1185 height 499
click at [989, 23] on span "Guardar" at bounding box center [999, 25] width 37 height 11
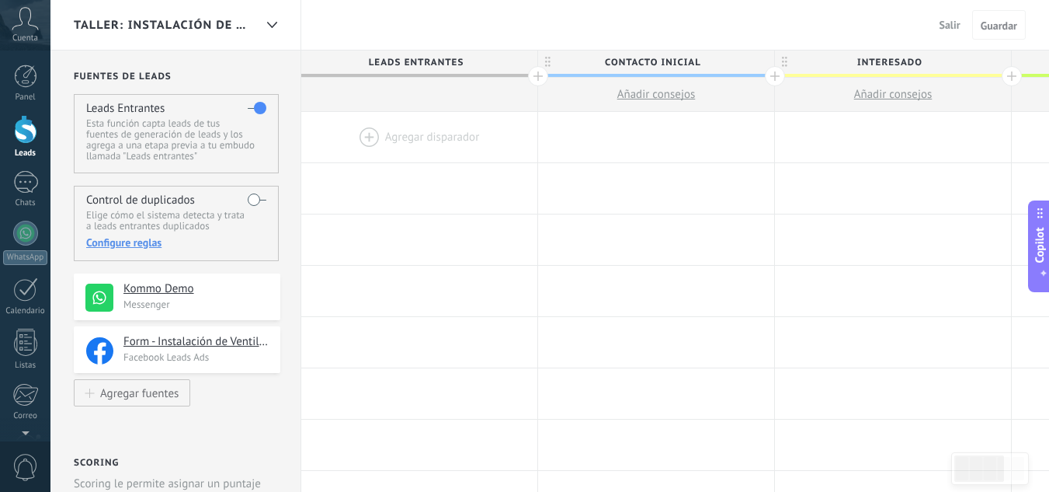
click at [37, 134] on div at bounding box center [25, 129] width 23 height 29
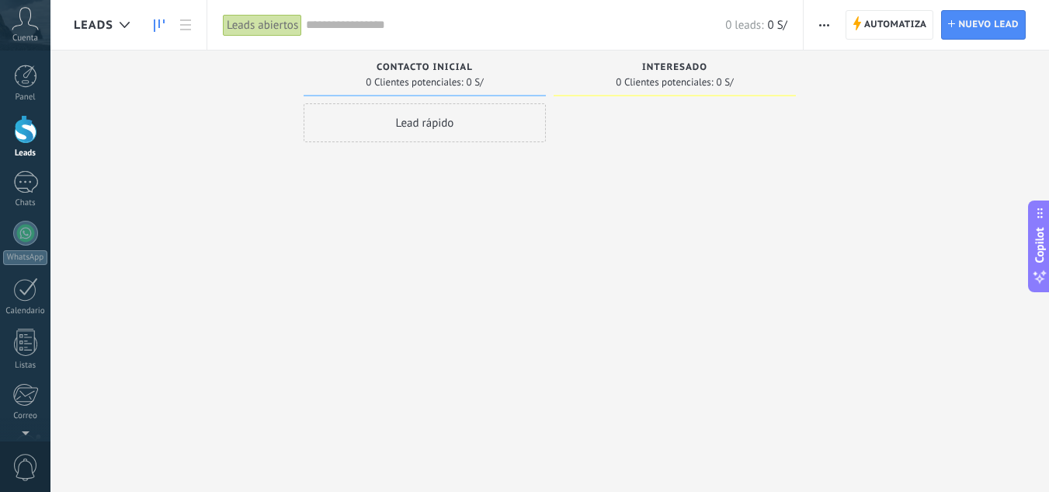
click at [887, 36] on span "Automatiza" at bounding box center [896, 25] width 63 height 28
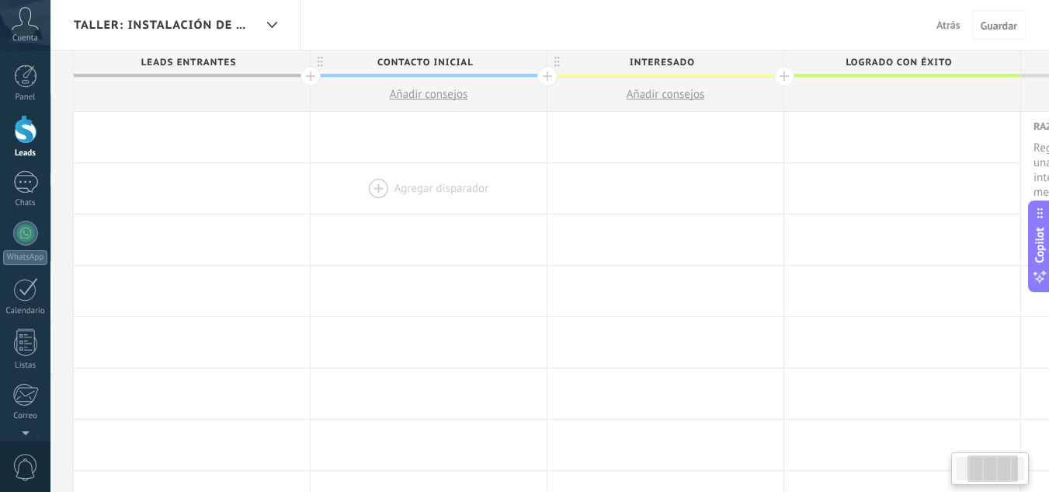
drag, startPoint x: 776, startPoint y: 177, endPoint x: 446, endPoint y: 190, distance: 330.4
click at [496, 187] on div "Agregar disparador [PERSON_NAME] disparador [PERSON_NAME] disparador [PERSON_NA…" at bounding box center [666, 188] width 1185 height 51
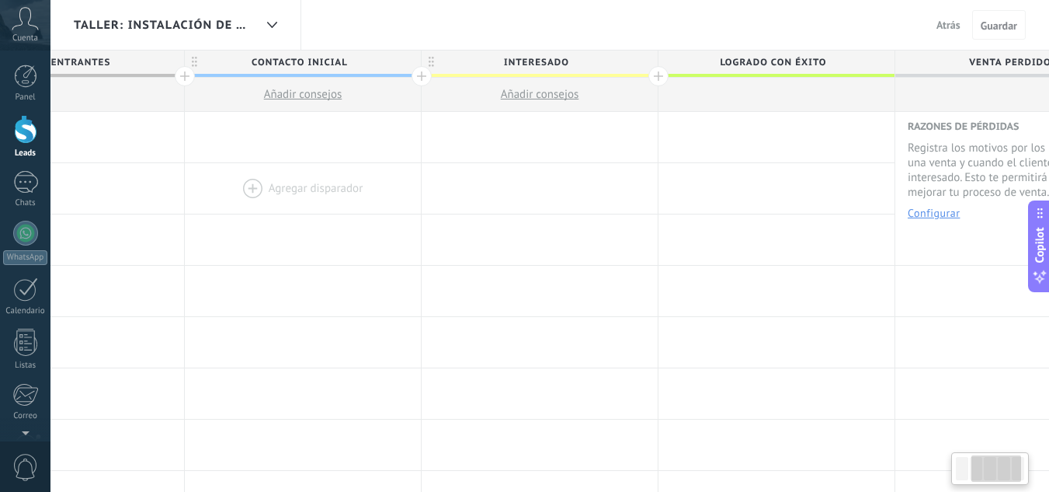
drag, startPoint x: 446, startPoint y: 190, endPoint x: 392, endPoint y: 180, distance: 54.5
click at [395, 191] on div at bounding box center [303, 188] width 236 height 50
click at [421, 73] on span "INTERESADO" at bounding box center [533, 62] width 228 height 24
click at [543, 66] on input "**********" at bounding box center [534, 61] width 206 height 23
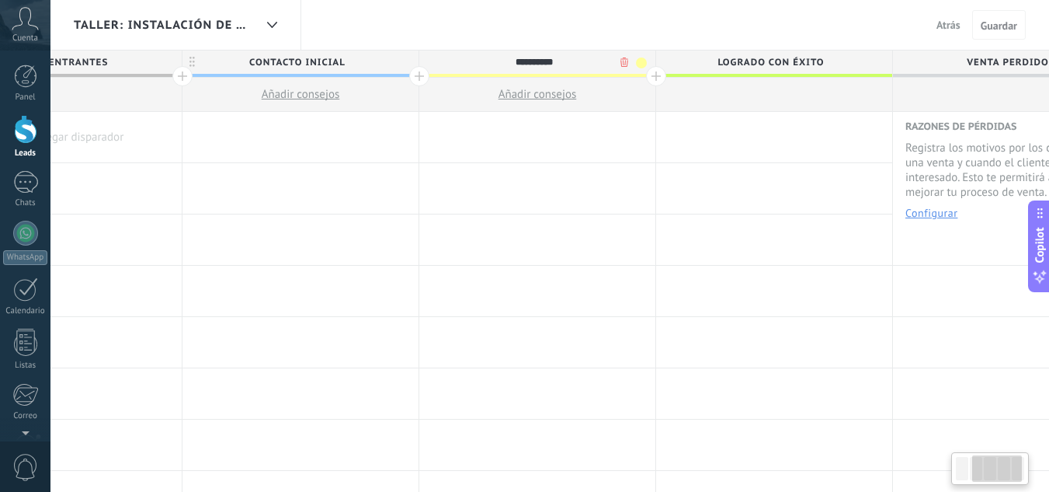
click at [543, 66] on input "**********" at bounding box center [534, 61] width 206 height 23
type input "*"
click at [933, 20] on span "Cancelar" at bounding box center [941, 25] width 40 height 14
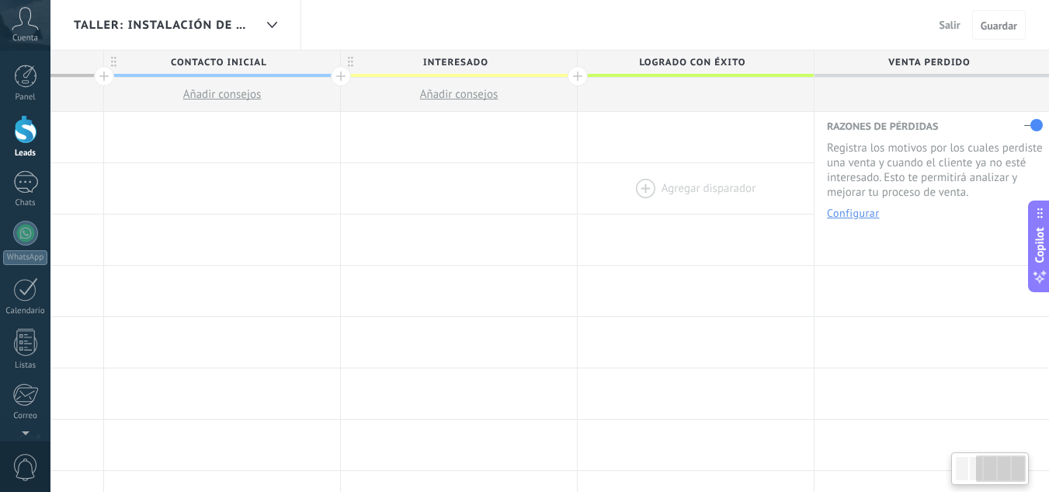
scroll to position [0, 437]
drag, startPoint x: 778, startPoint y: 187, endPoint x: 655, endPoint y: 182, distance: 123.6
click at [655, 182] on div at bounding box center [694, 188] width 236 height 50
click at [849, 210] on button "Configurar" at bounding box center [851, 212] width 52 height 11
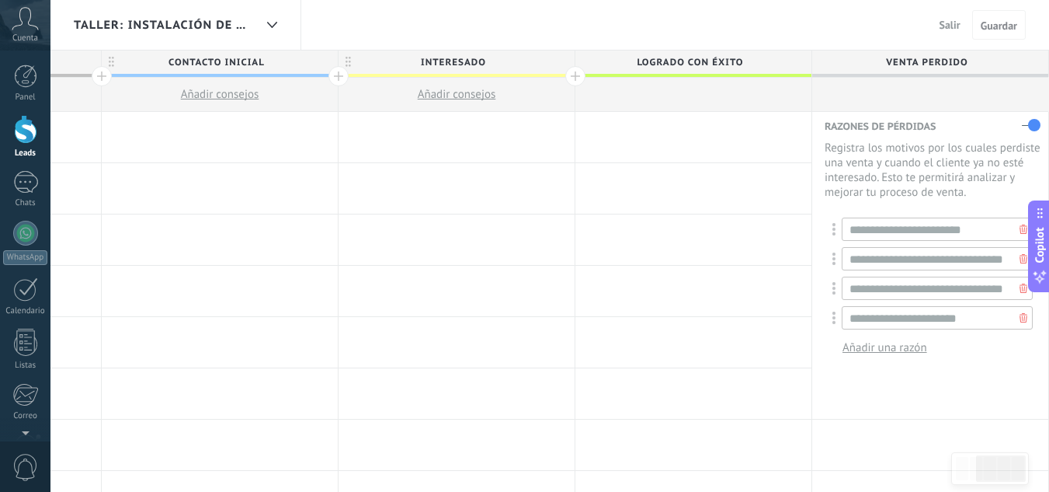
click at [1020, 259] on icon at bounding box center [1024, 258] width 8 height 9
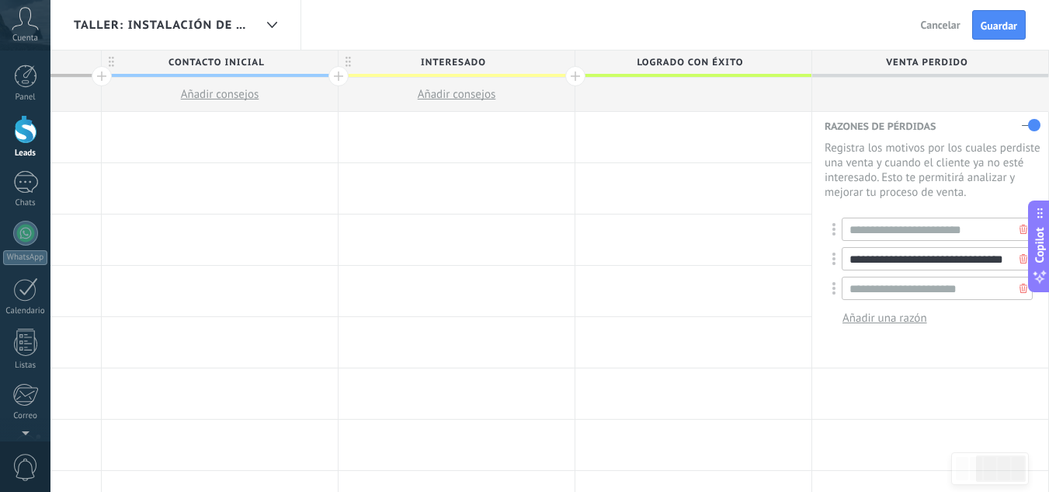
click at [980, 259] on input "**********" at bounding box center [937, 258] width 191 height 23
click at [1020, 258] on icon at bounding box center [1024, 258] width 8 height 9
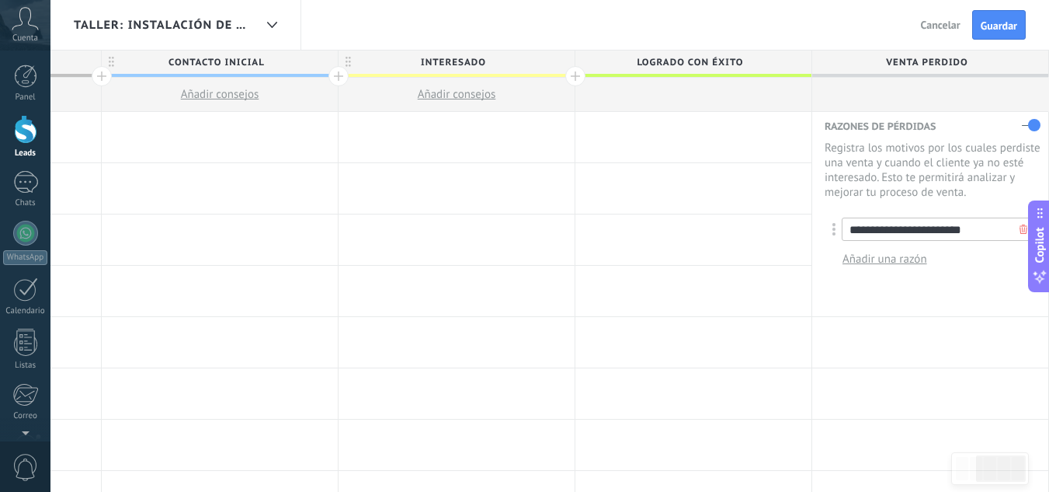
click at [982, 227] on input "**********" at bounding box center [937, 228] width 191 height 23
type input "**********"
click at [895, 263] on span "Añadir una razón" at bounding box center [885, 259] width 85 height 15
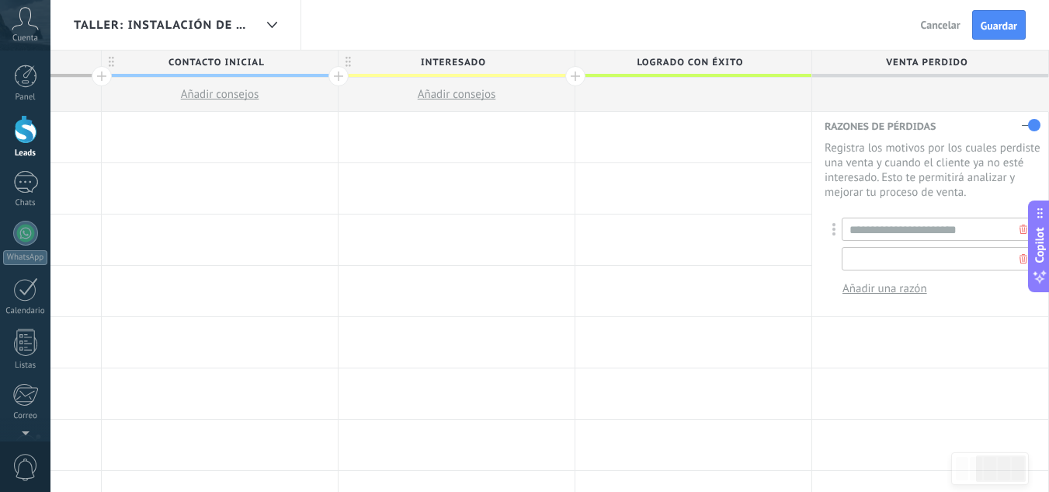
click at [895, 263] on input "text" at bounding box center [937, 258] width 191 height 23
type input "**********"
click at [889, 294] on span "Añadir una razón" at bounding box center [885, 288] width 85 height 15
type input "**********"
click at [891, 312] on span "Añadir una razón" at bounding box center [885, 318] width 85 height 15
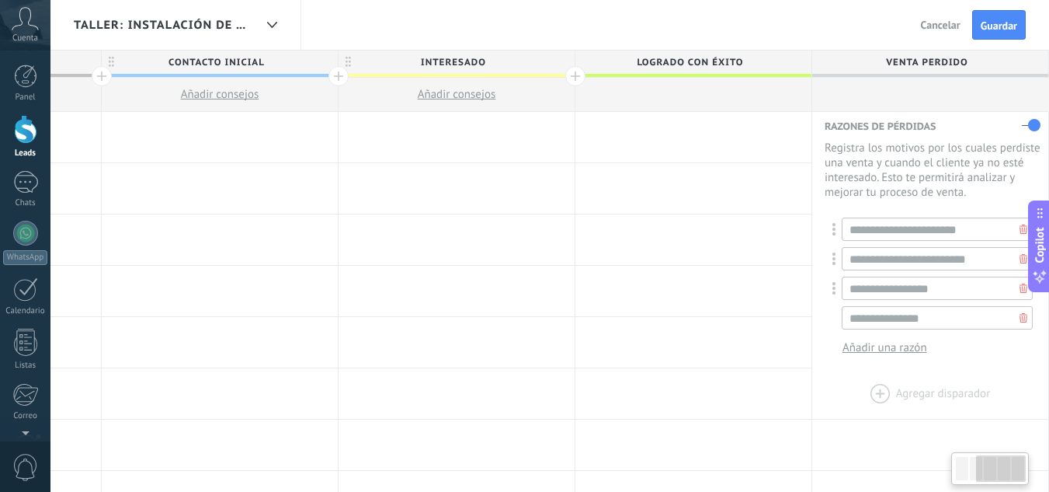
type input "**********"
click at [919, 377] on div at bounding box center [930, 393] width 236 height 50
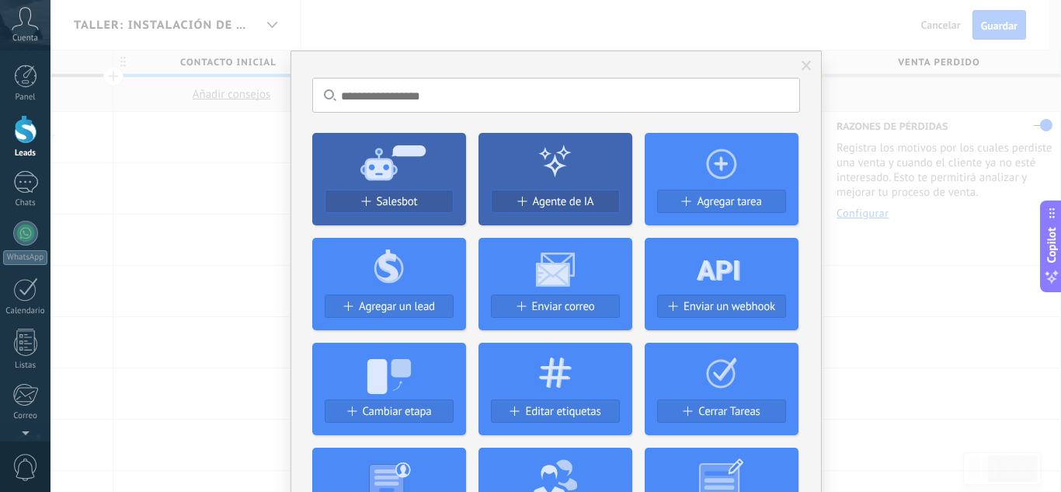
click at [799, 60] on span at bounding box center [807, 66] width 26 height 26
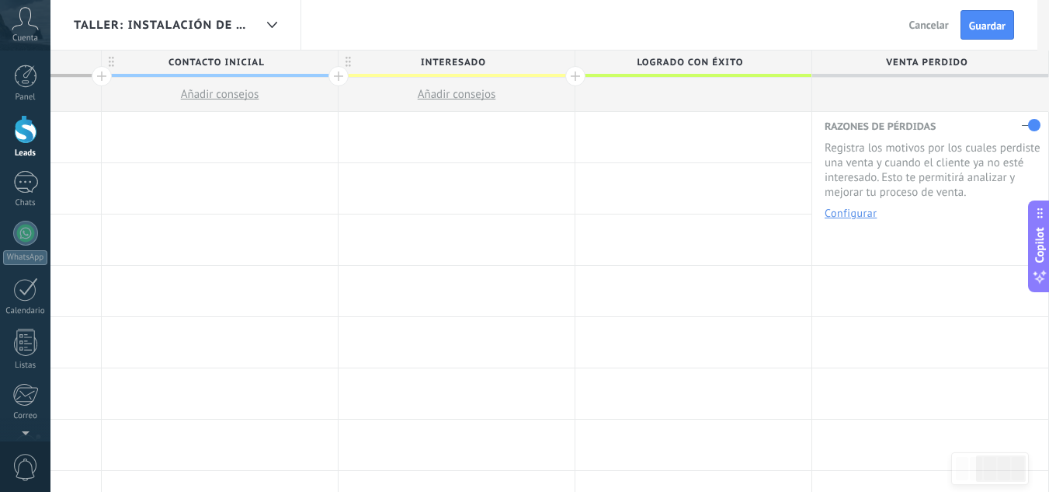
scroll to position [0, 425]
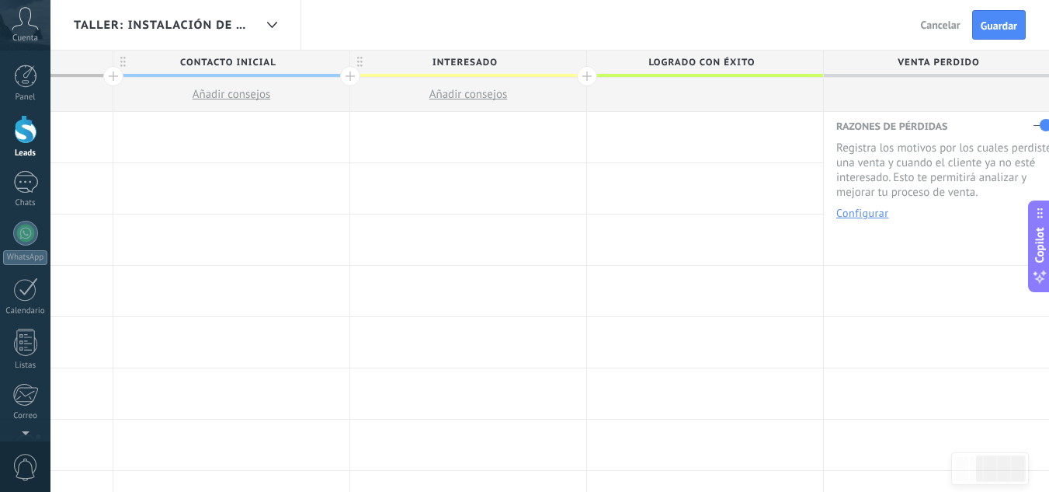
click at [861, 216] on button "Configurar" at bounding box center [863, 212] width 52 height 11
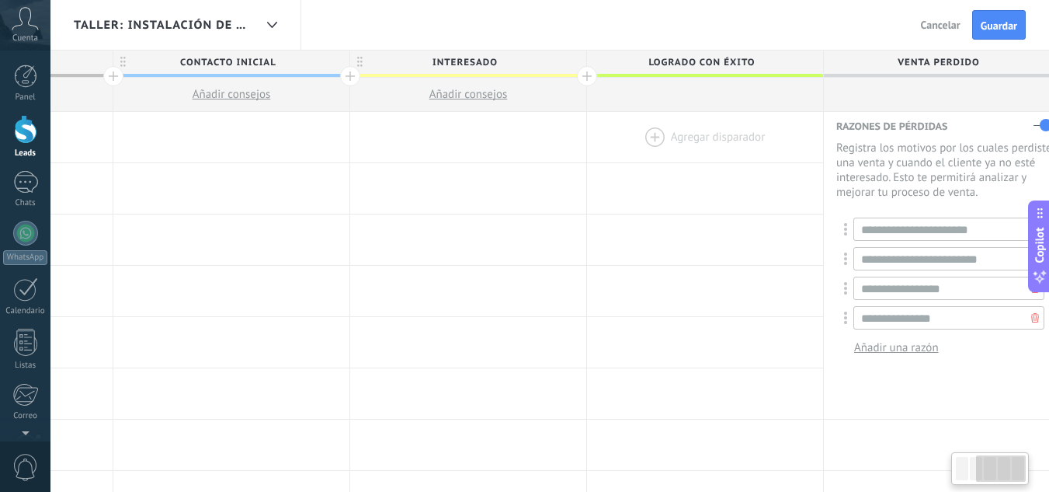
click at [745, 155] on div at bounding box center [705, 137] width 236 height 50
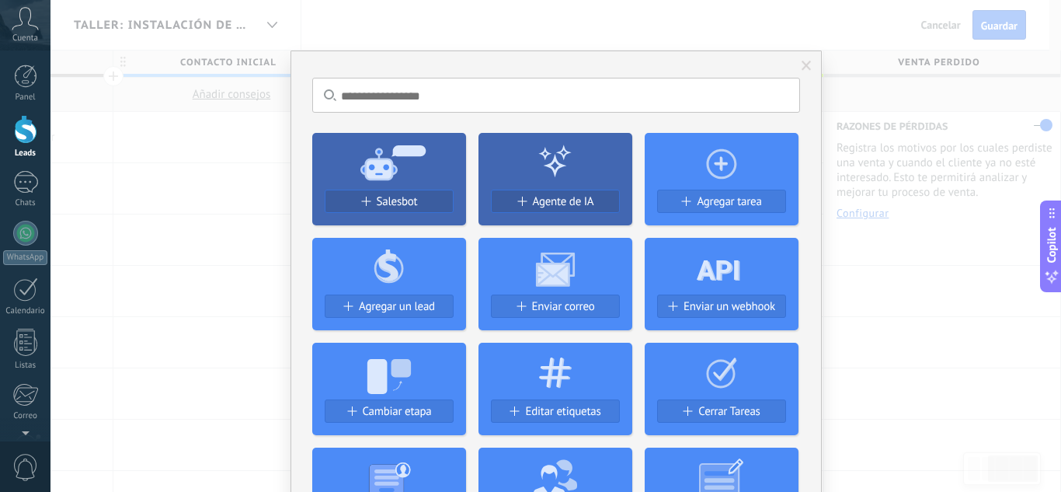
click at [802, 68] on span at bounding box center [807, 66] width 10 height 11
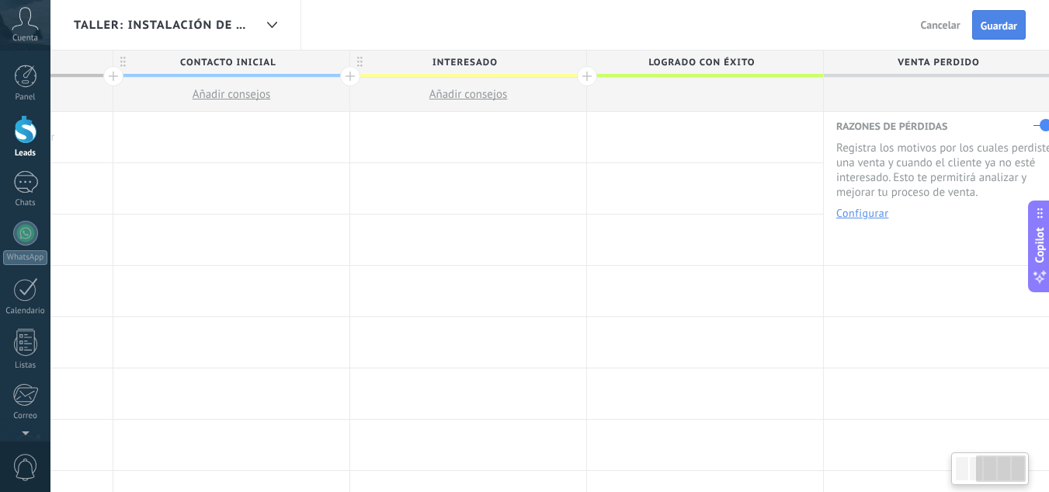
click at [993, 26] on span "Guardar" at bounding box center [999, 25] width 37 height 11
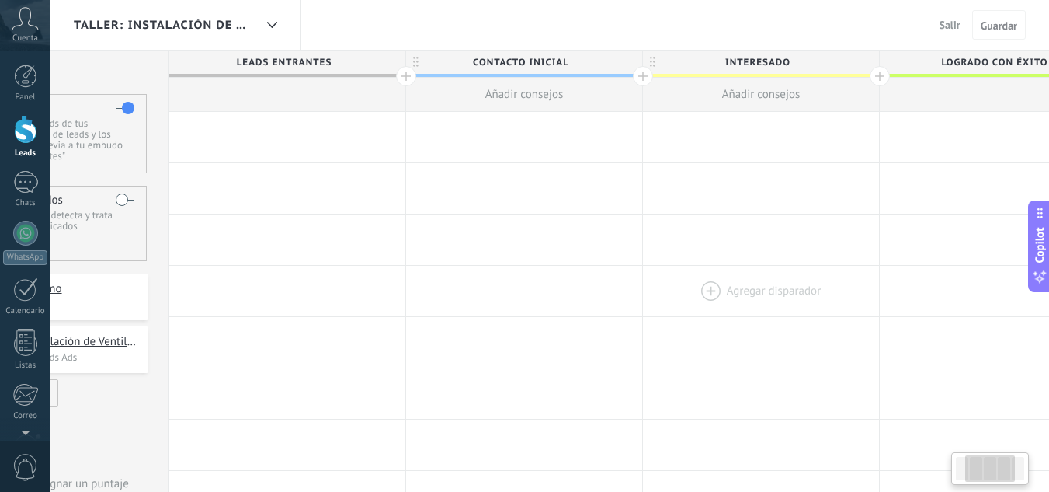
scroll to position [0, 49]
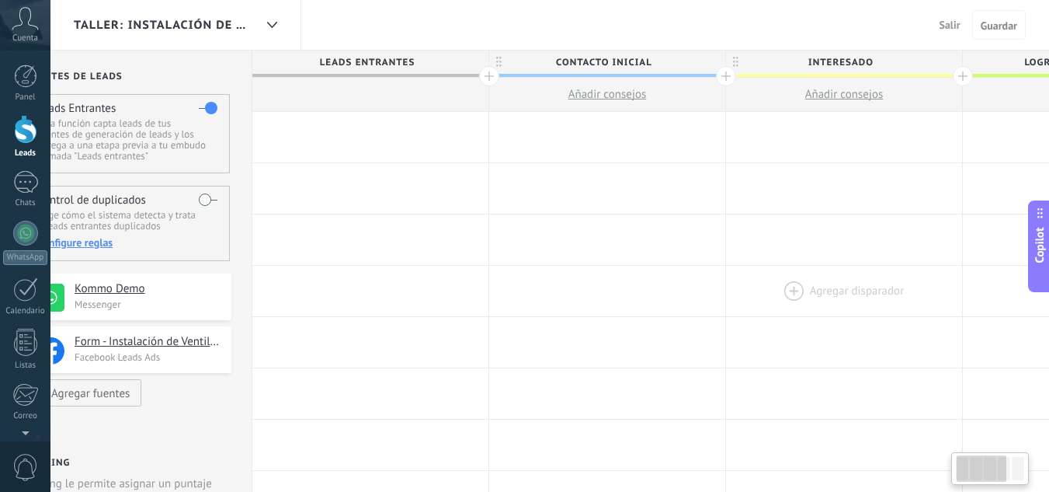
drag, startPoint x: 620, startPoint y: 285, endPoint x: 823, endPoint y: 281, distance: 203.5
click at [823, 281] on div at bounding box center [844, 291] width 236 height 50
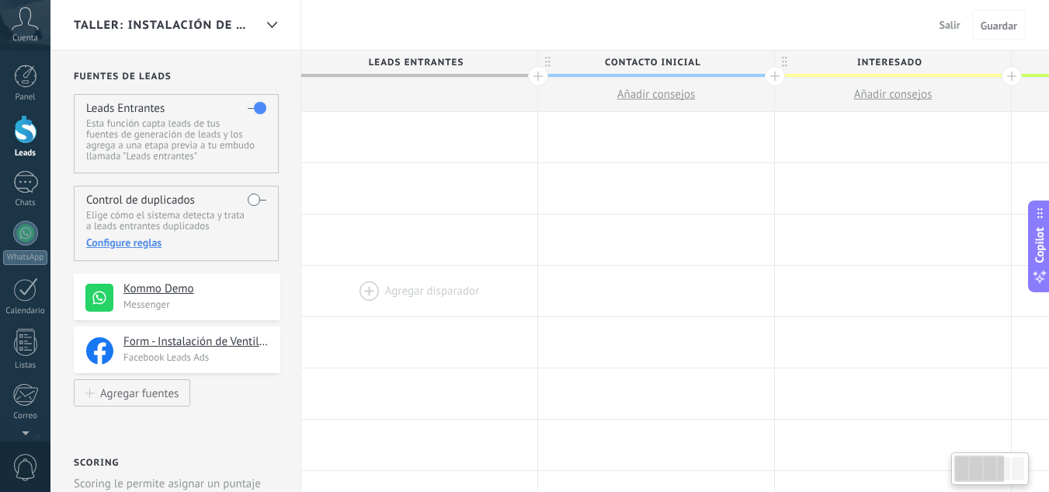
drag, startPoint x: 390, startPoint y: 298, endPoint x: 440, endPoint y: 298, distance: 49.7
click at [440, 298] on div at bounding box center [419, 291] width 236 height 50
click at [256, 200] on label at bounding box center [257, 199] width 19 height 25
click at [141, 247] on div "Configure reglas" at bounding box center [175, 242] width 179 height 14
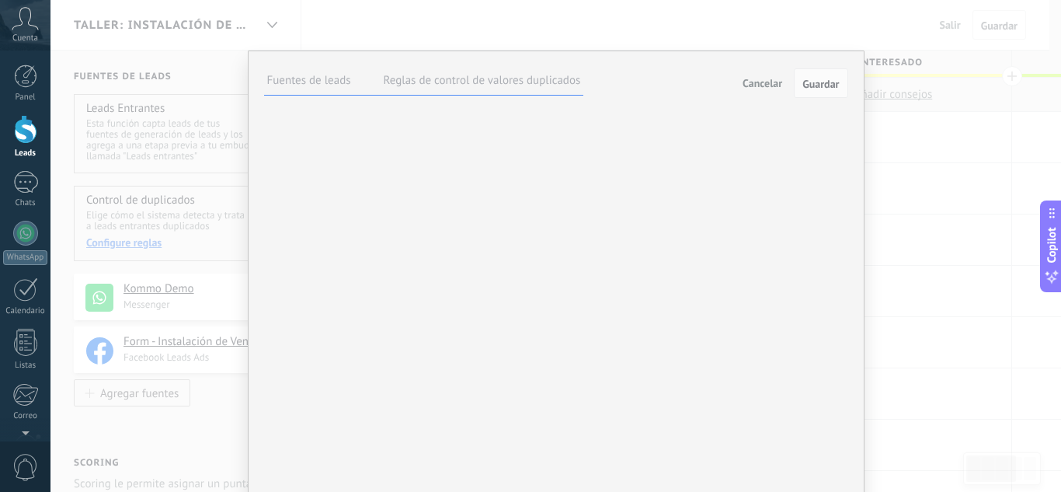
click at [0, 0] on label at bounding box center [0, 0] width 0 height 0
click at [773, 92] on button "Cancelar" at bounding box center [762, 82] width 52 height 23
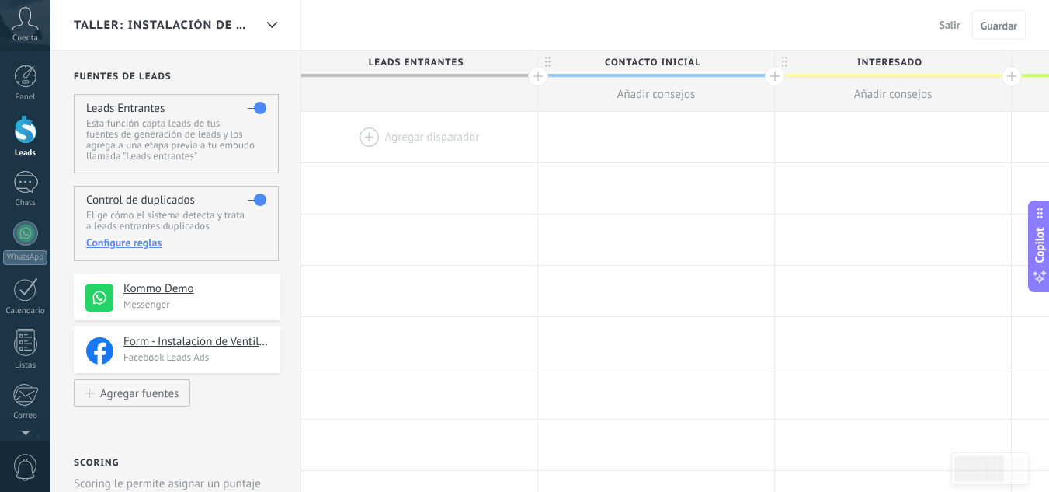
click at [169, 28] on span "Taller: Instalación de Ventiladores Mineros" at bounding box center [164, 25] width 180 height 15
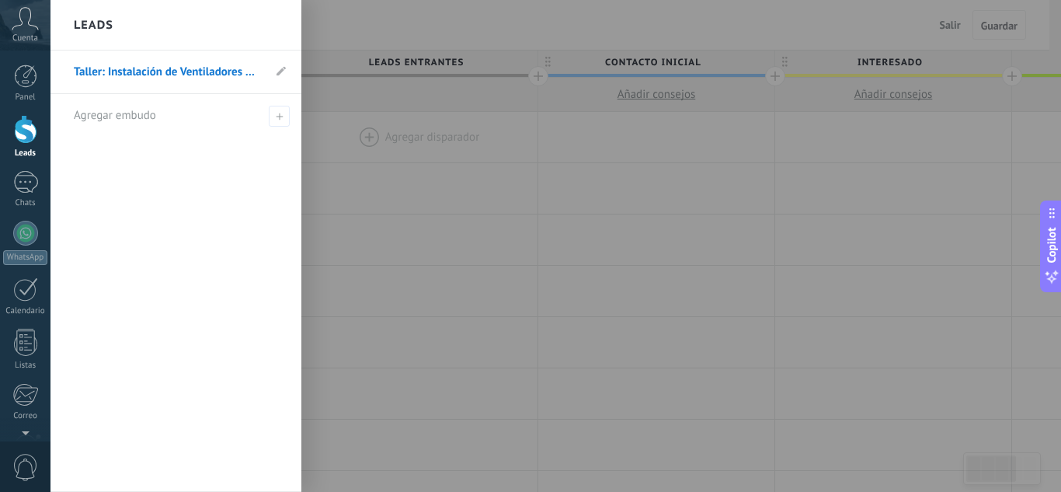
click at [158, 77] on link "Taller: Instalación de Ventiladores Mineros" at bounding box center [168, 71] width 189 height 43
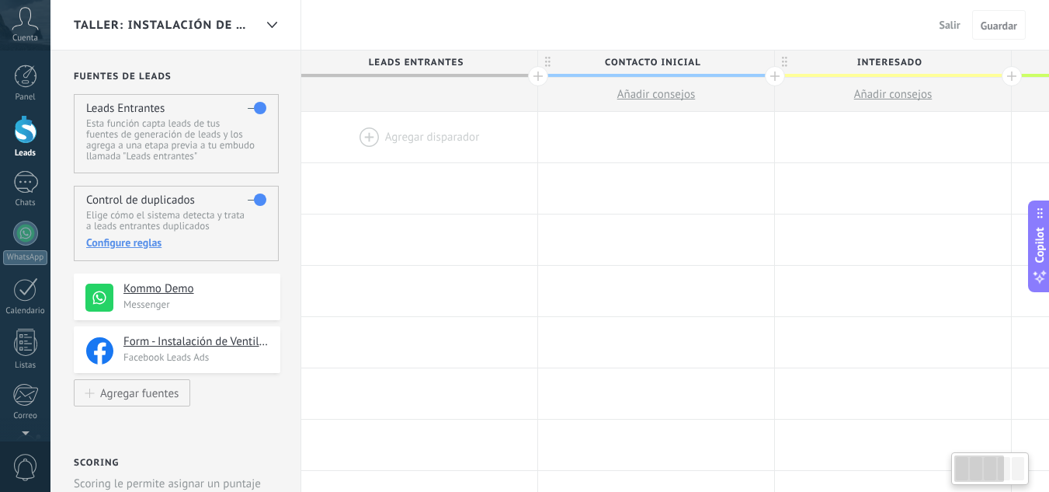
click at [26, 18] on icon at bounding box center [25, 18] width 27 height 23
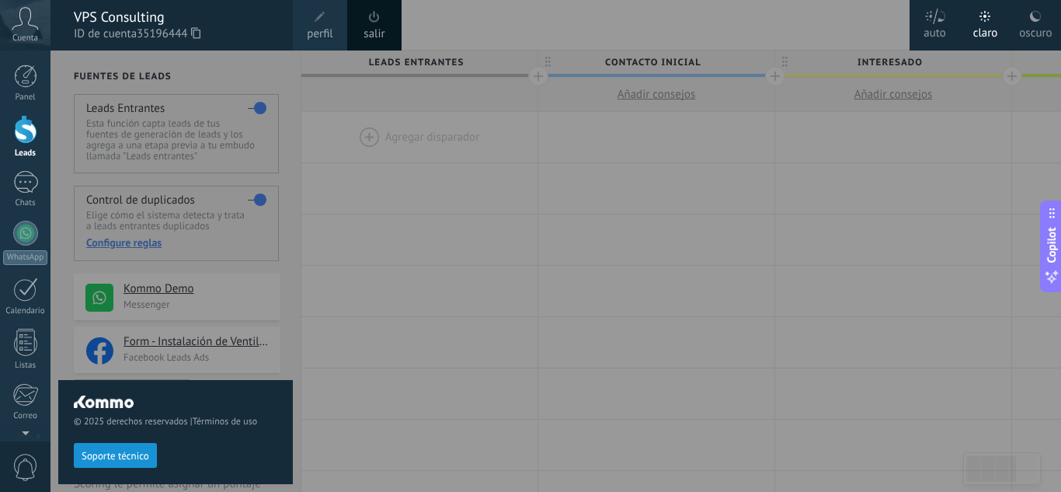
click at [276, 96] on div "© 2025 derechos reservados | Términos de uso Soporte técnico" at bounding box center [175, 270] width 235 height 441
click at [160, 19] on div "VPS Consulting" at bounding box center [176, 17] width 204 height 17
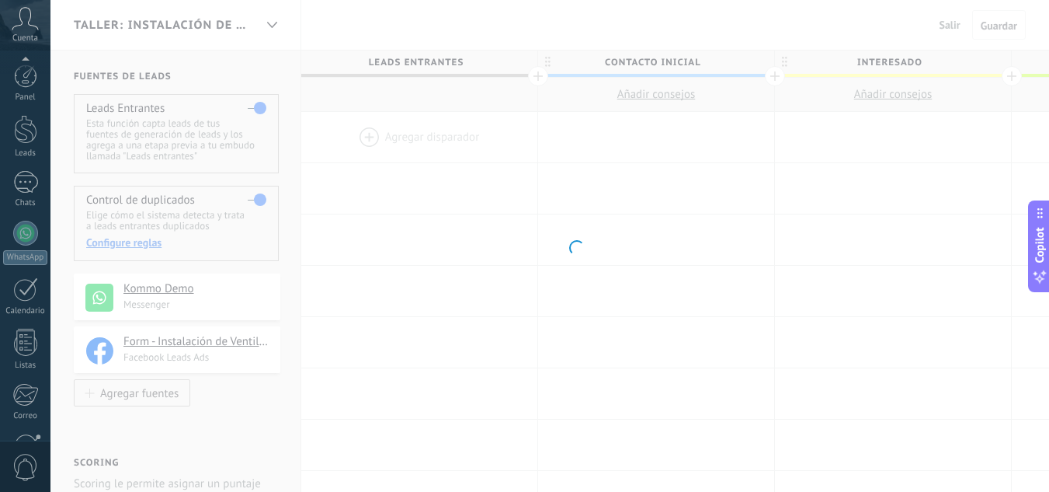
scroll to position [155, 0]
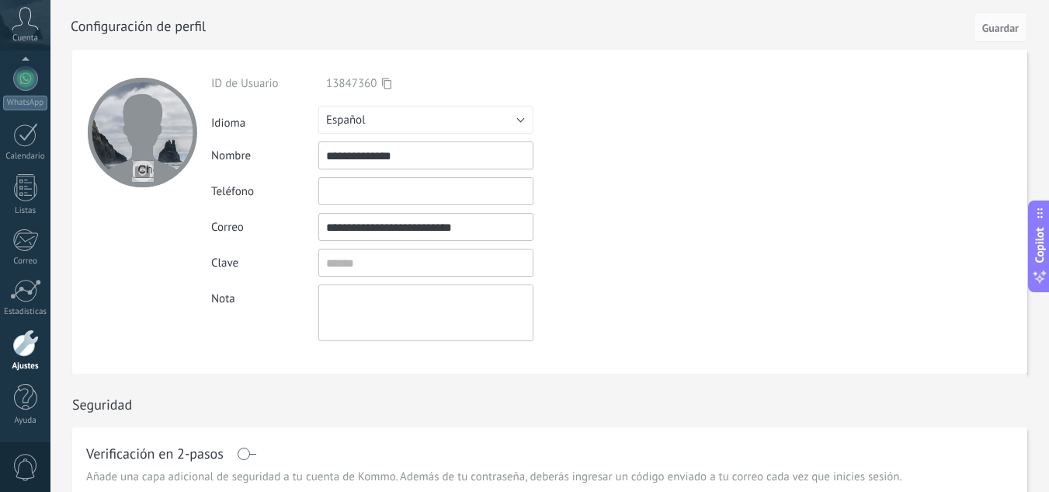
click at [419, 198] on input "text" at bounding box center [425, 191] width 215 height 28
click at [441, 121] on button "Español" at bounding box center [425, 120] width 215 height 28
click at [441, 121] on span "Русский" at bounding box center [418, 120] width 219 height 15
click at [378, 193] on input "text" at bounding box center [425, 191] width 215 height 28
click at [393, 263] on input "textbox" at bounding box center [425, 263] width 215 height 28
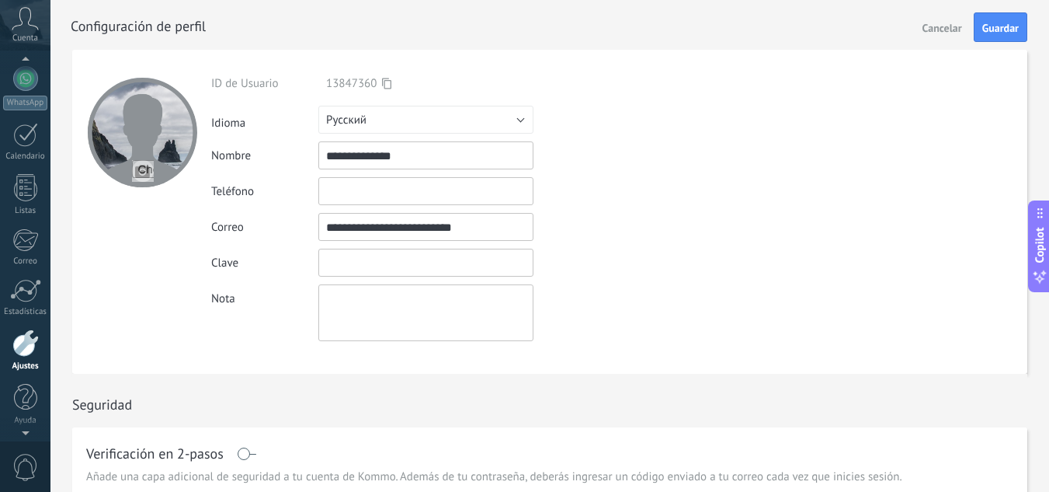
scroll to position [148, 0]
click at [22, 23] on use at bounding box center [25, 18] width 26 height 23
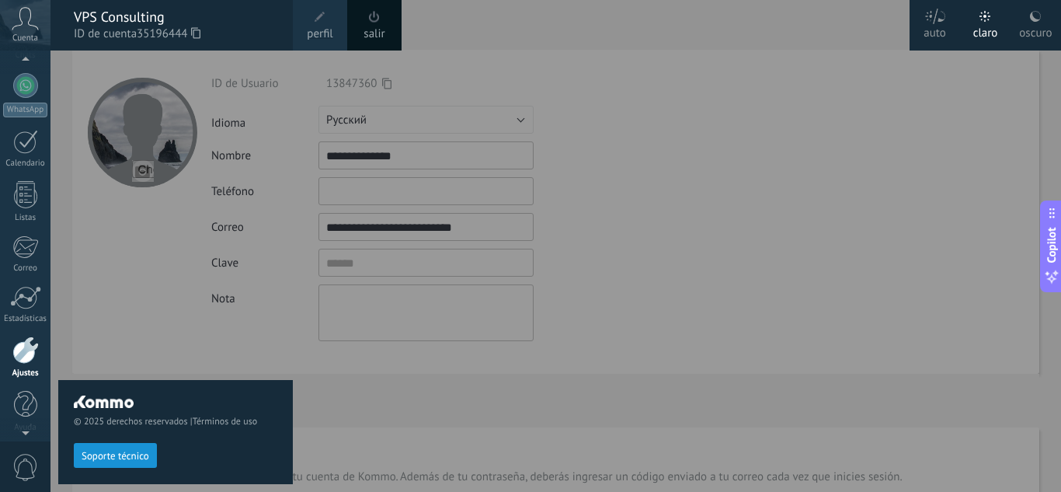
click at [23, 19] on icon at bounding box center [25, 18] width 27 height 23
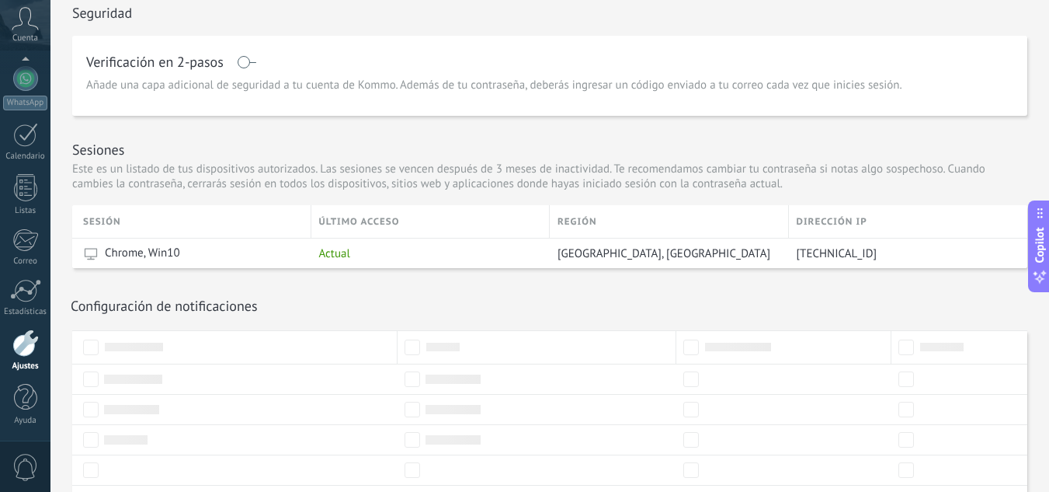
scroll to position [0, 0]
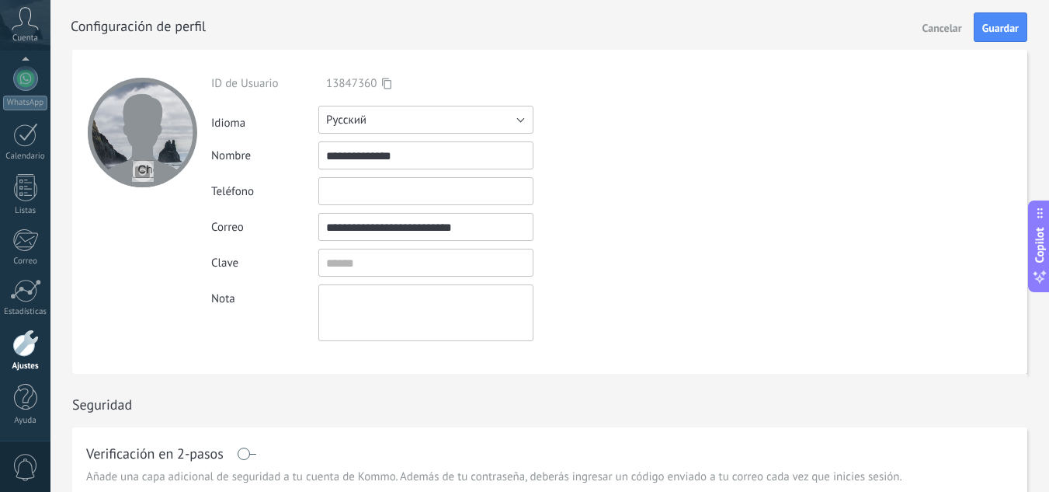
click at [378, 127] on button "Русский" at bounding box center [425, 120] width 215 height 28
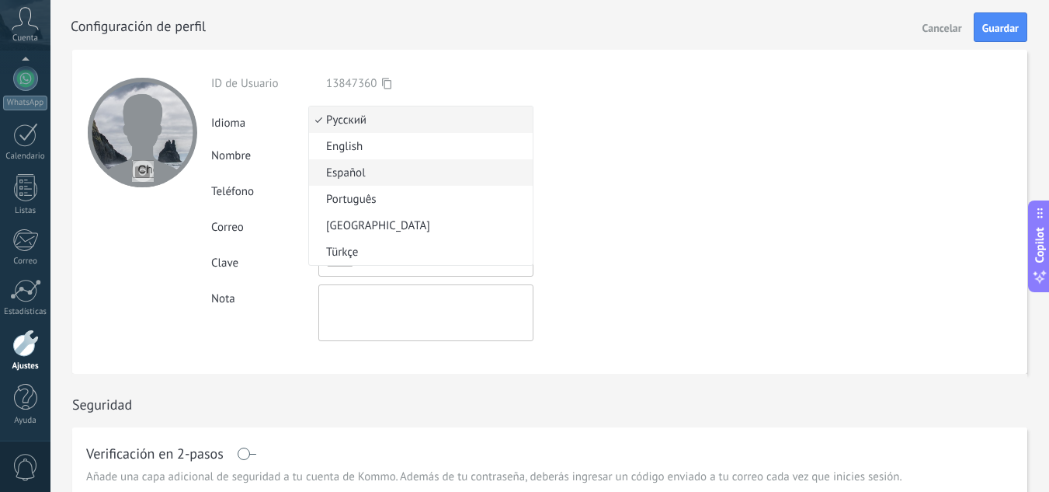
click at [379, 168] on span "Español" at bounding box center [418, 172] width 219 height 15
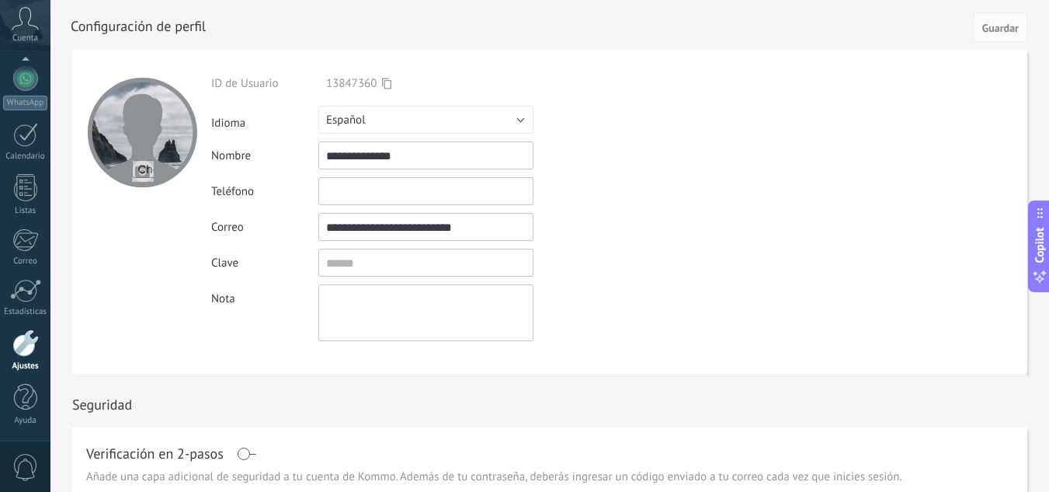
click at [651, 176] on div "**********" at bounding box center [462, 208] width 502 height 265
click at [1003, 16] on button "Guardar" at bounding box center [1001, 27] width 54 height 30
drag, startPoint x: 986, startPoint y: 26, endPoint x: 978, endPoint y: 32, distance: 10.1
click at [985, 30] on span "Guardar" at bounding box center [1001, 28] width 37 height 11
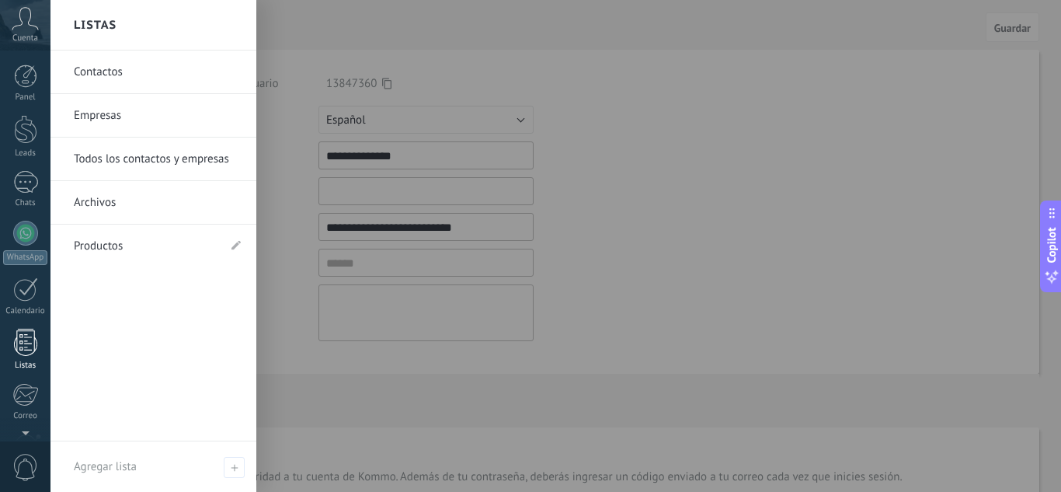
drag, startPoint x: 28, startPoint y: 350, endPoint x: 35, endPoint y: 331, distance: 19.9
click at [28, 350] on div at bounding box center [25, 342] width 23 height 27
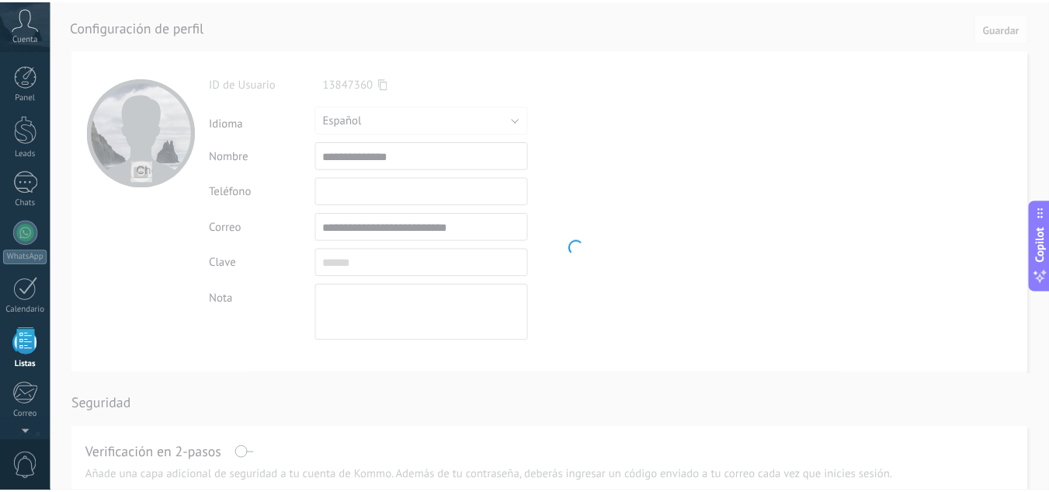
scroll to position [155, 0]
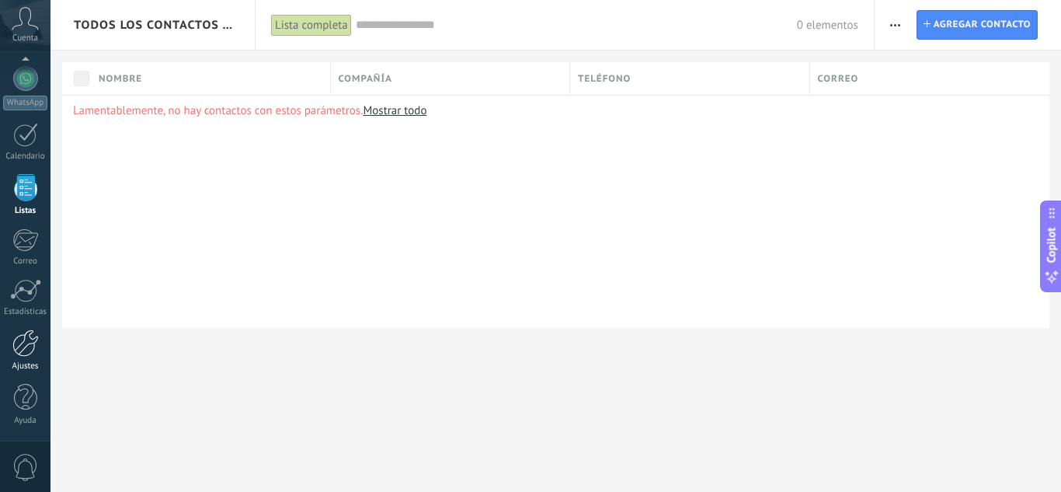
click at [25, 351] on div at bounding box center [25, 342] width 26 height 27
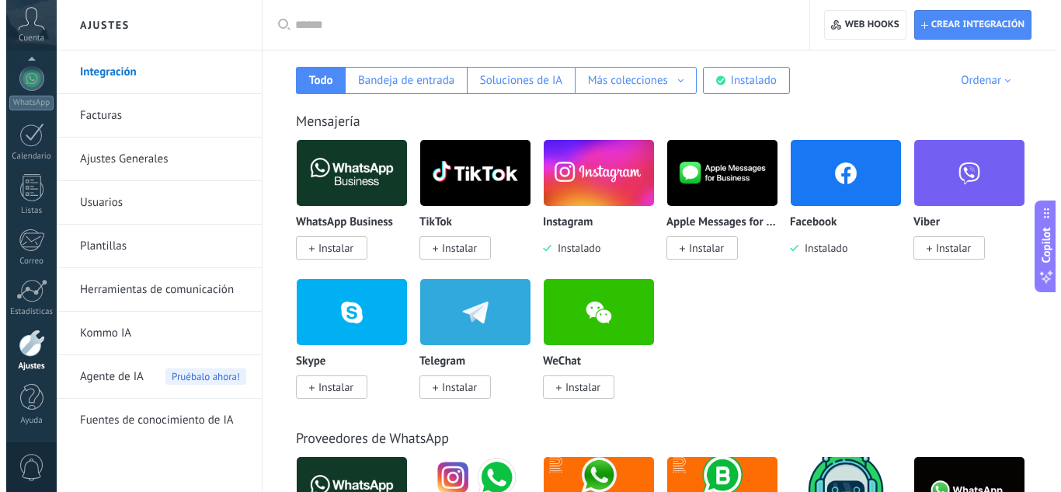
scroll to position [518, 0]
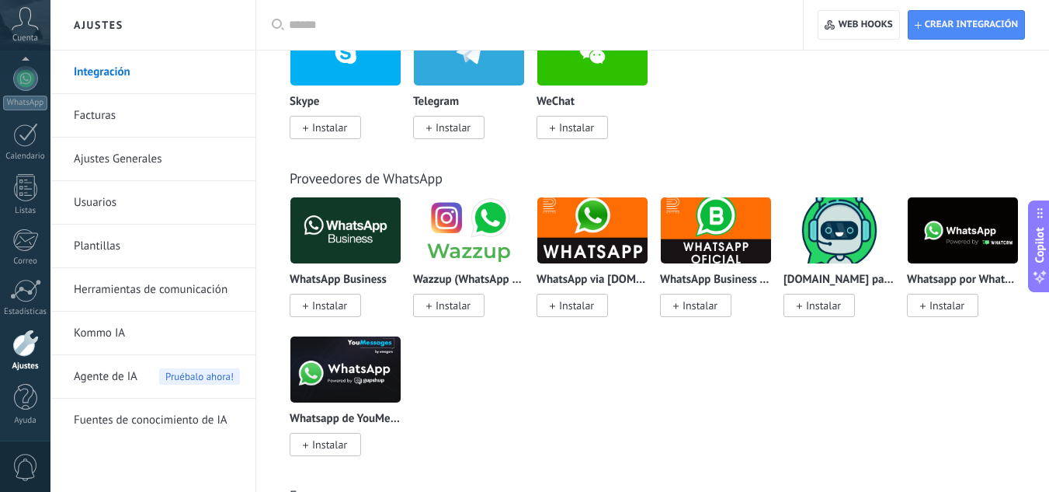
click at [28, 17] on icon at bounding box center [25, 18] width 27 height 23
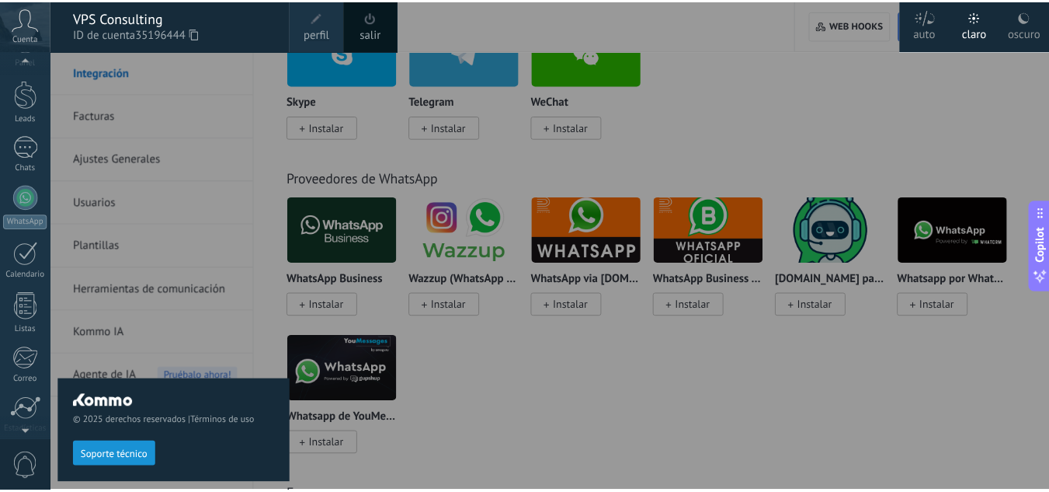
scroll to position [0, 0]
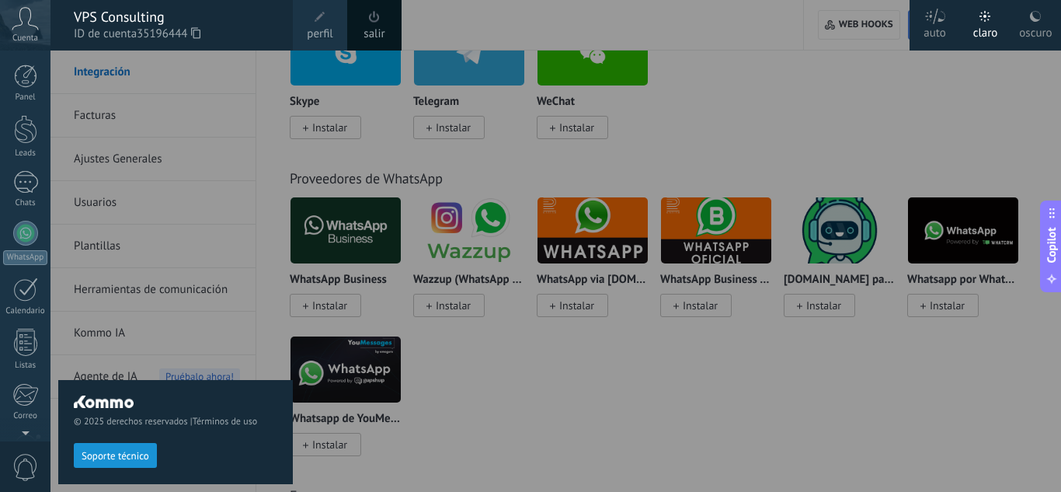
click at [25, 26] on icon at bounding box center [25, 18] width 27 height 23
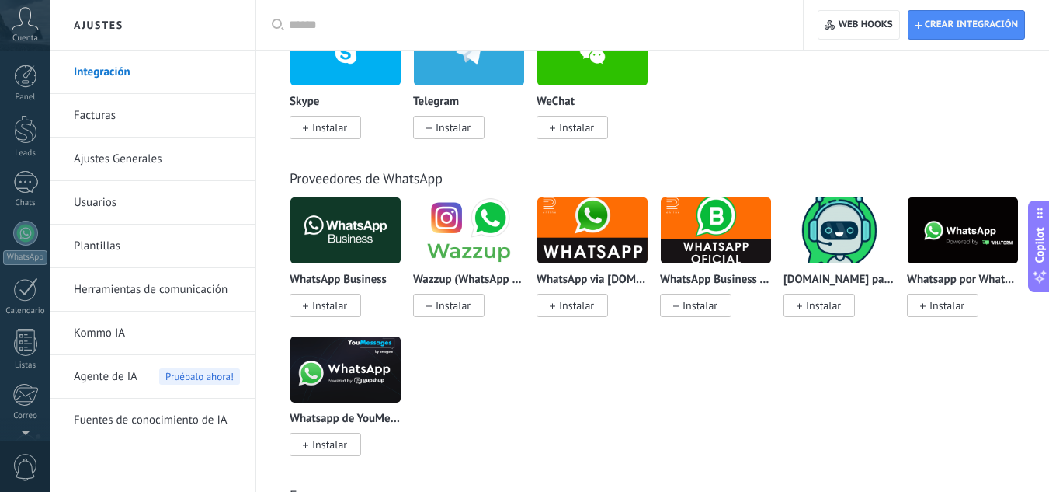
click at [25, 26] on icon at bounding box center [25, 18] width 27 height 23
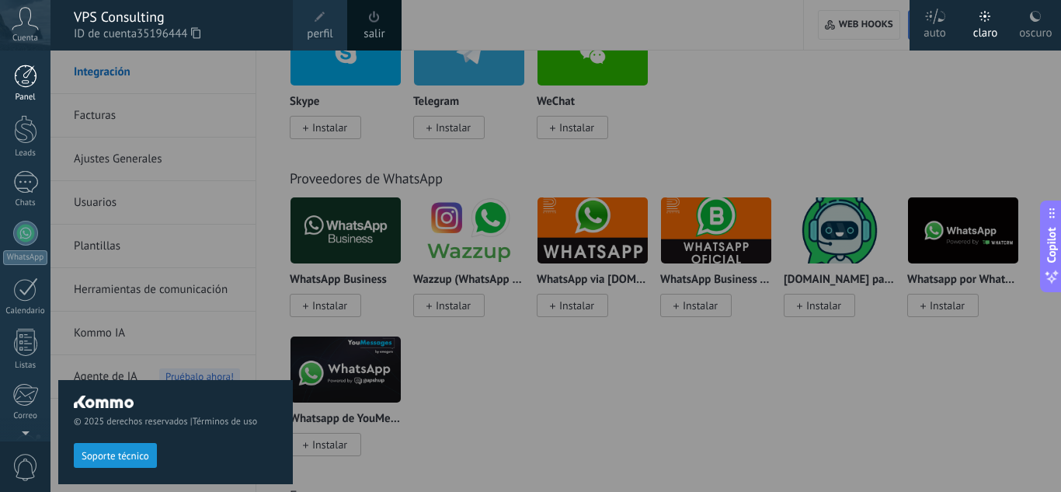
click at [16, 71] on div at bounding box center [25, 75] width 23 height 23
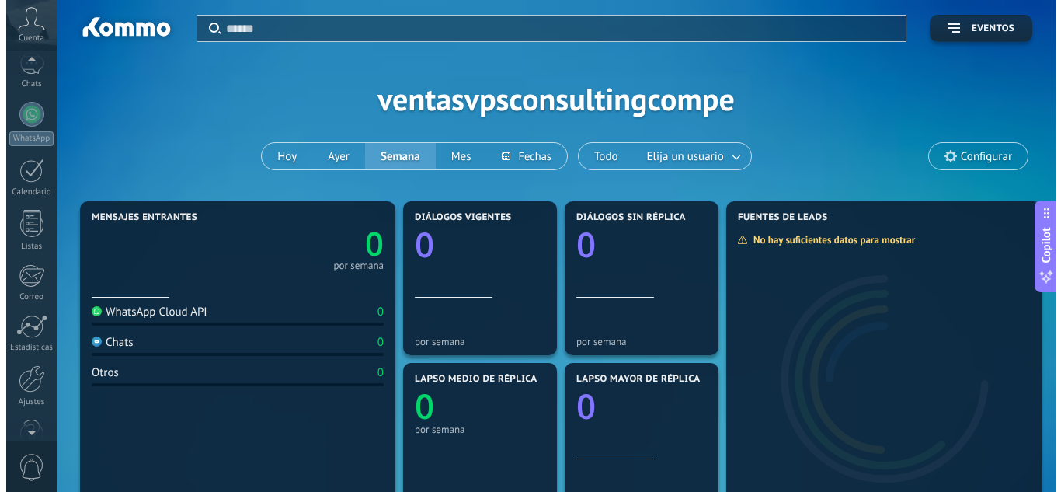
scroll to position [155, 0]
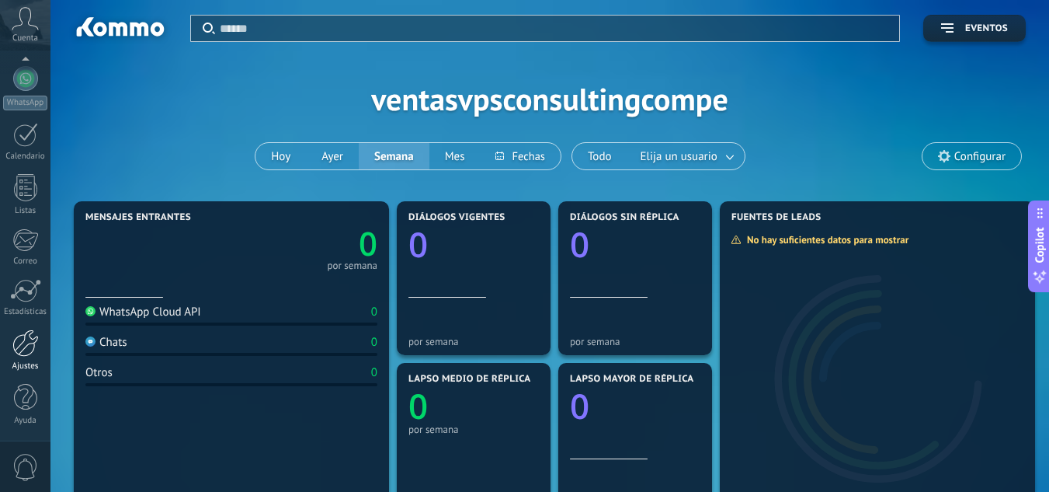
click at [16, 346] on div at bounding box center [25, 342] width 26 height 27
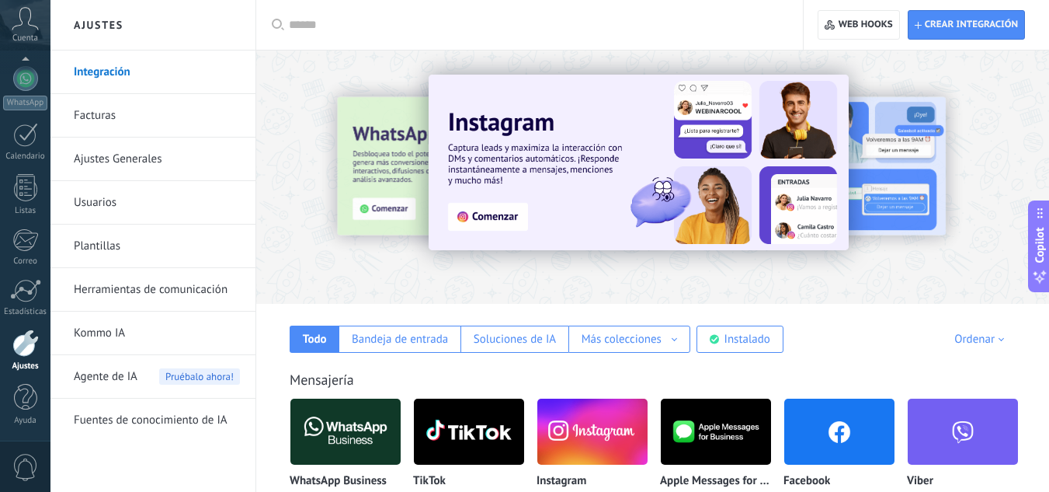
click at [358, 15] on div at bounding box center [535, 25] width 492 height 50
click at [312, 22] on input "text" at bounding box center [535, 25] width 492 height 16
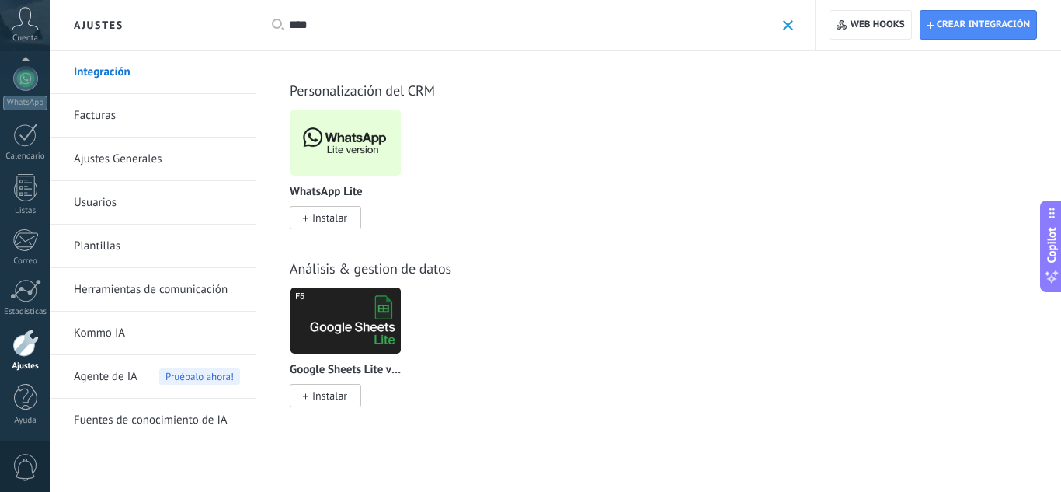
type input "****"
click at [334, 221] on span "Instalar" at bounding box center [329, 218] width 35 height 14
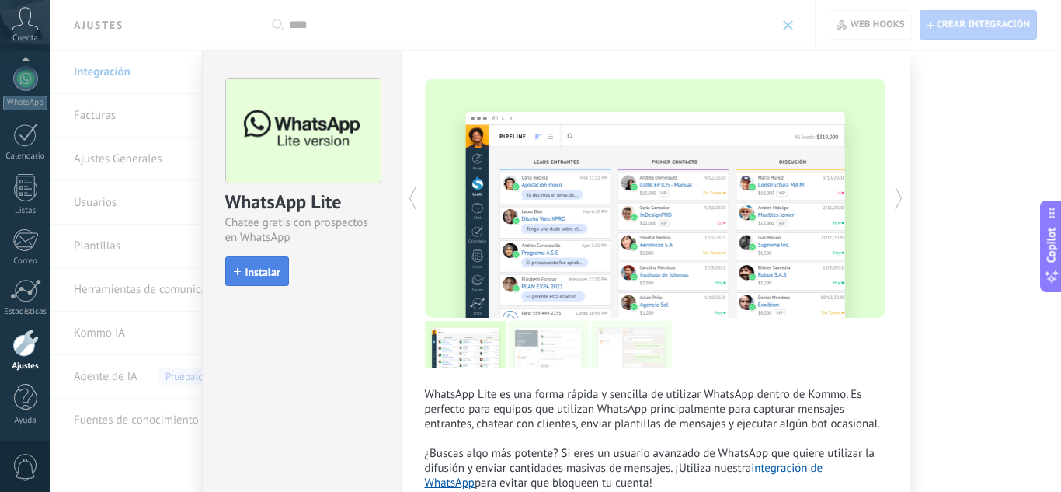
click at [254, 266] on span "Instalar" at bounding box center [262, 271] width 35 height 11
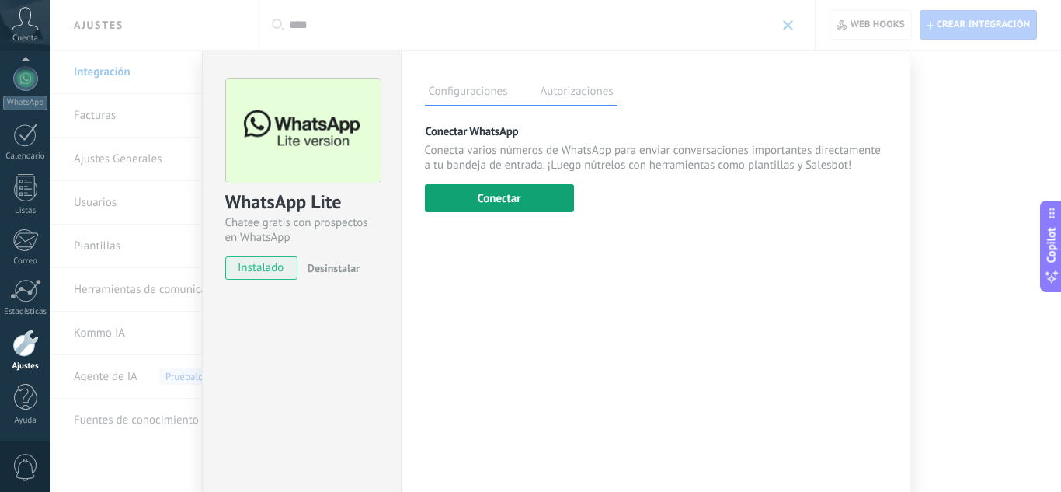
click at [478, 189] on button "Conectar" at bounding box center [499, 198] width 149 height 28
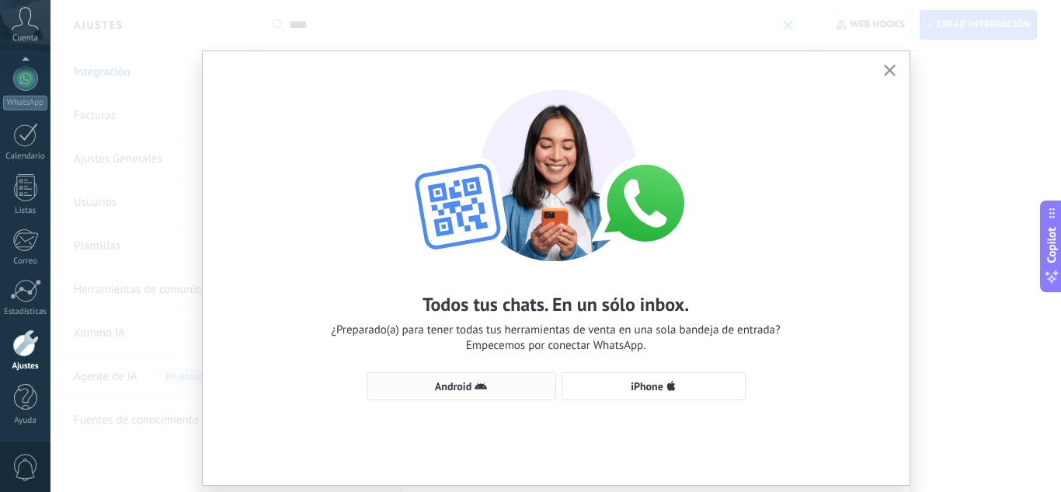
click at [461, 381] on span "Android" at bounding box center [453, 386] width 37 height 11
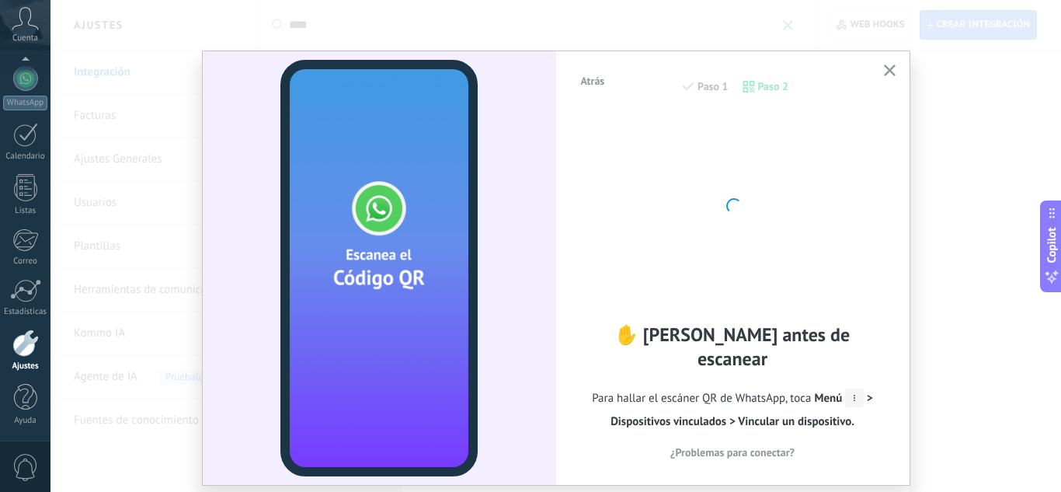
click at [887, 75] on icon "button" at bounding box center [890, 70] width 12 height 12
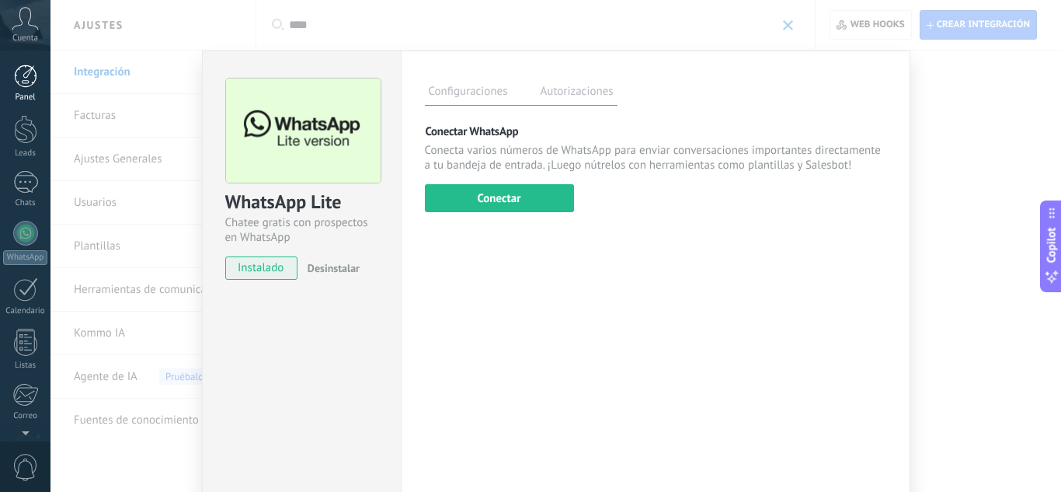
click at [13, 92] on link "Panel" at bounding box center [25, 83] width 50 height 38
